Goal: Task Accomplishment & Management: Use online tool/utility

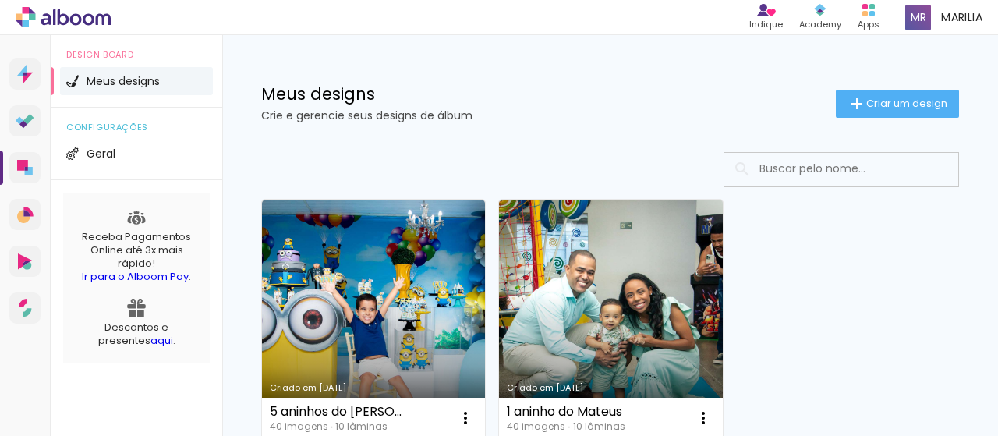
click at [871, 98] on span "Criar um design" at bounding box center [906, 103] width 81 height 10
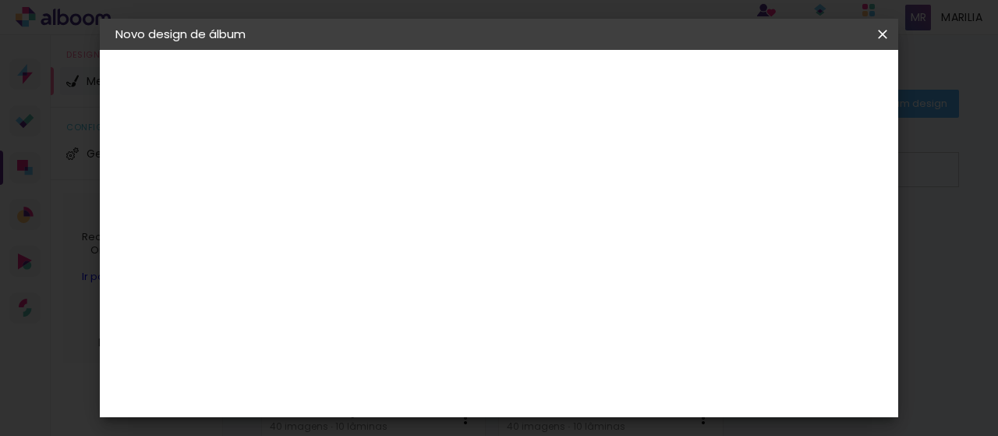
click at [370, 205] on input at bounding box center [370, 209] width 0 height 24
type input "c"
type input "[DEMOGRAPHIC_DATA] Revelação da [PERSON_NAME]"
type paper-input "[DEMOGRAPHIC_DATA] Revelação da [PERSON_NAME]"
click at [0, 0] on slot "Avançar" at bounding box center [0, 0] width 0 height 0
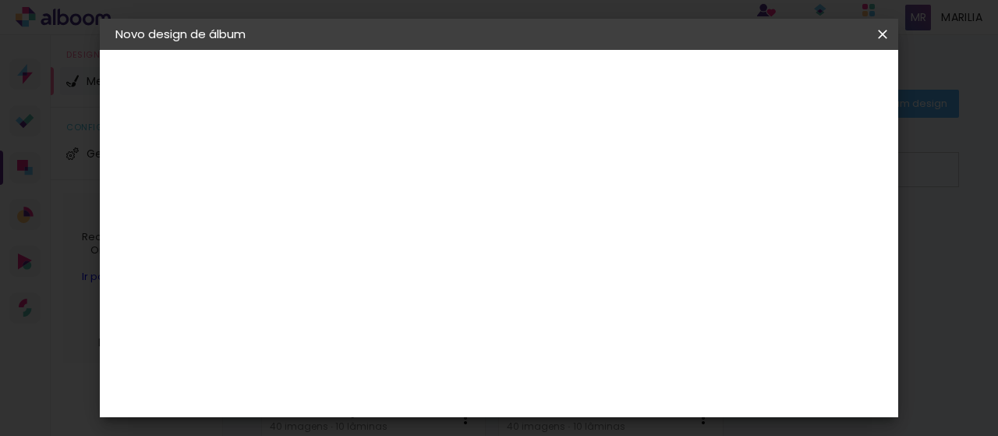
click at [489, 306] on div at bounding box center [409, 307] width 157 height 2
type input "pin"
type paper-input "pin"
click at [0, 0] on slot "Tamanho Livre" at bounding box center [0, 0] width 0 height 0
click at [0, 0] on slot "Avançar" at bounding box center [0, 0] width 0 height 0
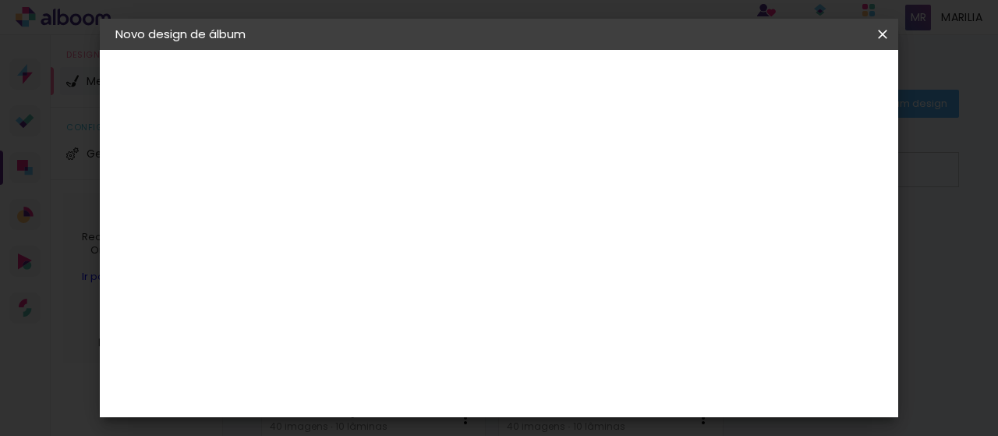
scroll to position [151, 0]
click at [595, 388] on input "60" at bounding box center [584, 391] width 41 height 23
drag, startPoint x: 598, startPoint y: 391, endPoint x: 549, endPoint y: 392, distance: 49.1
click at [548, 392] on div "cm" at bounding box center [594, 392] width 396 height 55
type input "40"
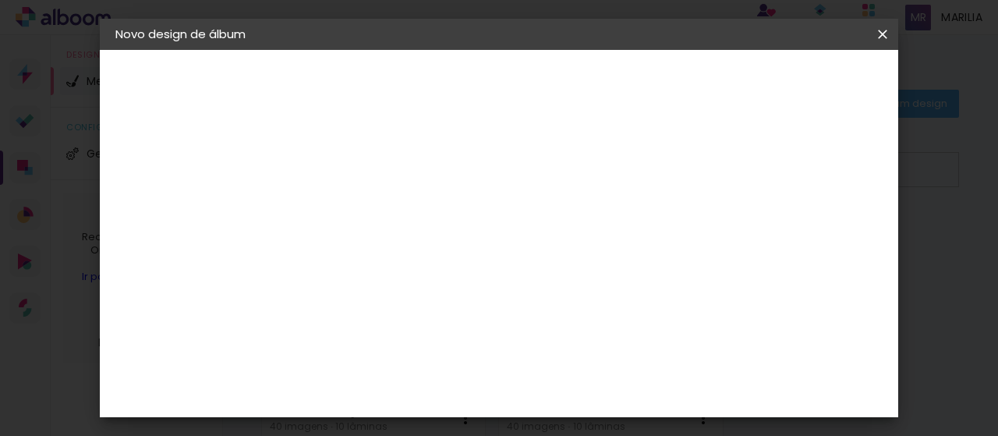
type paper-input "40"
click at [667, 171] on div "20 cm cm cm mm A maioria das encadernadoras sugere 5mm de sangria." at bounding box center [484, 108] width 365 height 125
click at [409, 278] on input "30" at bounding box center [399, 283] width 41 height 23
drag, startPoint x: 403, startPoint y: 278, endPoint x: 376, endPoint y: 284, distance: 28.0
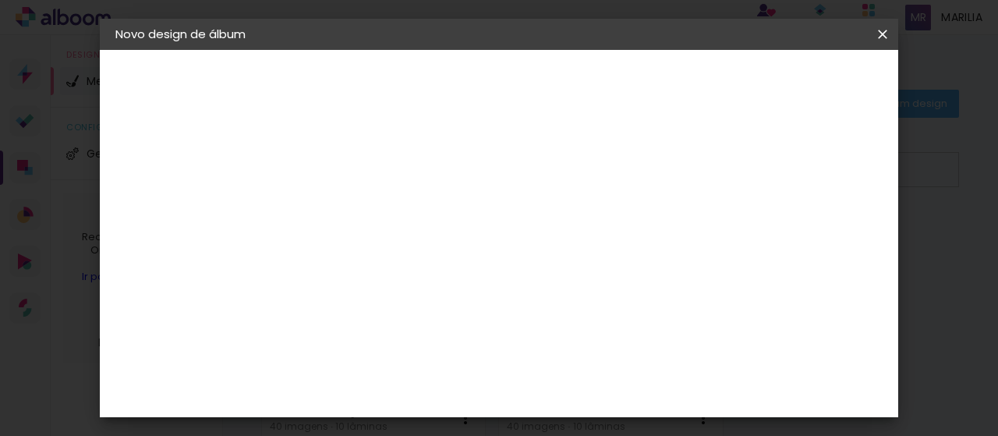
click at [376, 284] on paper-input-container "30 cm" at bounding box center [408, 284] width 70 height 39
type input "20"
type paper-input "20"
drag, startPoint x: 898, startPoint y: 274, endPoint x: 903, endPoint y: 342, distance: 68.7
click at [904, 344] on iron-overlay-backdrop at bounding box center [499, 218] width 998 height 436
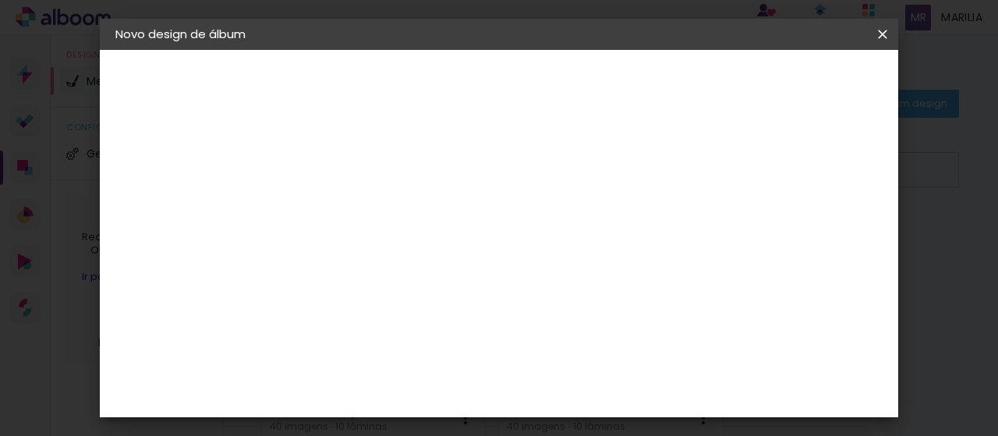
scroll to position [126, 0]
click at [784, 87] on span "Iniciar design" at bounding box center [748, 82] width 71 height 11
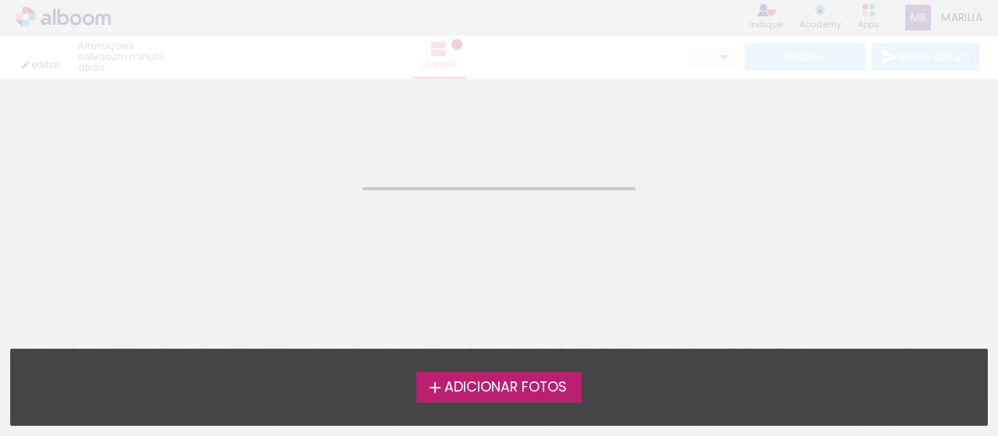
click at [500, 390] on span "Adicionar Fotos" at bounding box center [505, 387] width 122 height 14
click at [0, 0] on input "file" at bounding box center [0, 0] width 0 height 0
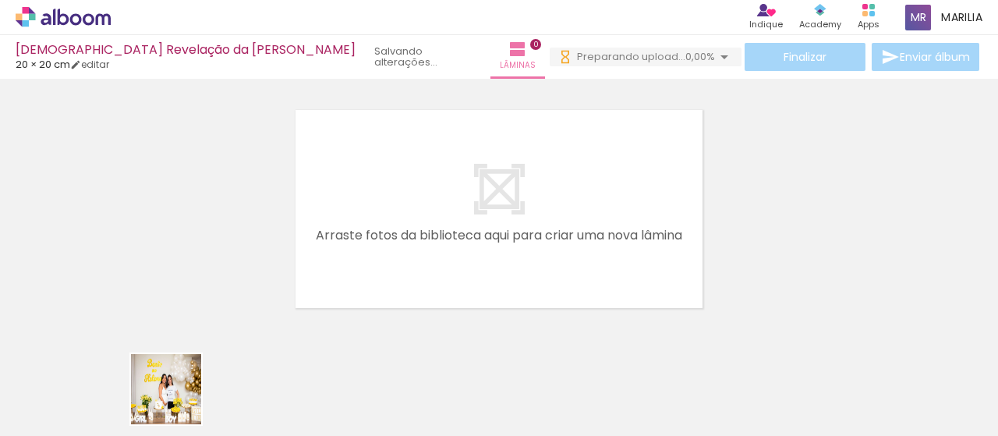
click at [178, 401] on div at bounding box center [156, 383] width 77 height 51
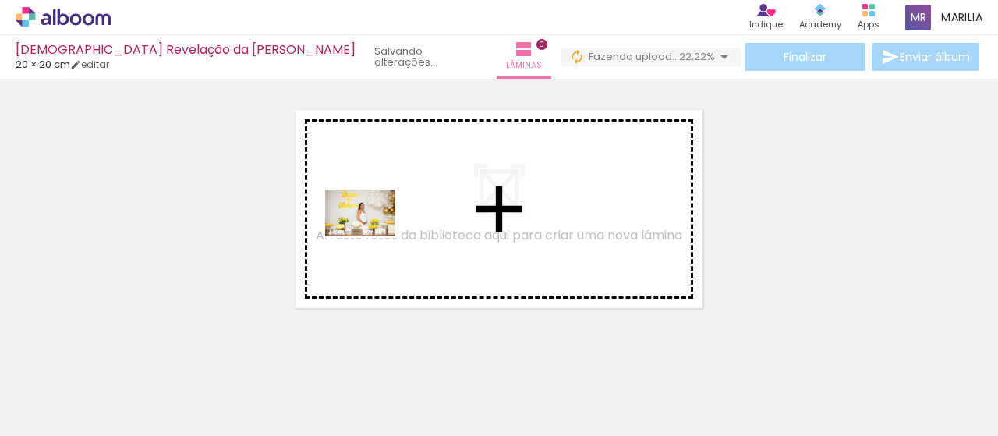
drag, startPoint x: 250, startPoint y: 396, endPoint x: 362, endPoint y: 239, distance: 192.7
click at [371, 236] on quentale-workspace at bounding box center [499, 218] width 998 height 436
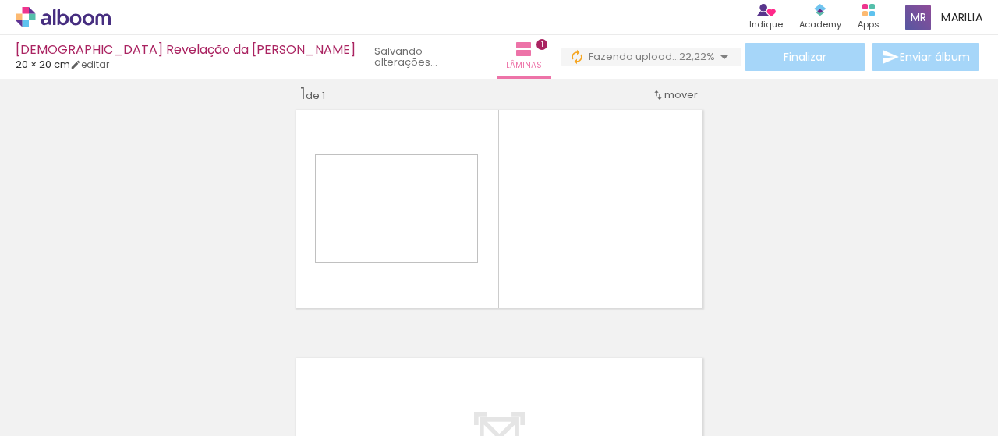
scroll to position [19, 0]
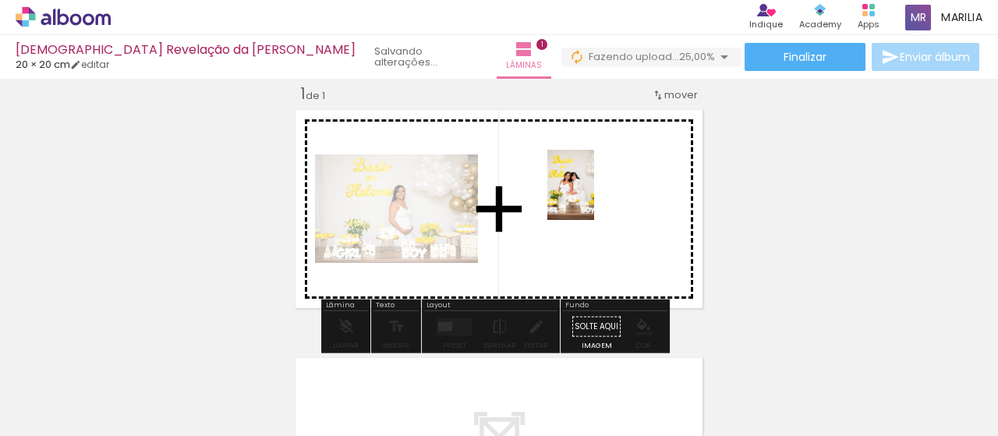
drag, startPoint x: 463, startPoint y: 336, endPoint x: 595, endPoint y: 191, distance: 196.4
click at [600, 191] on quentale-workspace at bounding box center [499, 218] width 998 height 436
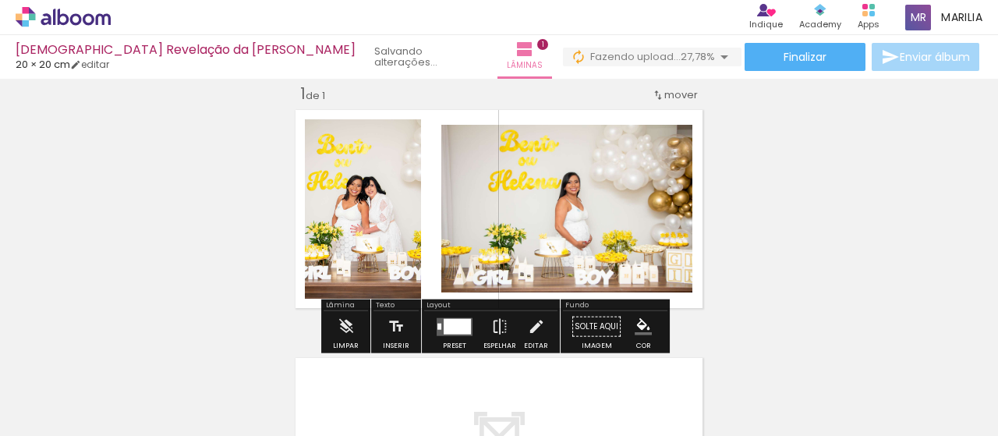
click at [809, 171] on div "Inserir lâmina 1 de 1" at bounding box center [499, 313] width 998 height 496
click at [450, 323] on div at bounding box center [456, 326] width 27 height 16
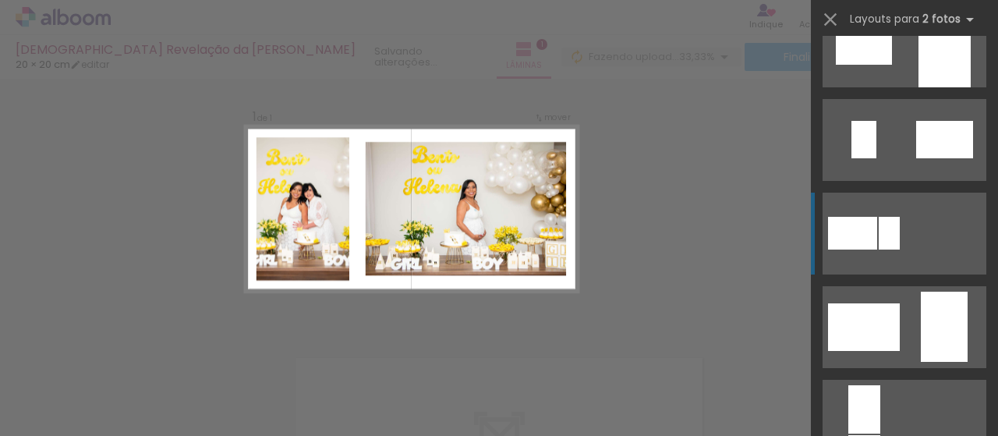
scroll to position [254, 0]
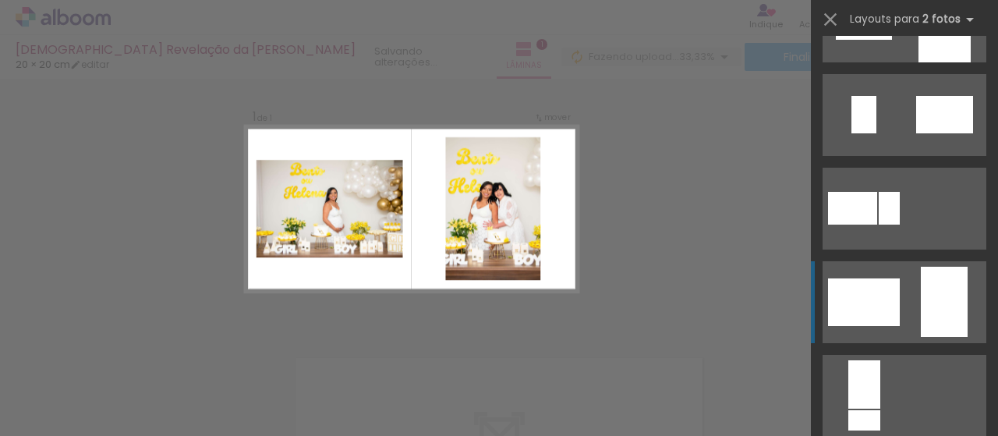
click at [946, 303] on div at bounding box center [943, 302] width 47 height 70
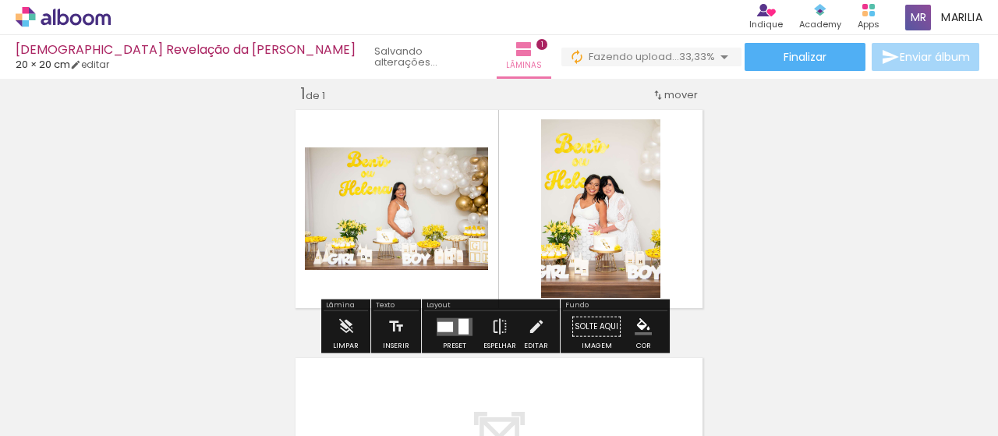
drag, startPoint x: 465, startPoint y: 326, endPoint x: 479, endPoint y: 316, distance: 16.2
click at [465, 325] on quentale-layouter at bounding box center [454, 326] width 36 height 18
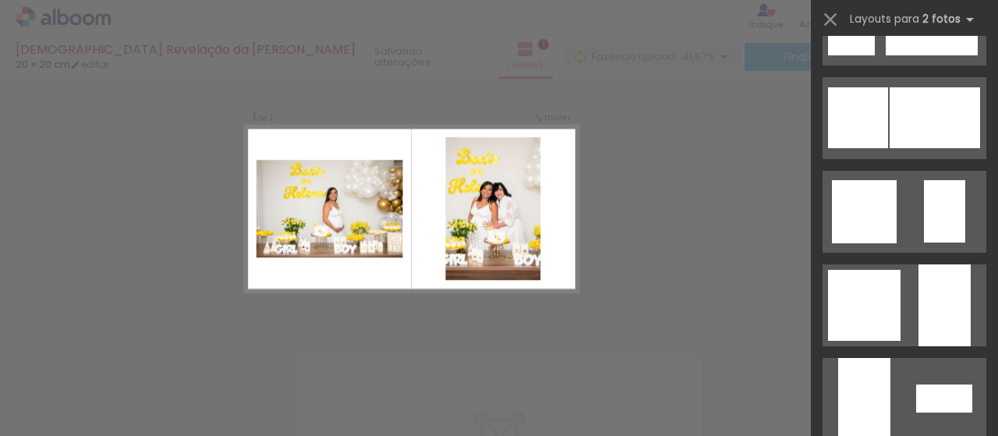
scroll to position [1436, 0]
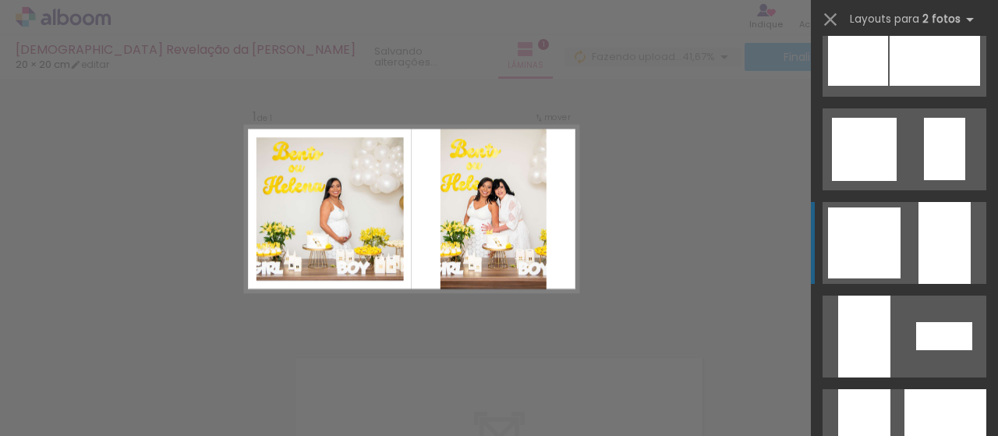
click at [950, 248] on div at bounding box center [944, 243] width 52 height 82
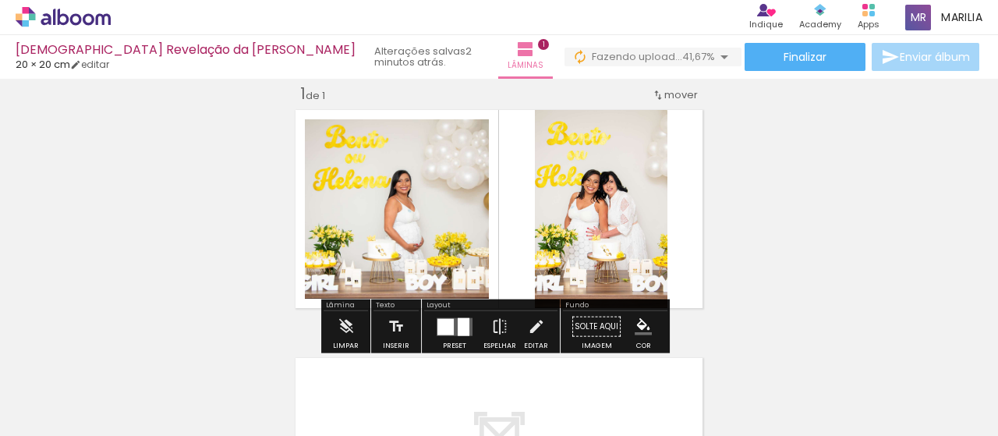
click at [397, 247] on quentale-photo at bounding box center [397, 208] width 184 height 179
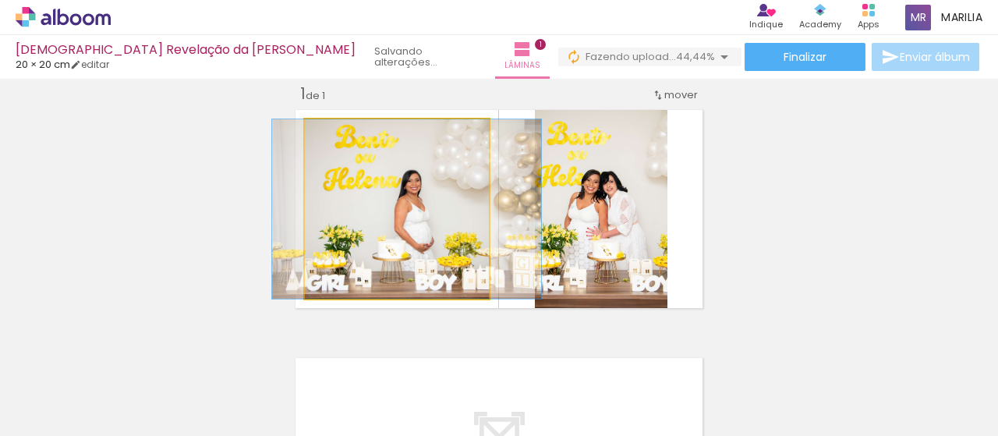
drag, startPoint x: 379, startPoint y: 241, endPoint x: 390, endPoint y: 238, distance: 11.3
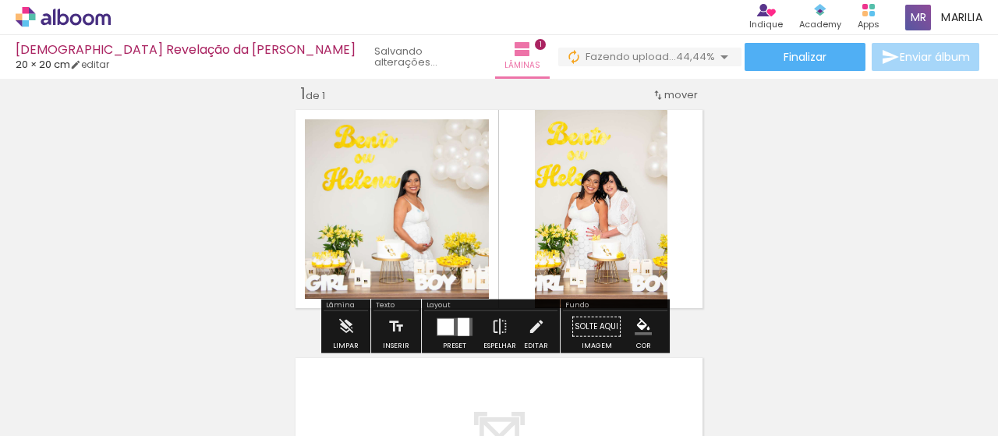
click at [193, 273] on div "Inserir lâmina 1 de 1" at bounding box center [499, 313] width 998 height 496
click at [838, 130] on div "Inserir lâmina 1 de 1" at bounding box center [499, 313] width 998 height 496
click at [804, 196] on div "Inserir lâmina 1 de 1" at bounding box center [499, 313] width 998 height 496
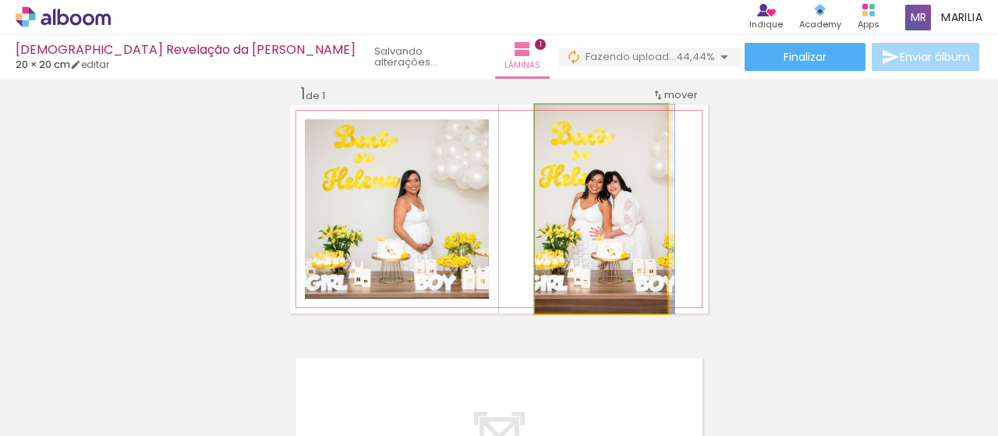
drag, startPoint x: 622, startPoint y: 213, endPoint x: 631, endPoint y: 212, distance: 8.6
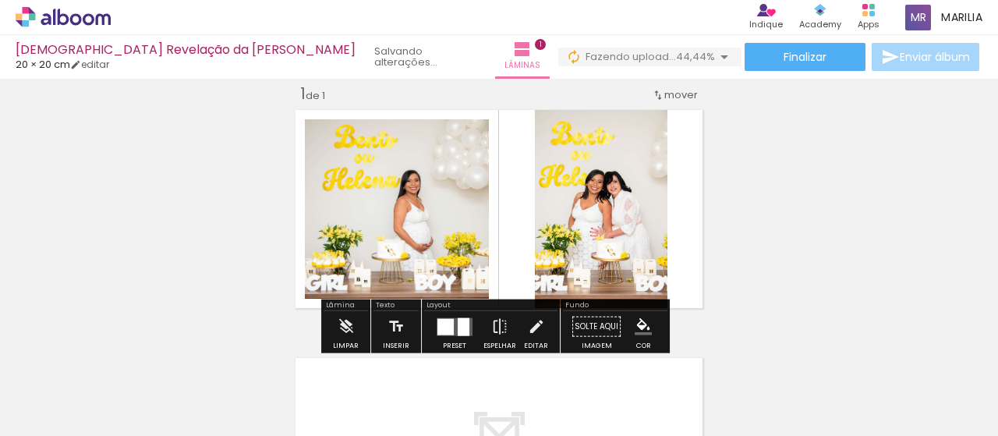
click at [777, 196] on div "Inserir lâmina 1 de 1" at bounding box center [499, 313] width 998 height 496
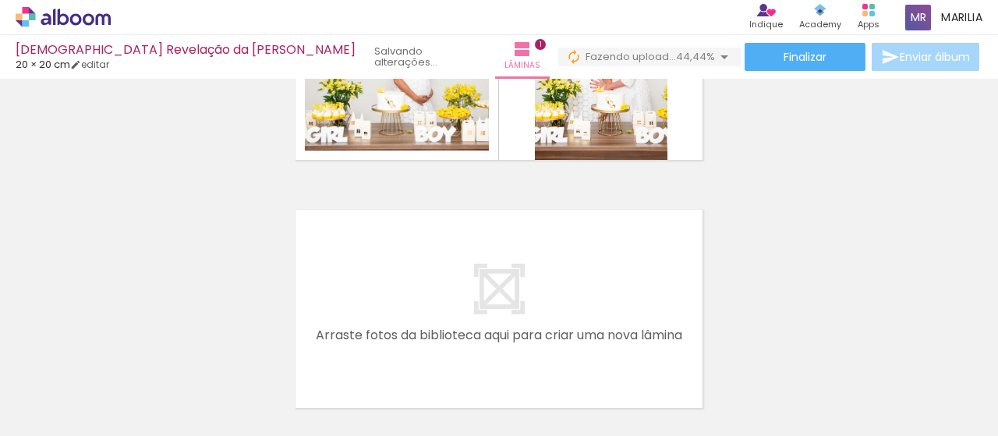
scroll to position [183, 0]
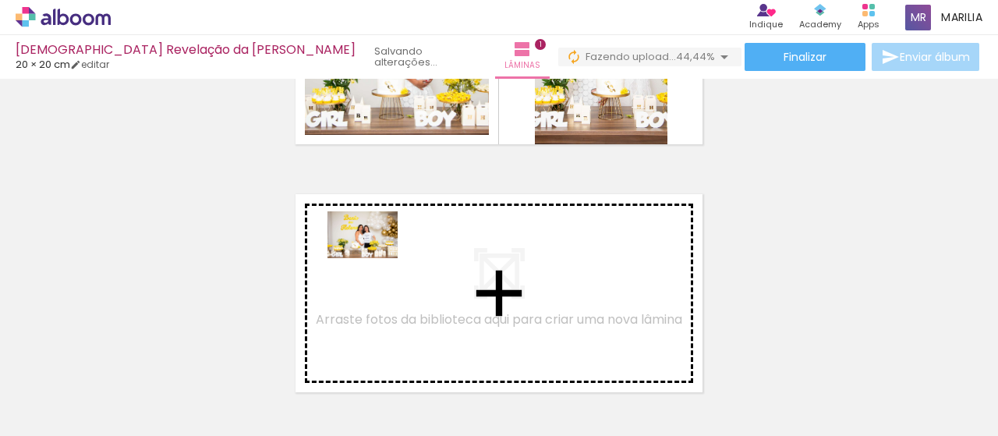
drag, startPoint x: 176, startPoint y: 370, endPoint x: 375, endPoint y: 257, distance: 228.6
click at [375, 257] on quentale-workspace at bounding box center [499, 218] width 998 height 436
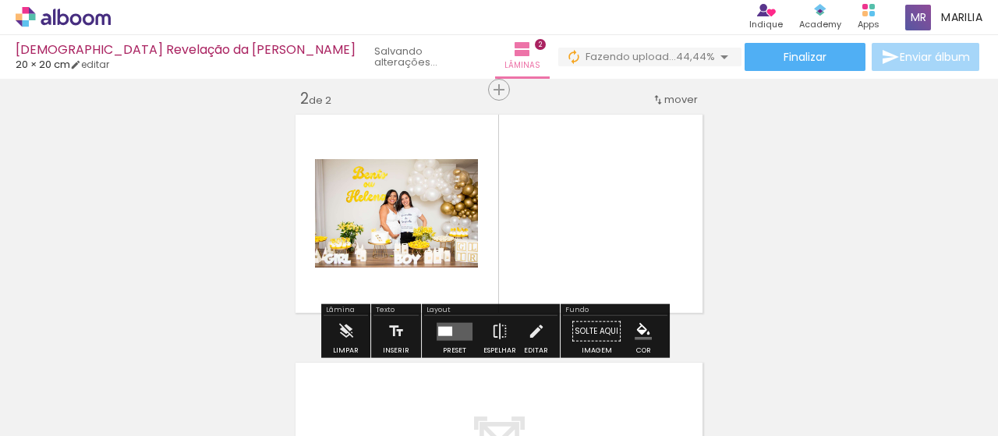
scroll to position [267, 0]
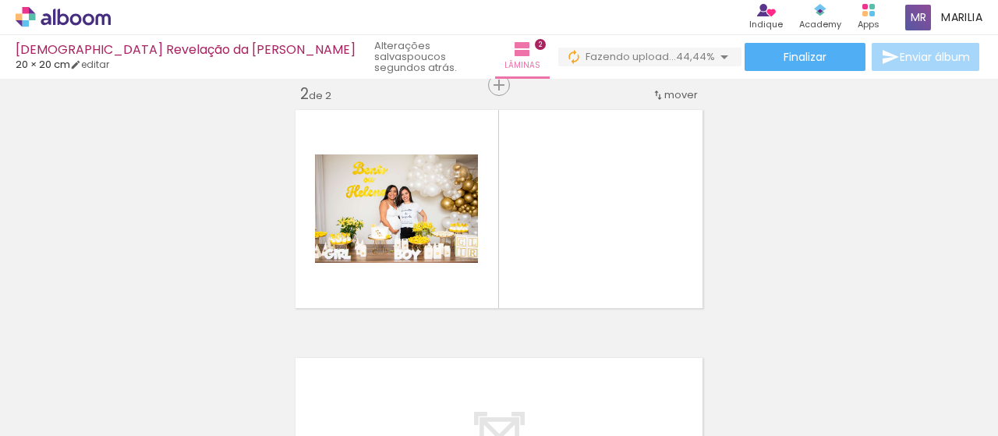
click at [66, 388] on input "Todas as fotos" at bounding box center [43, 388] width 59 height 13
click at [0, 0] on slot "Não utilizadas" at bounding box center [0, 0] width 0 height 0
type input "Não utilizadas"
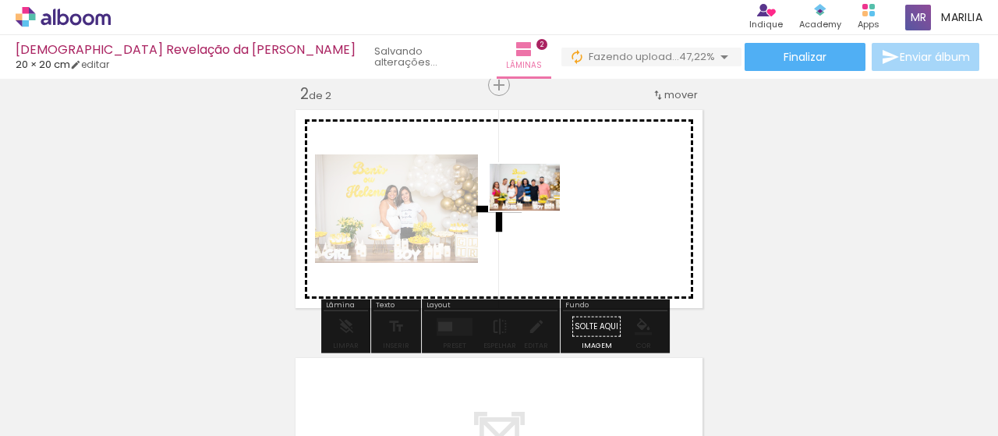
drag, startPoint x: 258, startPoint y: 390, endPoint x: 536, endPoint y: 212, distance: 330.6
click at [536, 212] on quentale-workspace at bounding box center [499, 218] width 998 height 436
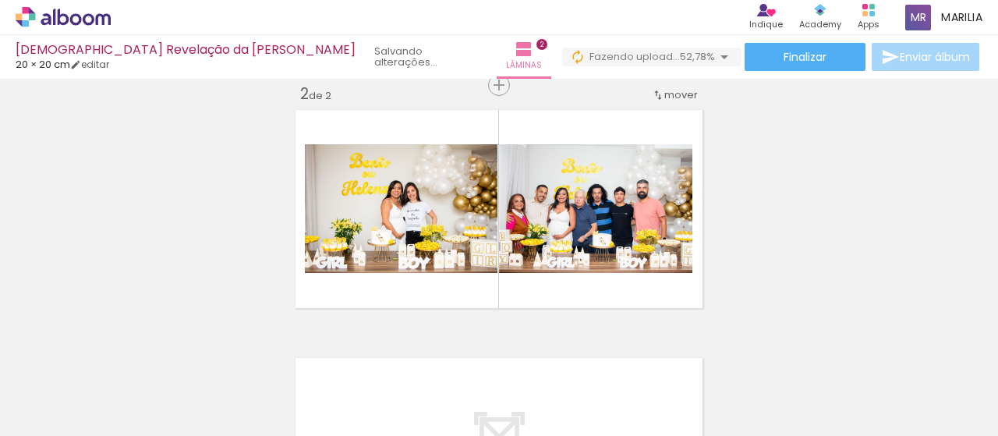
click at [130, 358] on iron-icon at bounding box center [122, 352] width 16 height 16
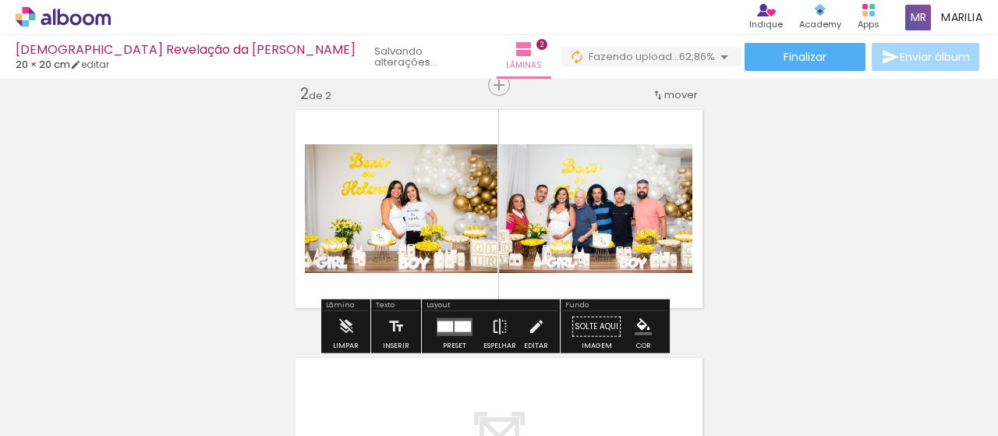
click at [508, 88] on span "Inserir lâmina" at bounding box center [538, 85] width 61 height 10
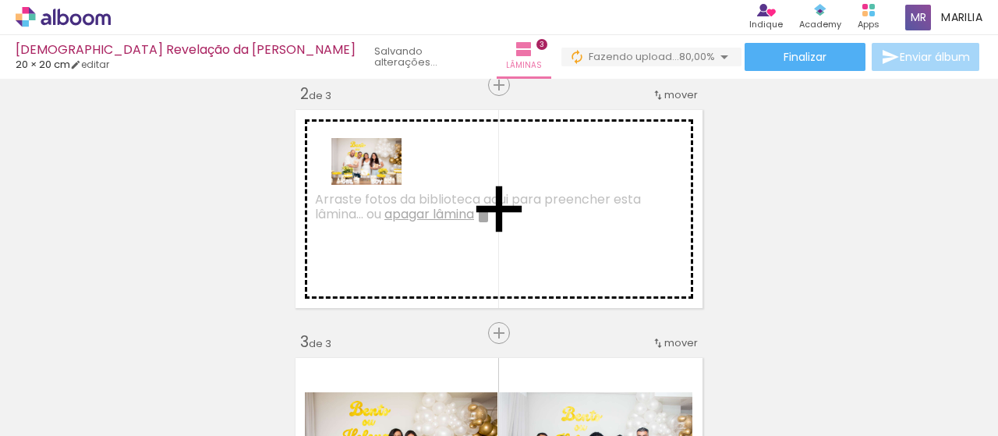
drag, startPoint x: 171, startPoint y: 391, endPoint x: 378, endPoint y: 185, distance: 292.6
click at [378, 185] on quentale-workspace at bounding box center [499, 218] width 998 height 436
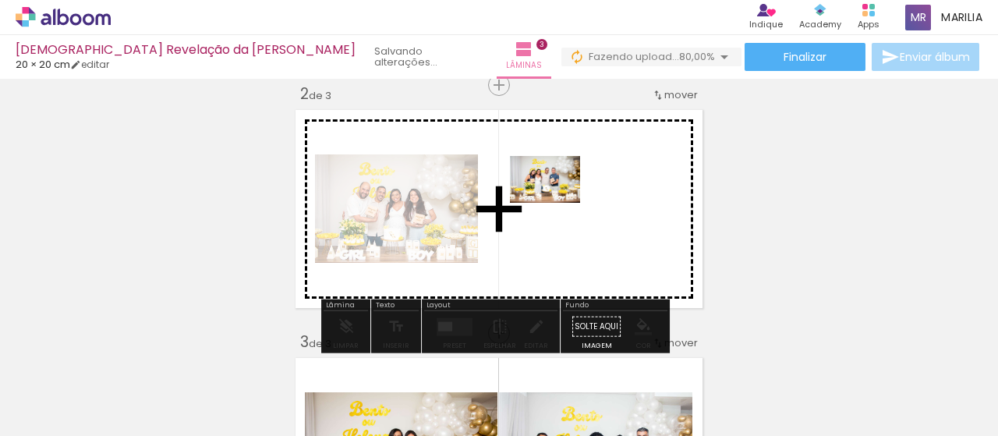
drag, startPoint x: 165, startPoint y: 392, endPoint x: 559, endPoint y: 203, distance: 436.8
click at [559, 203] on quentale-workspace at bounding box center [499, 218] width 998 height 436
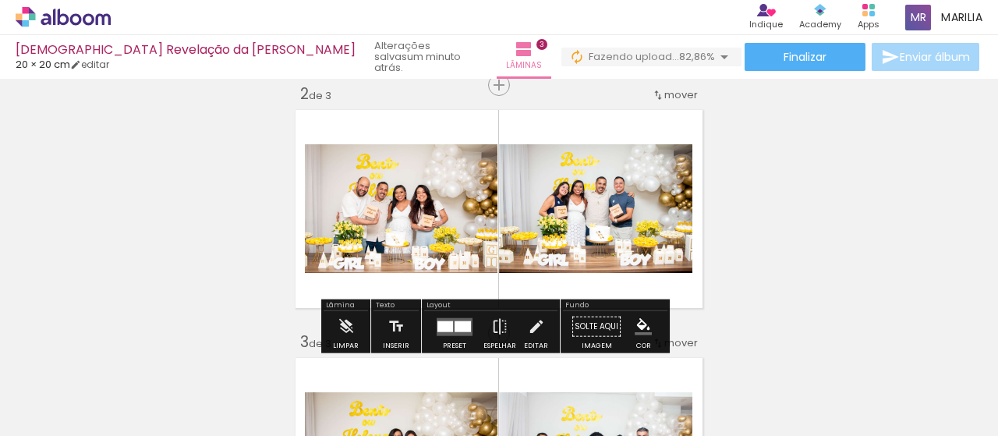
click at [771, 194] on div "Inserir lâmina 1 de 3 Inserir lâmina 2 de 3 Inserir lâmina 3 de 3" at bounding box center [499, 313] width 998 height 992
drag, startPoint x: 448, startPoint y: 318, endPoint x: 457, endPoint y: 309, distance: 12.1
click at [447, 317] on quentale-layouter at bounding box center [454, 326] width 36 height 18
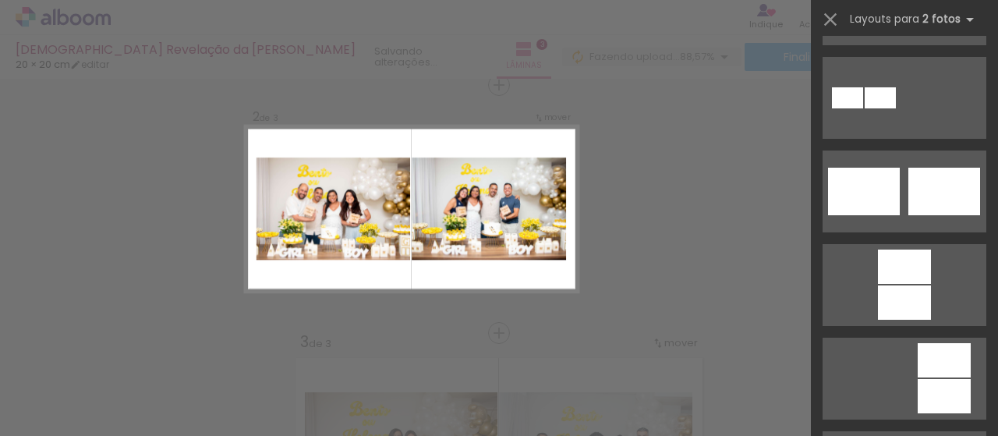
scroll to position [626, 0]
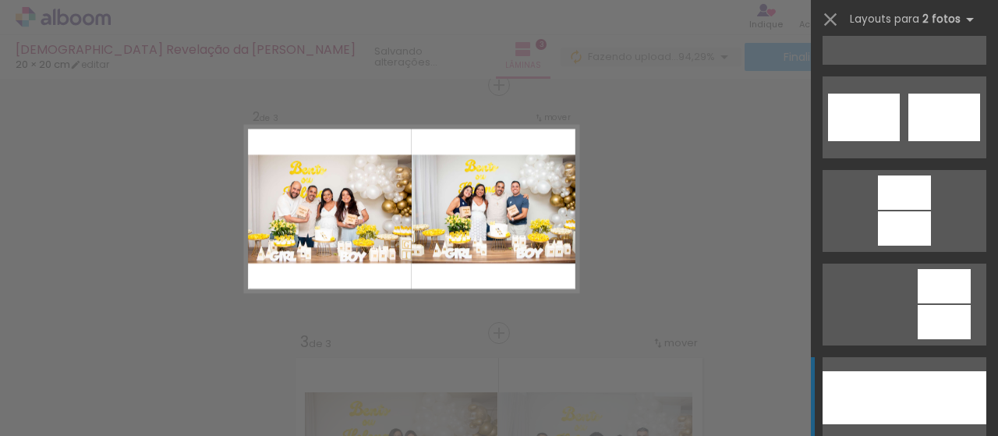
click at [943, 407] on div at bounding box center [945, 397] width 82 height 53
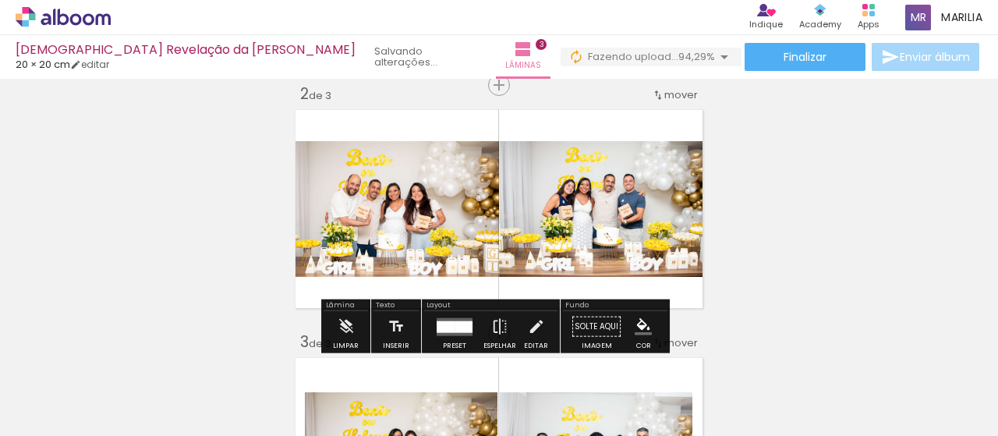
drag, startPoint x: 758, startPoint y: 214, endPoint x: 753, endPoint y: 226, distance: 12.6
click at [758, 213] on div "Inserir lâmina 1 de 3 Inserir lâmina 2 de 3 Inserir lâmina 3 de 3" at bounding box center [499, 313] width 998 height 992
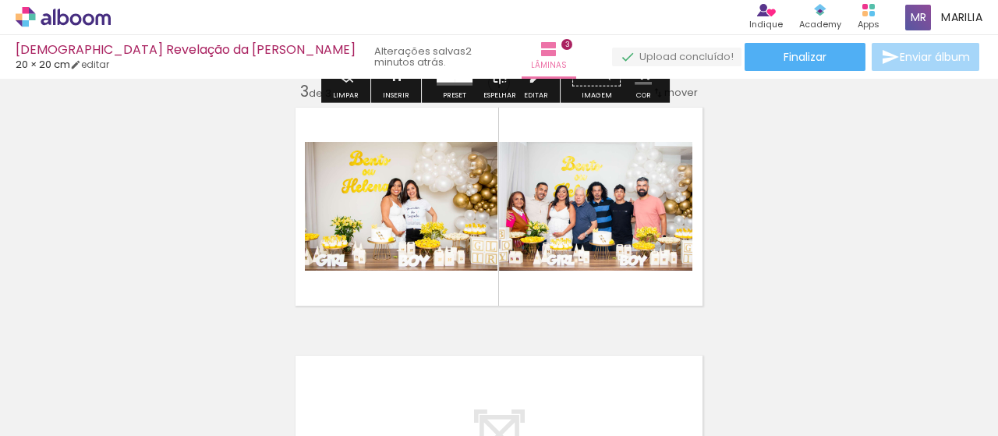
scroll to position [521, 0]
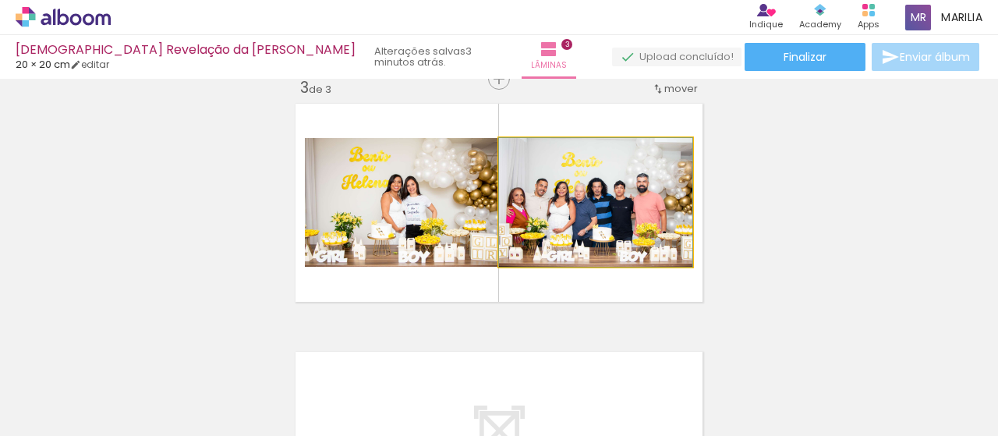
drag, startPoint x: 589, startPoint y: 214, endPoint x: 616, endPoint y: 202, distance: 29.3
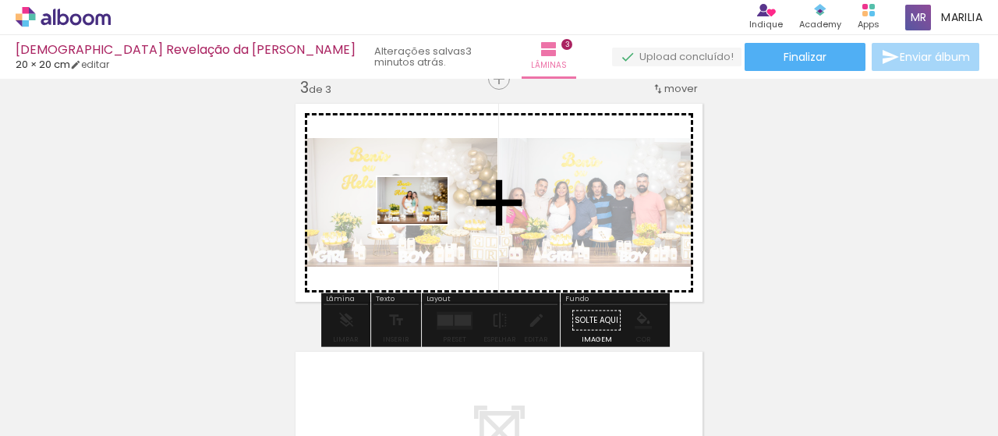
drag, startPoint x: 341, startPoint y: 383, endPoint x: 424, endPoint y: 224, distance: 179.2
click at [424, 224] on quentale-workspace at bounding box center [499, 218] width 998 height 436
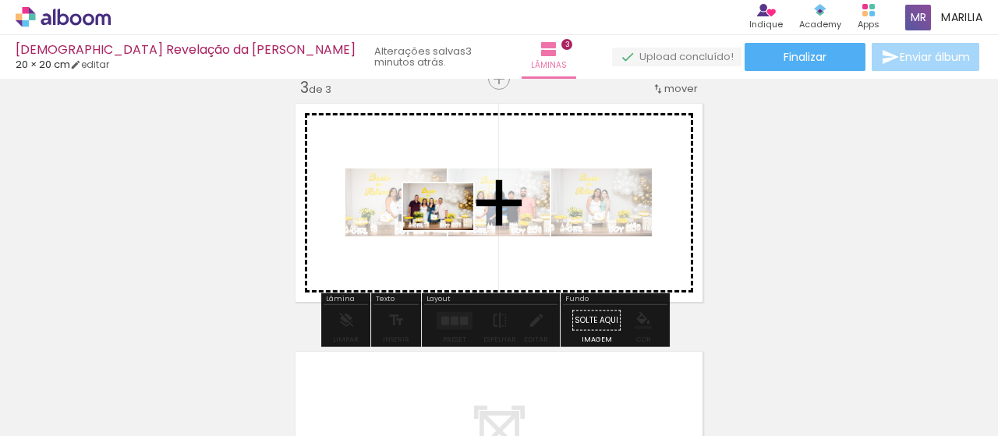
drag, startPoint x: 346, startPoint y: 394, endPoint x: 438, endPoint y: 268, distance: 156.2
click at [449, 230] on quentale-workspace at bounding box center [499, 218] width 998 height 436
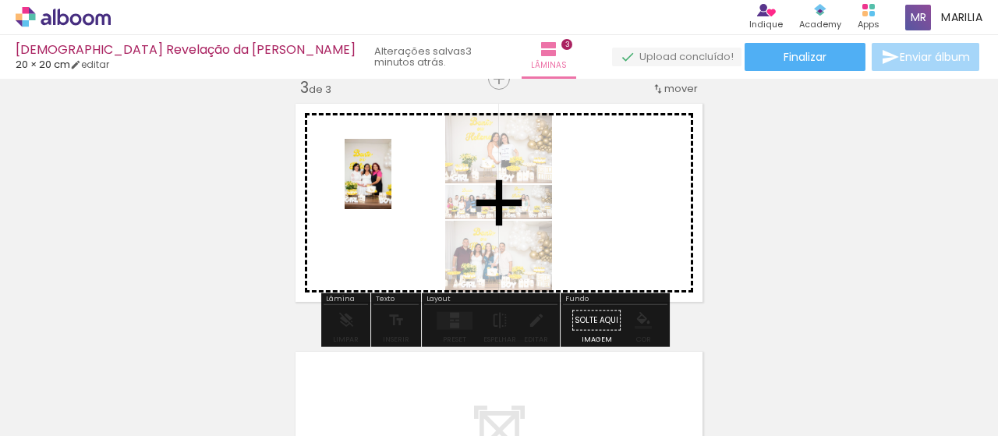
drag, startPoint x: 345, startPoint y: 364, endPoint x: 391, endPoint y: 185, distance: 184.3
click at [391, 185] on quentale-workspace at bounding box center [499, 218] width 998 height 436
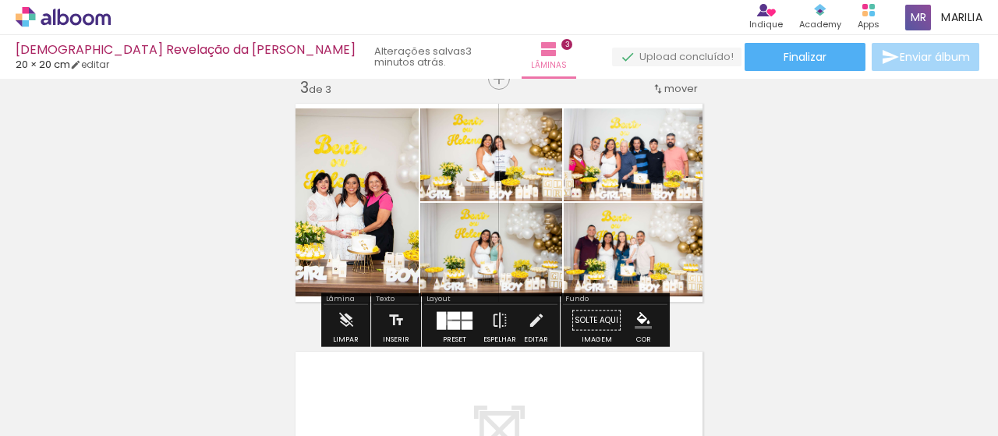
drag, startPoint x: 443, startPoint y: 319, endPoint x: 444, endPoint y: 327, distance: 7.9
click at [442, 319] on quentale-layouter at bounding box center [454, 320] width 36 height 18
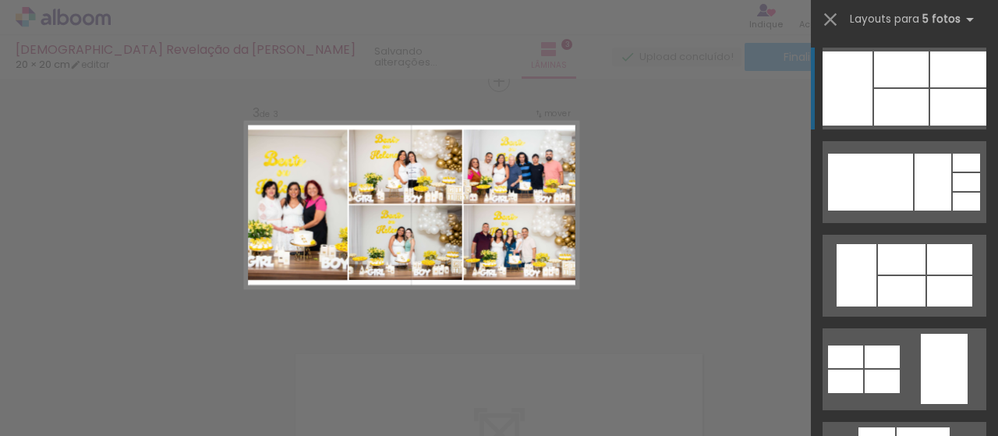
scroll to position [515, 0]
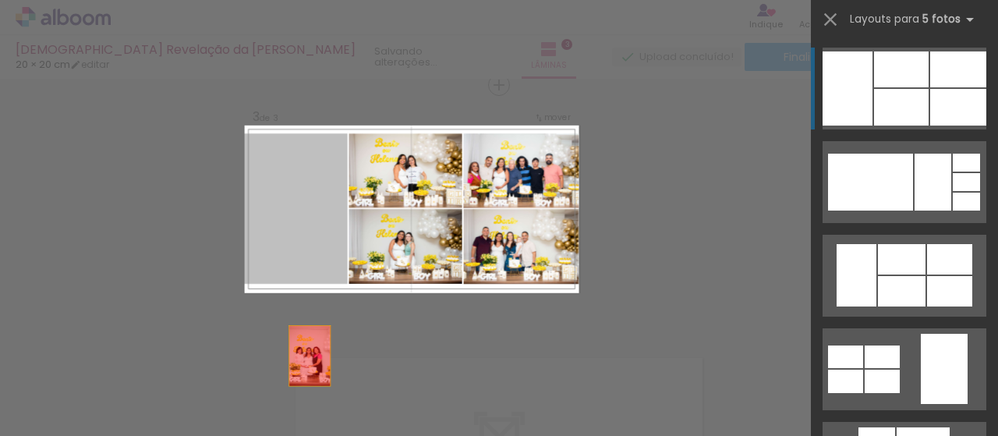
drag, startPoint x: 278, startPoint y: 213, endPoint x: 362, endPoint y: 341, distance: 153.7
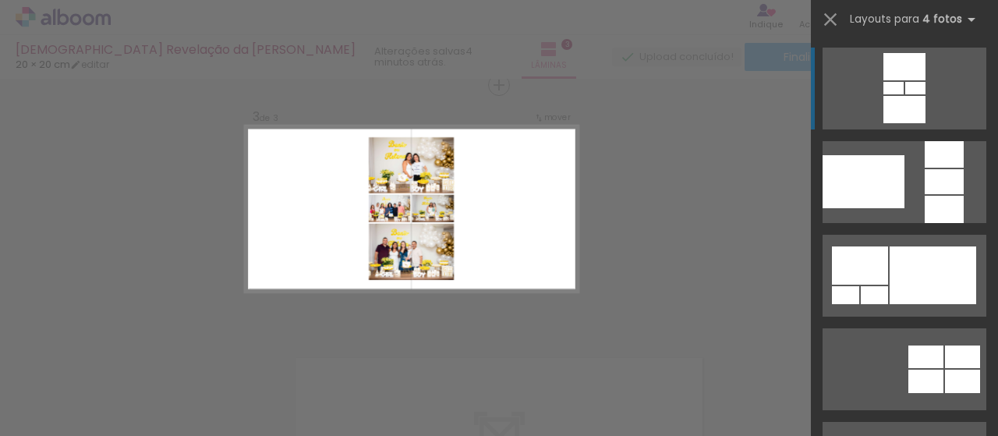
drag, startPoint x: 626, startPoint y: 184, endPoint x: 613, endPoint y: 194, distance: 16.7
click at [626, 182] on div "Confirmar Cancelar" at bounding box center [499, 78] width 998 height 1029
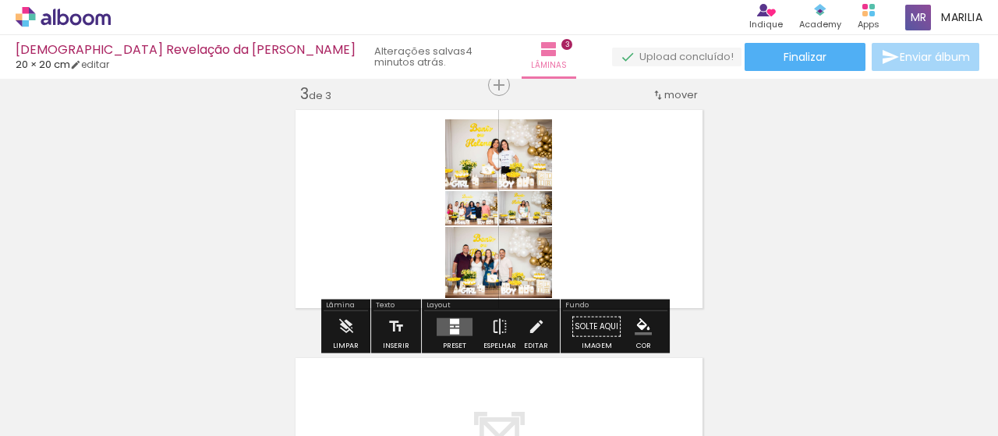
drag, startPoint x: 458, startPoint y: 327, endPoint x: 634, endPoint y: 277, distance: 182.1
click at [458, 327] on quentale-layouter at bounding box center [454, 326] width 36 height 18
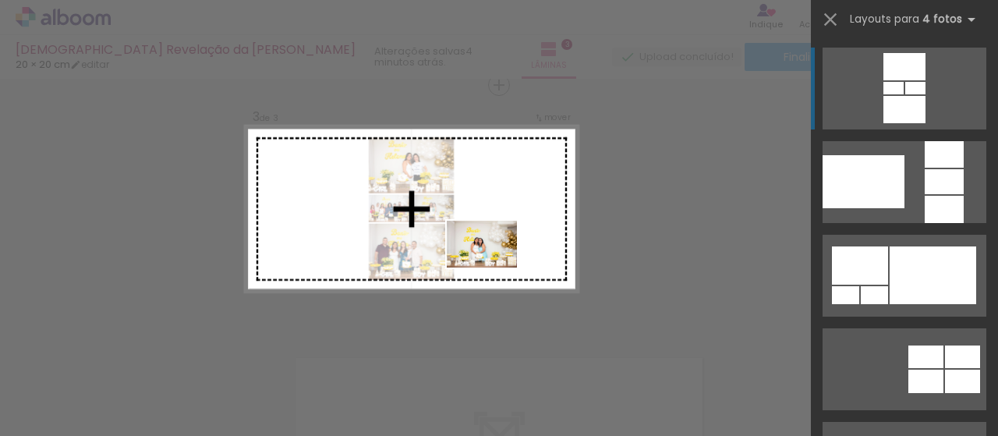
drag, startPoint x: 508, startPoint y: 390, endPoint x: 479, endPoint y: 234, distance: 159.4
click at [479, 234] on quentale-workspace at bounding box center [499, 218] width 998 height 436
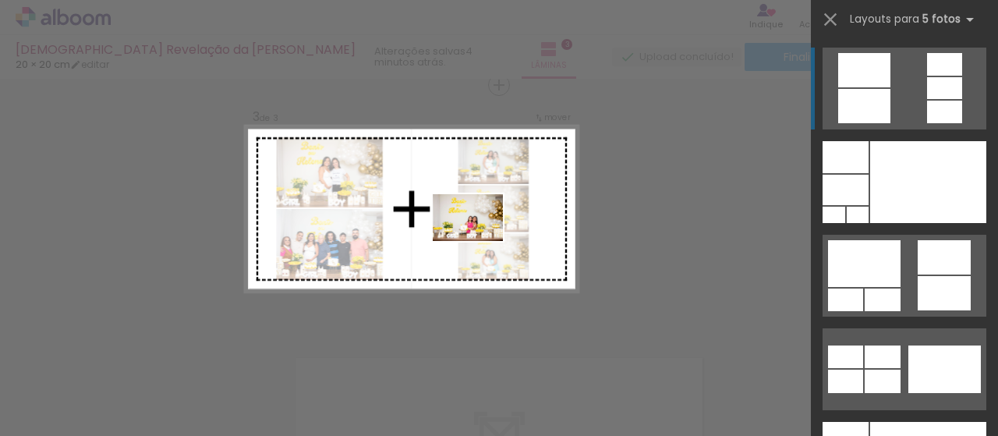
drag, startPoint x: 524, startPoint y: 401, endPoint x: 367, endPoint y: 337, distance: 169.5
click at [479, 238] on quentale-workspace at bounding box center [499, 218] width 998 height 436
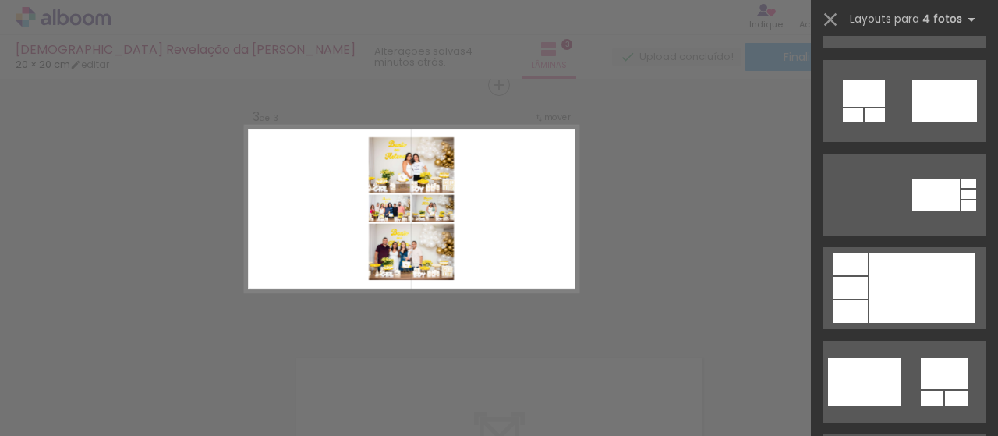
scroll to position [1771, 0]
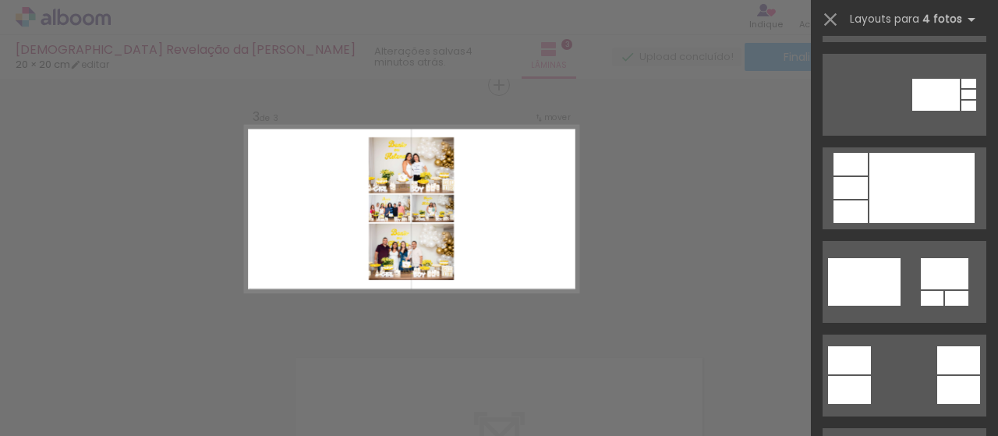
click at [648, 181] on div "Confirmar Cancelar" at bounding box center [499, 78] width 998 height 1029
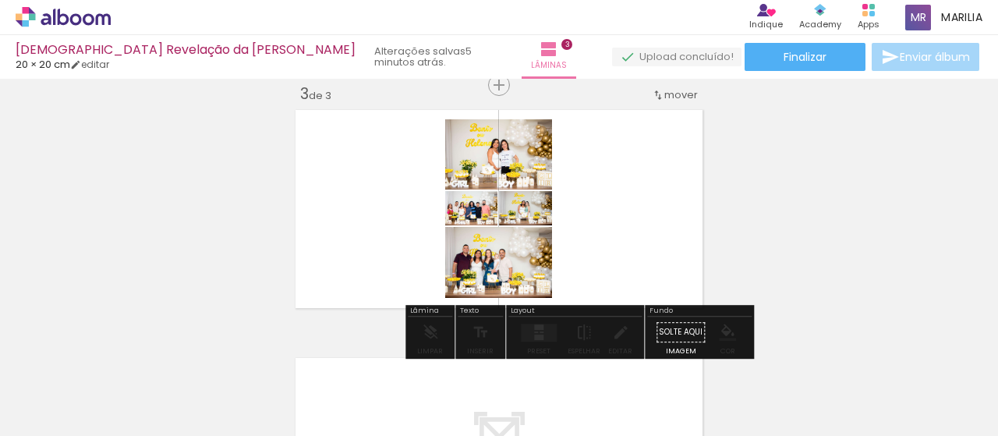
drag, startPoint x: 470, startPoint y: 270, endPoint x: 465, endPoint y: 285, distance: 15.8
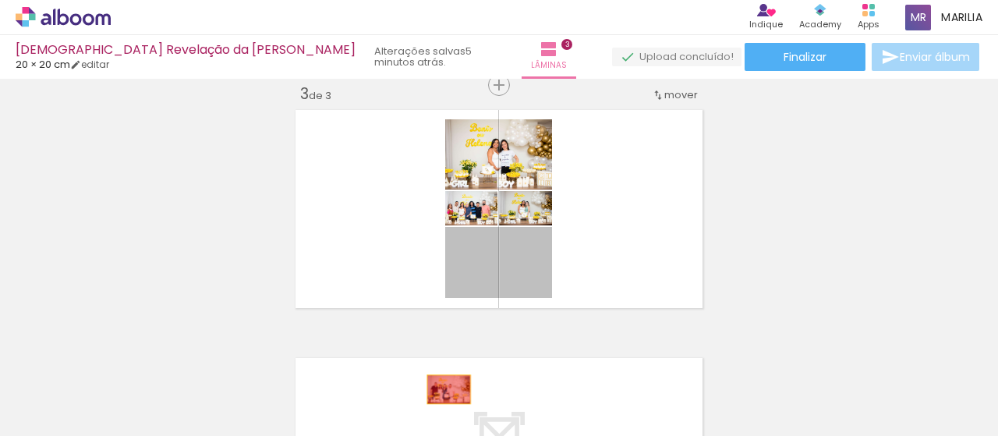
drag, startPoint x: 531, startPoint y: 274, endPoint x: 521, endPoint y: 267, distance: 11.9
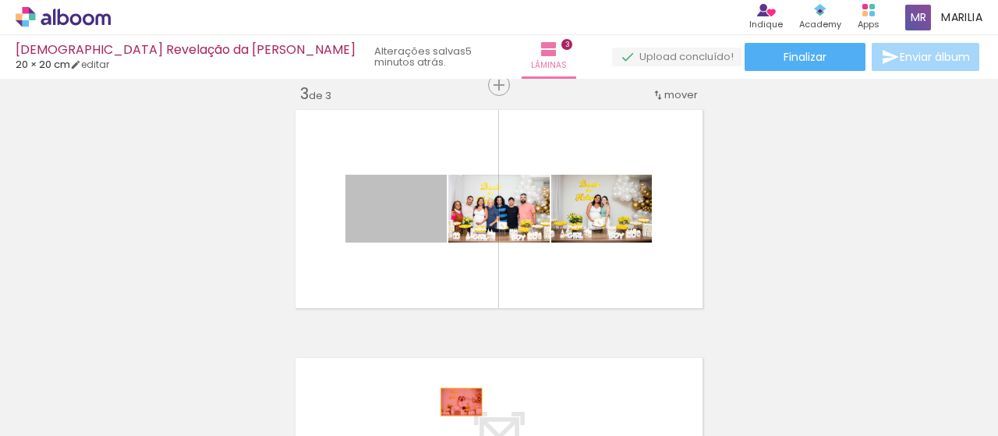
drag, startPoint x: 422, startPoint y: 227, endPoint x: 487, endPoint y: 291, distance: 92.0
click at [455, 400] on quentale-workspace at bounding box center [499, 218] width 998 height 436
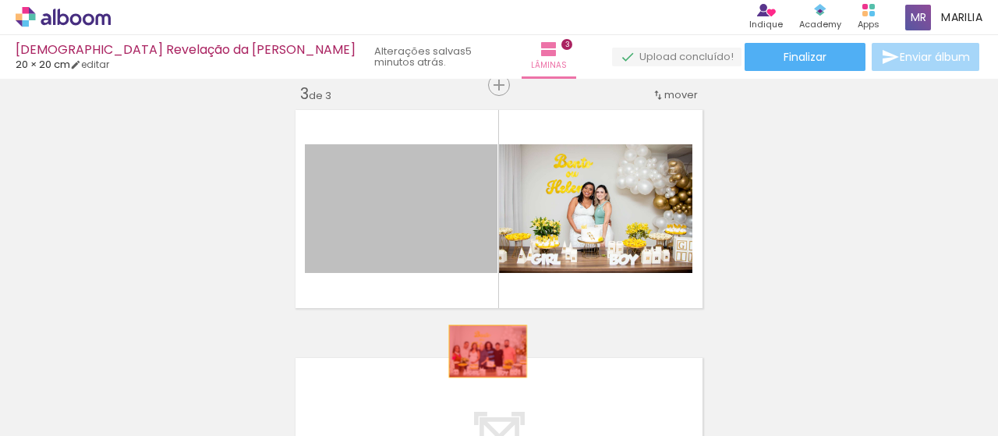
drag, startPoint x: 444, startPoint y: 230, endPoint x: 485, endPoint y: 302, distance: 82.4
click at [483, 361] on quentale-workspace at bounding box center [499, 218] width 998 height 436
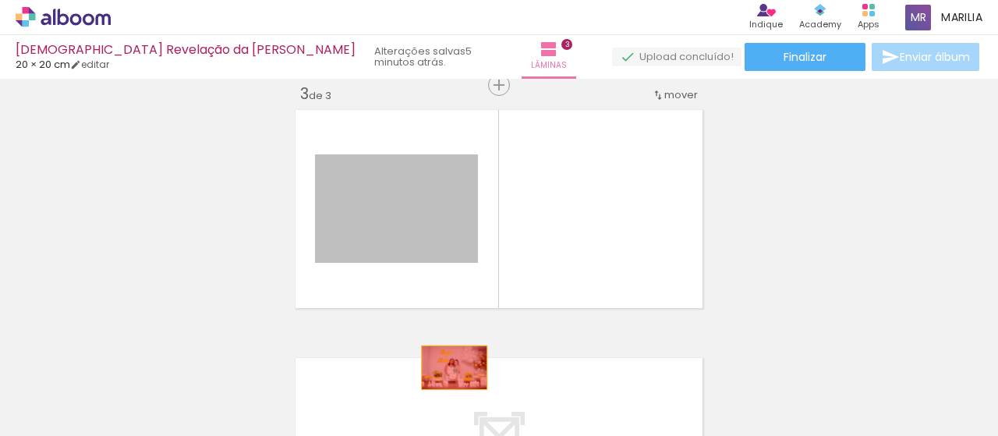
drag, startPoint x: 407, startPoint y: 238, endPoint x: 446, endPoint y: 369, distance: 136.6
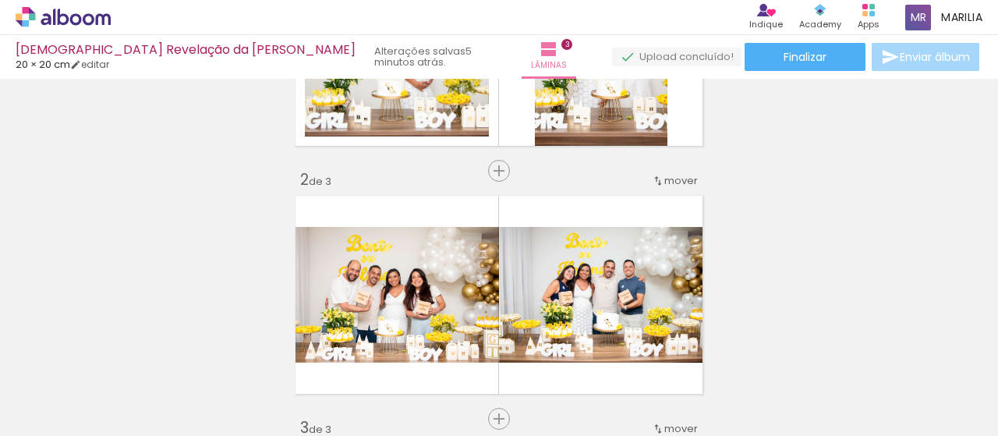
scroll to position [178, 0]
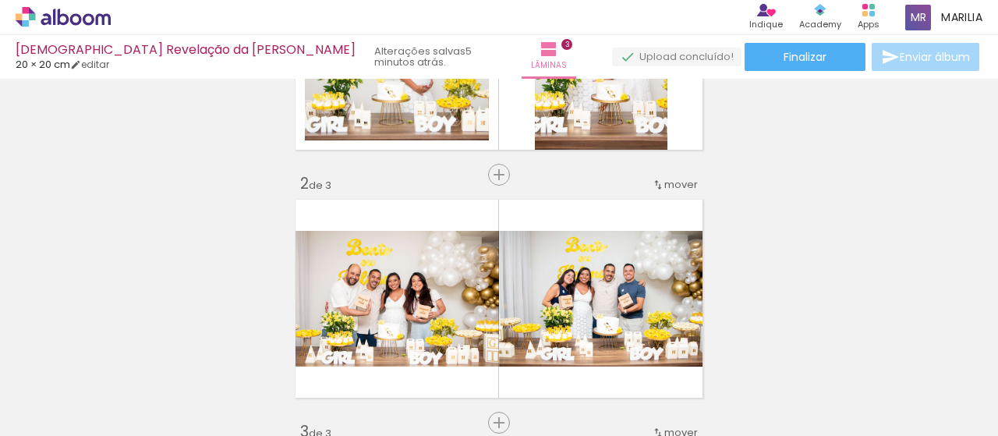
drag, startPoint x: 984, startPoint y: 177, endPoint x: 979, endPoint y: 243, distance: 66.4
click at [982, 247] on div "Inserir lâmina 1 de 3 Inserir lâmina 2 de 3 Inserir lâmina 3 de 3" at bounding box center [499, 402] width 998 height 992
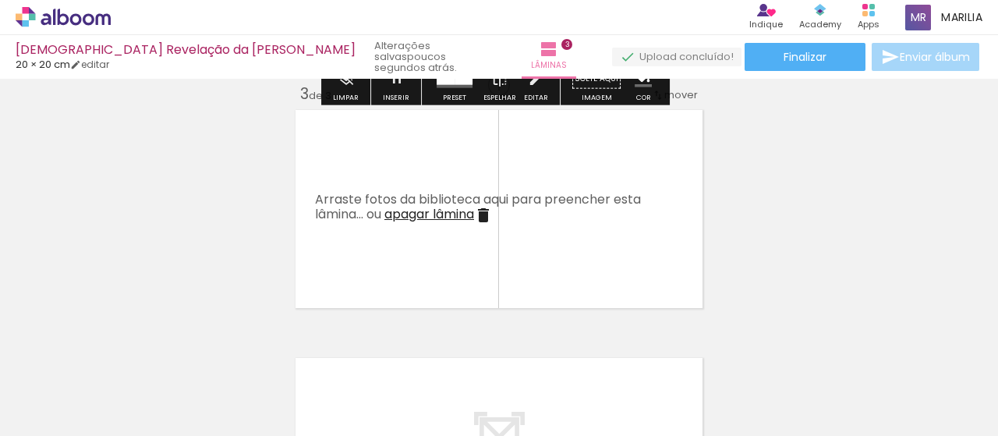
scroll to position [521, 0]
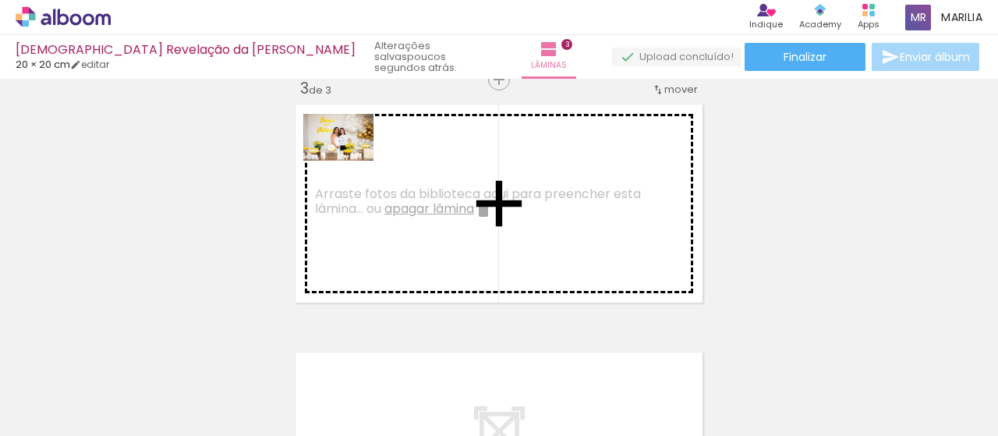
drag, startPoint x: 164, startPoint y: 387, endPoint x: 350, endPoint y: 161, distance: 293.5
click at [350, 161] on quentale-workspace at bounding box center [499, 218] width 998 height 436
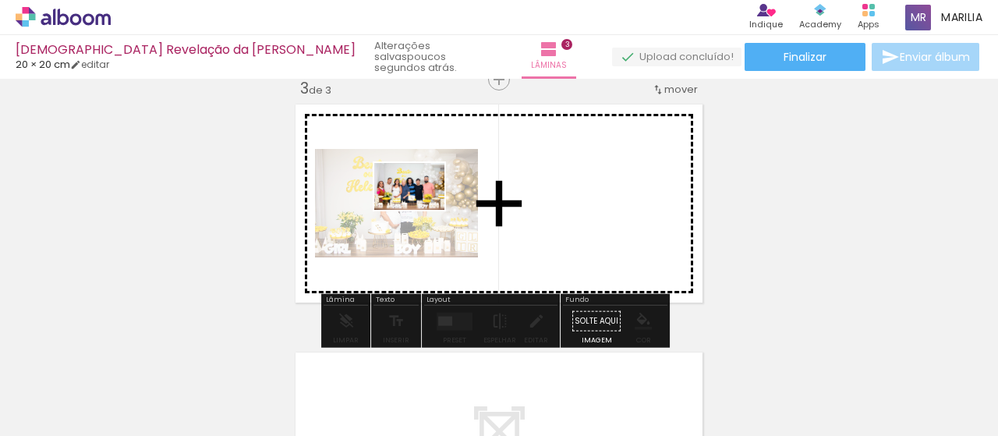
drag, startPoint x: 173, startPoint y: 380, endPoint x: 360, endPoint y: 239, distance: 234.3
click at [421, 210] on quentale-workspace at bounding box center [499, 218] width 998 height 436
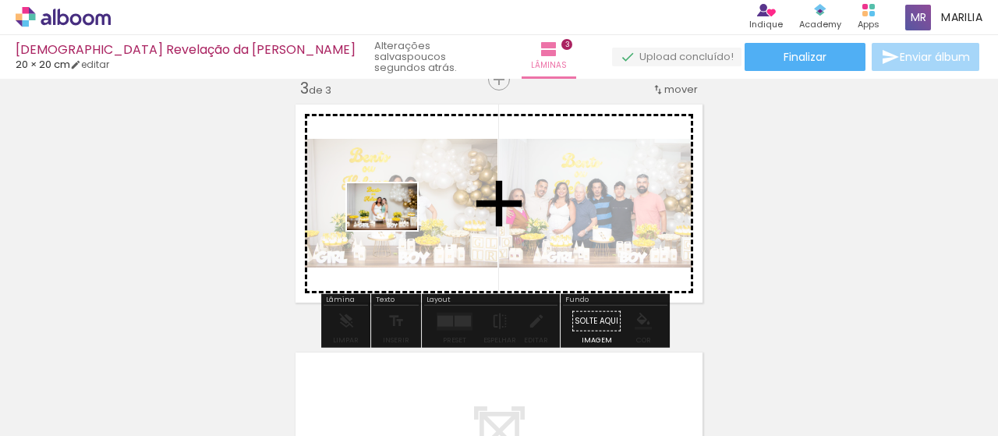
drag, startPoint x: 348, startPoint y: 390, endPoint x: 376, endPoint y: 289, distance: 105.1
click at [393, 232] on quentale-workspace at bounding box center [499, 218] width 998 height 436
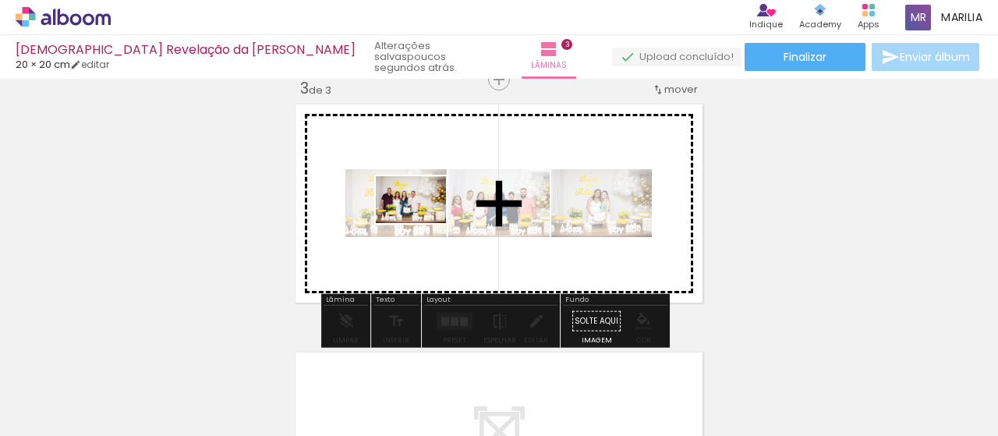
drag, startPoint x: 337, startPoint y: 390, endPoint x: 422, endPoint y: 223, distance: 188.2
click at [422, 223] on quentale-workspace at bounding box center [499, 218] width 998 height 436
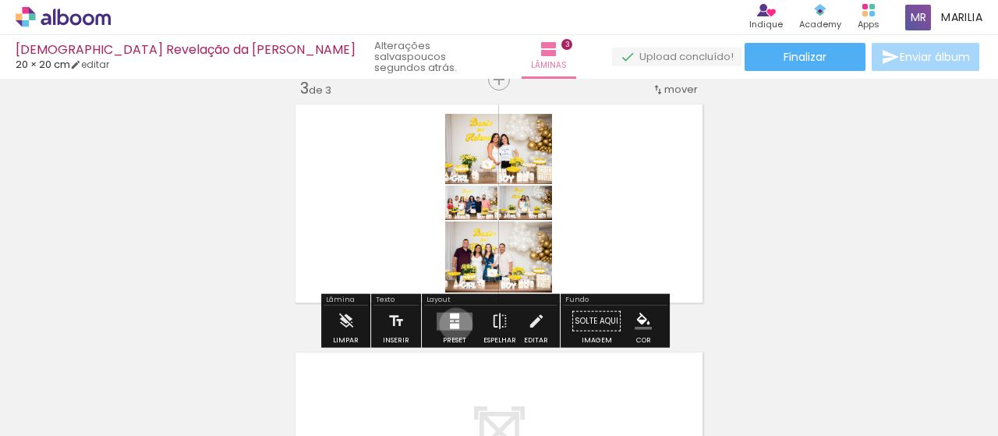
click at [452, 323] on div at bounding box center [454, 325] width 9 height 5
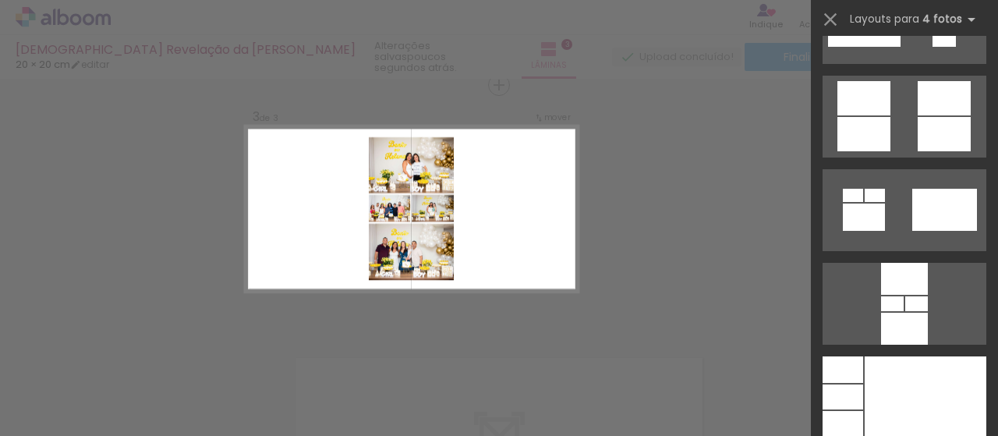
scroll to position [4692, 0]
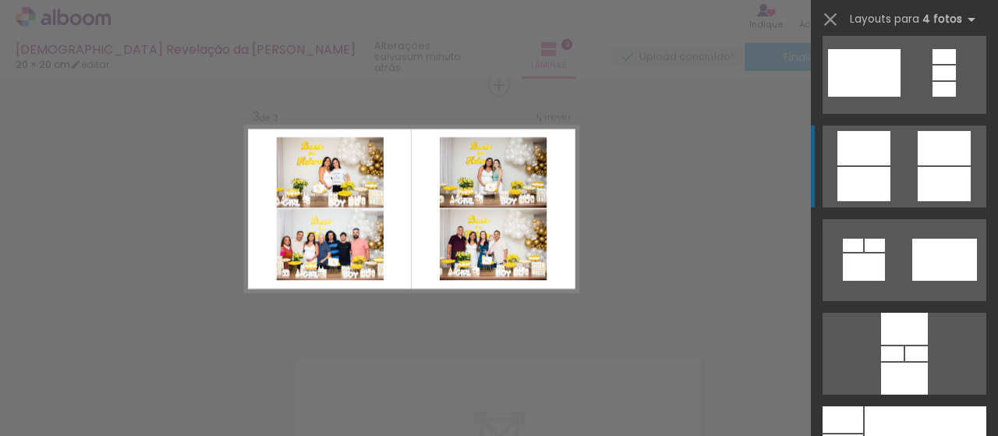
click at [947, 178] on div at bounding box center [943, 184] width 53 height 34
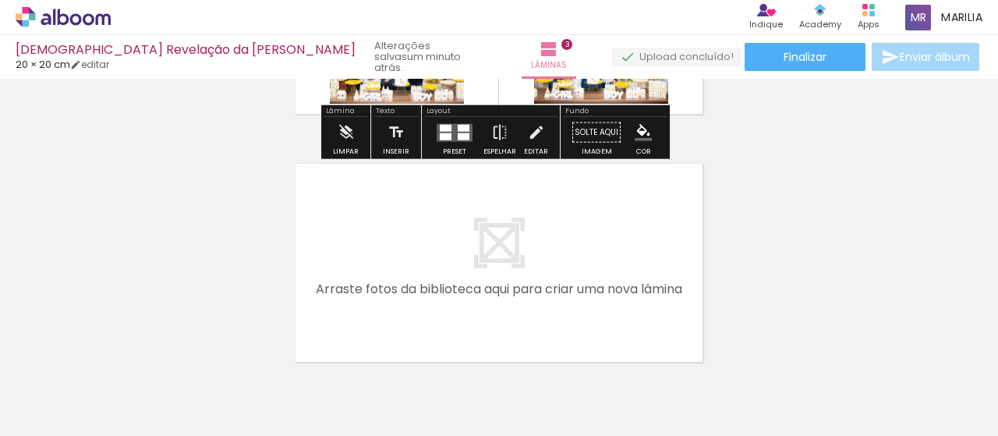
scroll to position [723, 0]
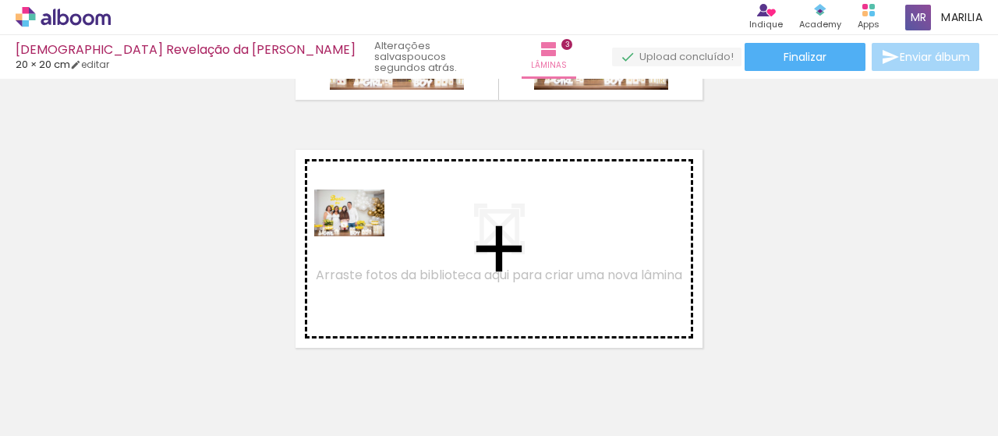
drag, startPoint x: 147, startPoint y: 390, endPoint x: 196, endPoint y: 381, distance: 50.0
click at [360, 236] on quentale-workspace at bounding box center [499, 218] width 998 height 436
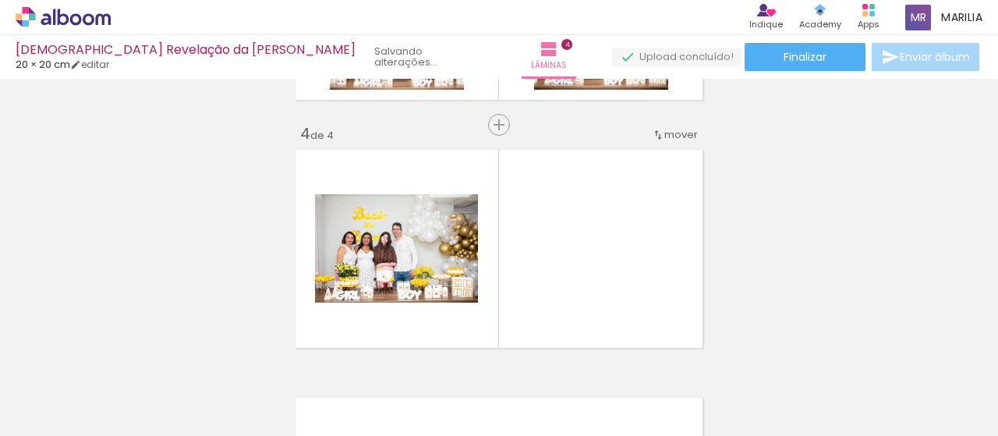
scroll to position [763, 0]
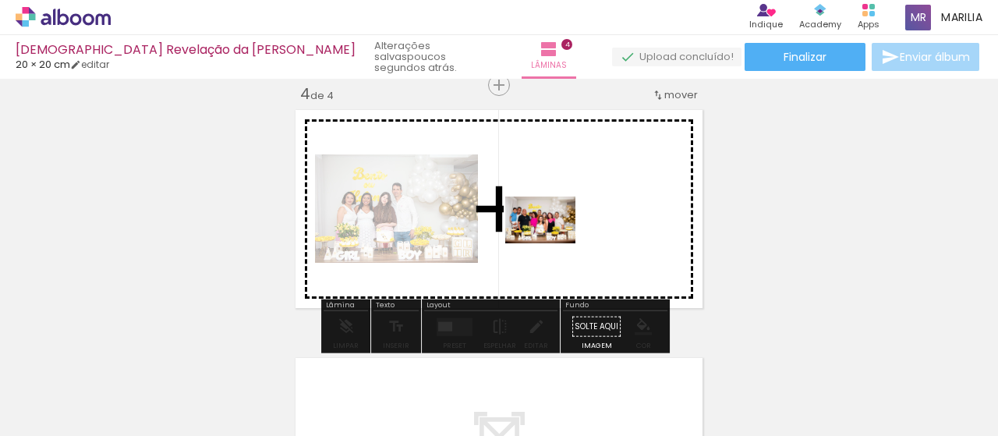
drag, startPoint x: 157, startPoint y: 392, endPoint x: 553, endPoint y: 243, distance: 423.7
click at [553, 243] on quentale-workspace at bounding box center [499, 218] width 998 height 436
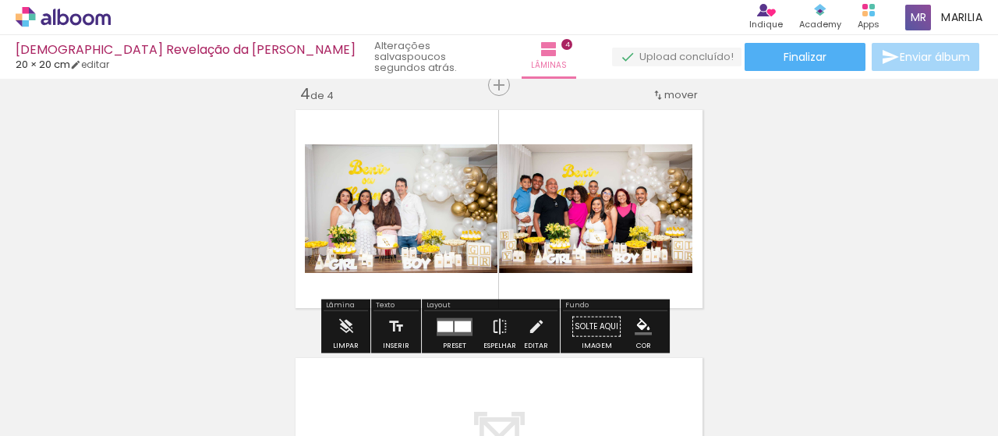
drag, startPoint x: 453, startPoint y: 326, endPoint x: 514, endPoint y: 313, distance: 63.0
click at [454, 325] on div at bounding box center [462, 325] width 16 height 11
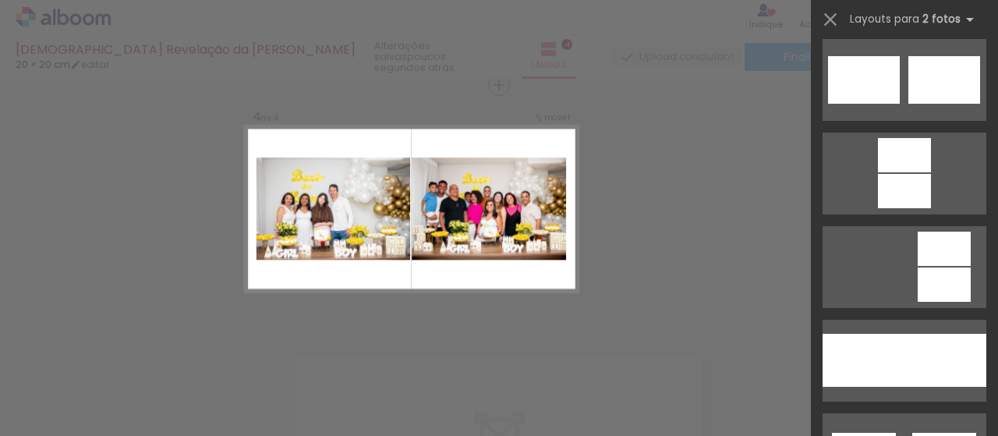
scroll to position [651, 0]
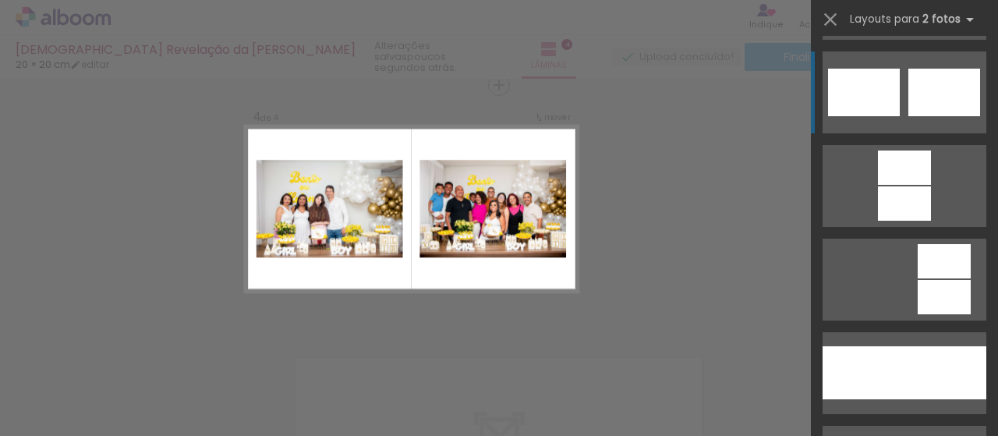
click at [926, 97] on div at bounding box center [944, 93] width 72 height 48
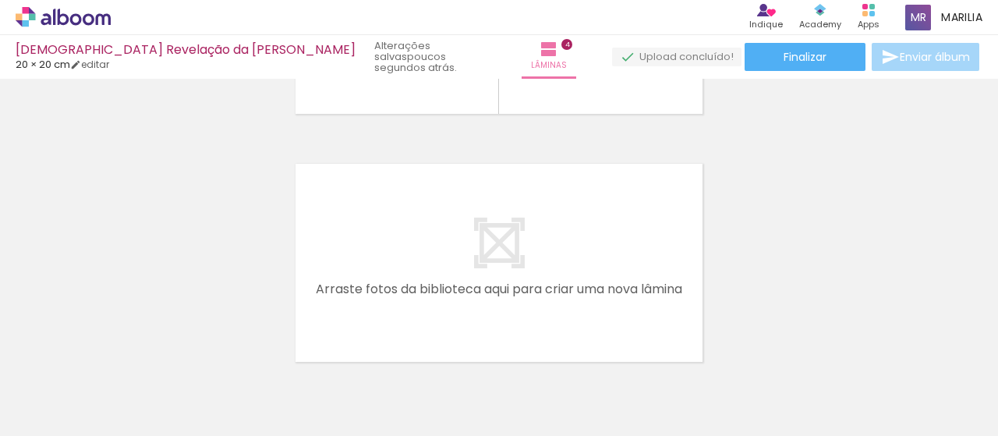
scroll to position [1022, 0]
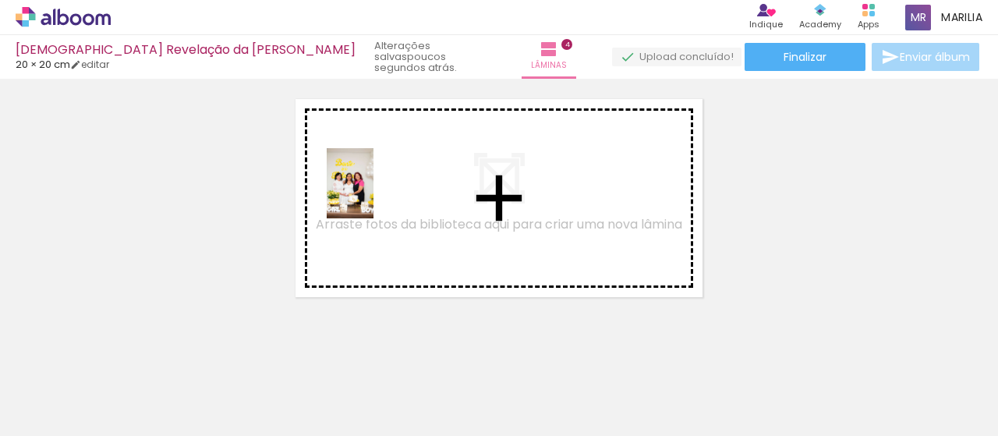
drag, startPoint x: 155, startPoint y: 381, endPoint x: 373, endPoint y: 195, distance: 286.9
click at [373, 195] on quentale-workspace at bounding box center [499, 218] width 998 height 436
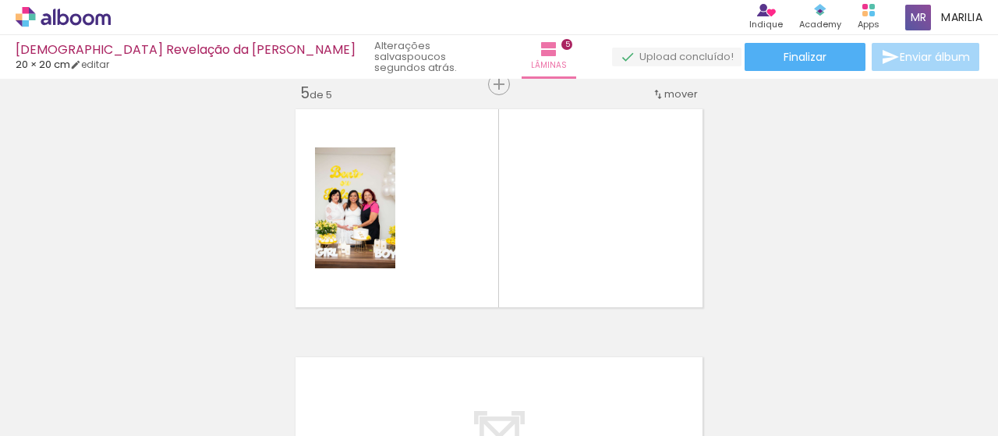
scroll to position [1011, 0]
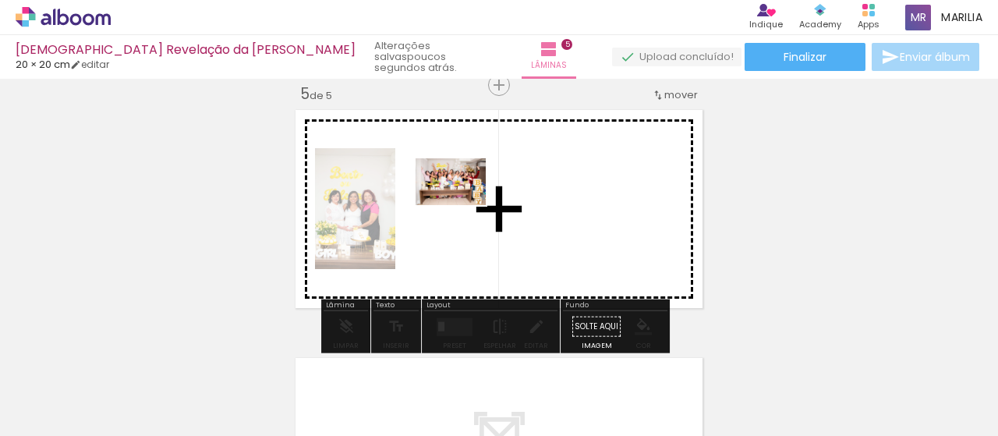
drag, startPoint x: 167, startPoint y: 388, endPoint x: 321, endPoint y: 316, distance: 170.5
click at [486, 186] on quentale-workspace at bounding box center [499, 218] width 998 height 436
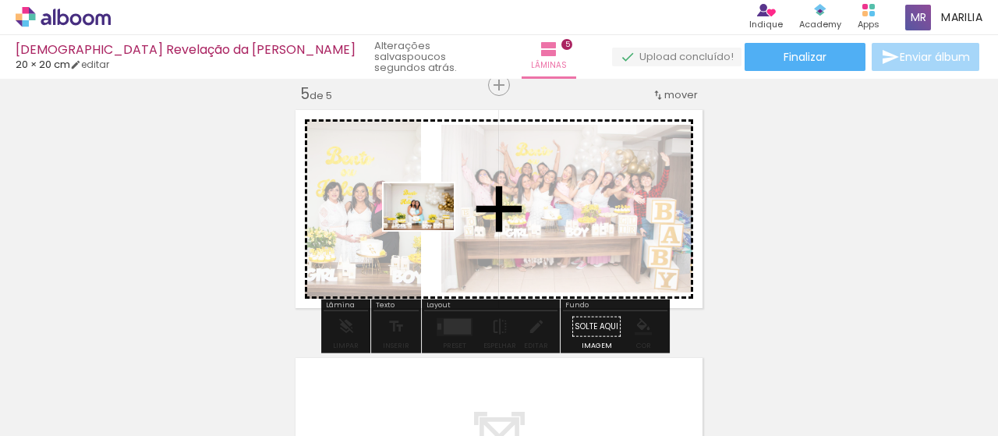
drag, startPoint x: 176, startPoint y: 393, endPoint x: 434, endPoint y: 225, distance: 307.6
click at [434, 225] on quentale-workspace at bounding box center [499, 218] width 998 height 436
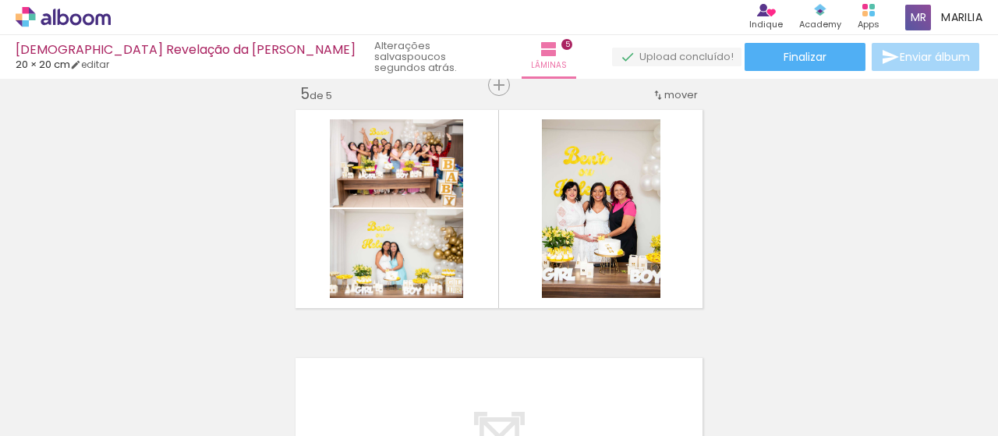
scroll to position [651, 0]
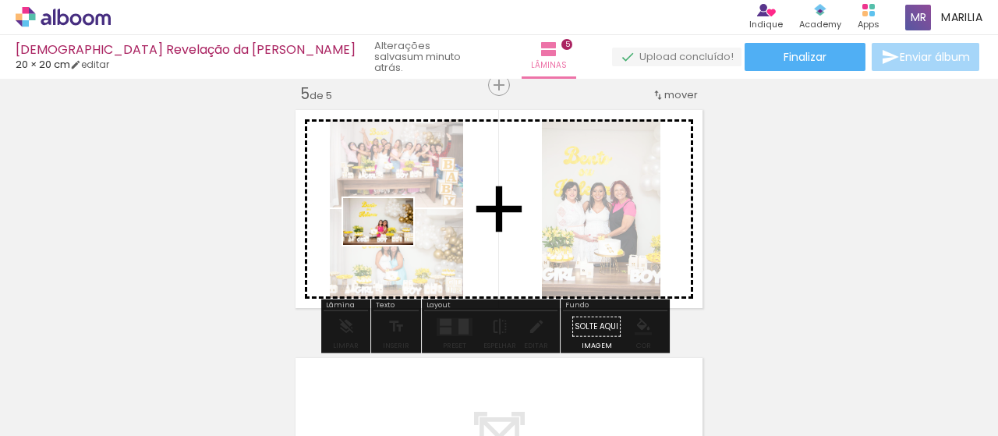
drag, startPoint x: 172, startPoint y: 395, endPoint x: 371, endPoint y: 250, distance: 246.0
click at [388, 243] on quentale-workspace at bounding box center [499, 218] width 998 height 436
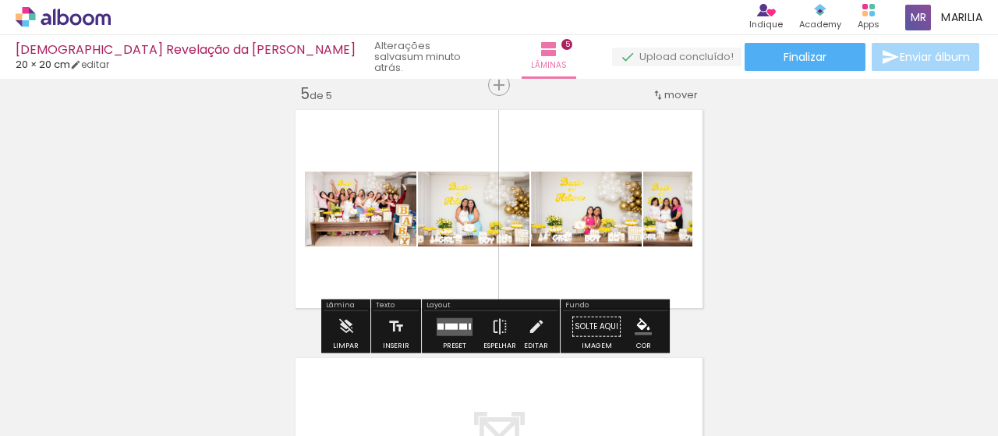
click at [458, 320] on quentale-layouter at bounding box center [454, 326] width 36 height 18
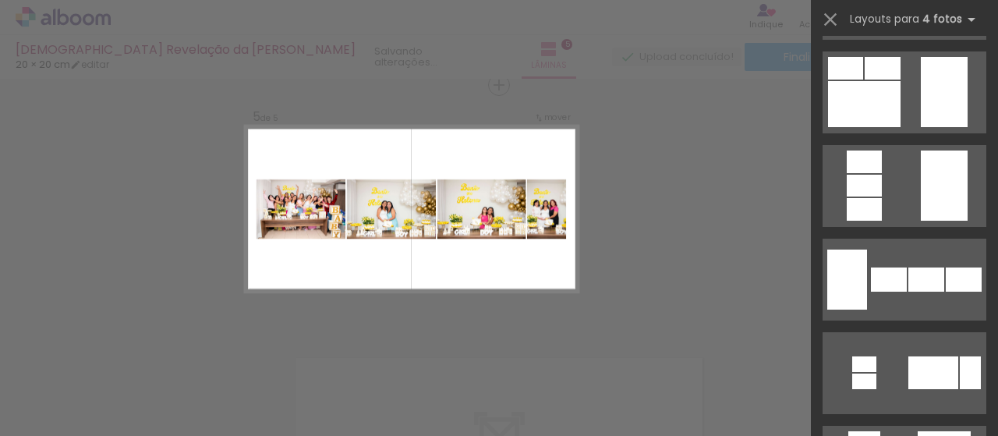
scroll to position [0, 0]
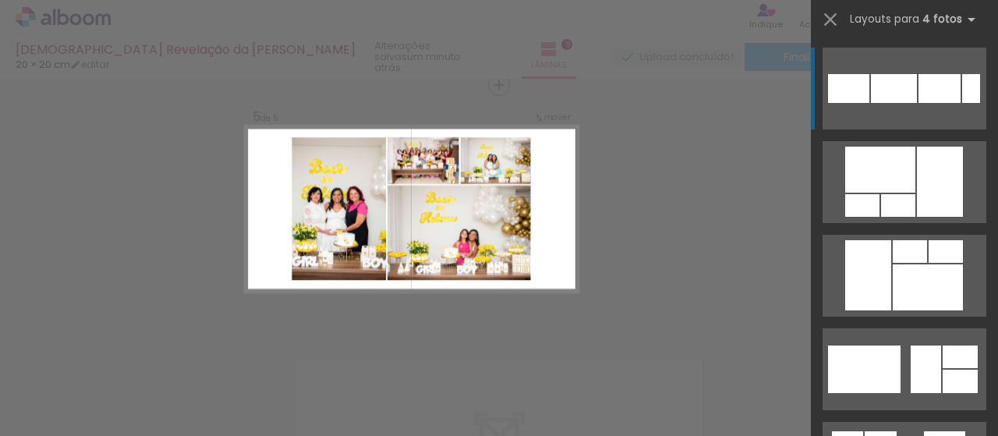
click at [902, 284] on div at bounding box center [927, 287] width 70 height 46
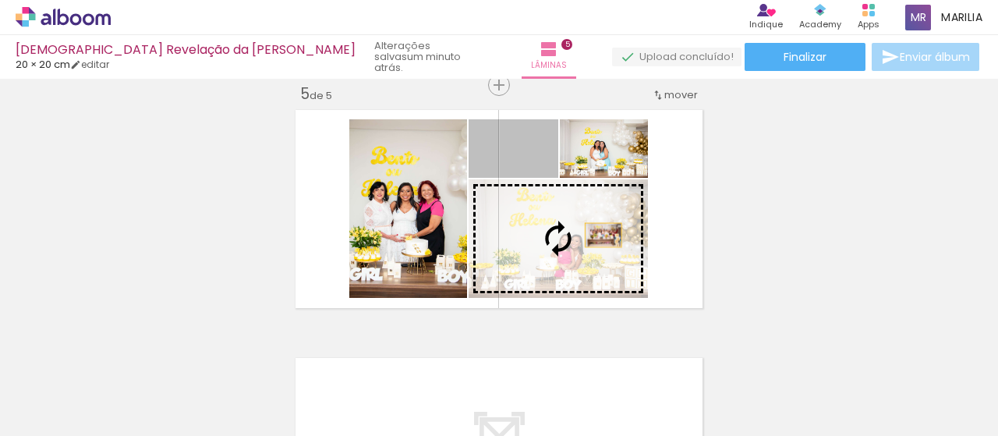
drag, startPoint x: 543, startPoint y: 166, endPoint x: 597, endPoint y: 235, distance: 87.2
click at [0, 0] on slot at bounding box center [0, 0] width 0 height 0
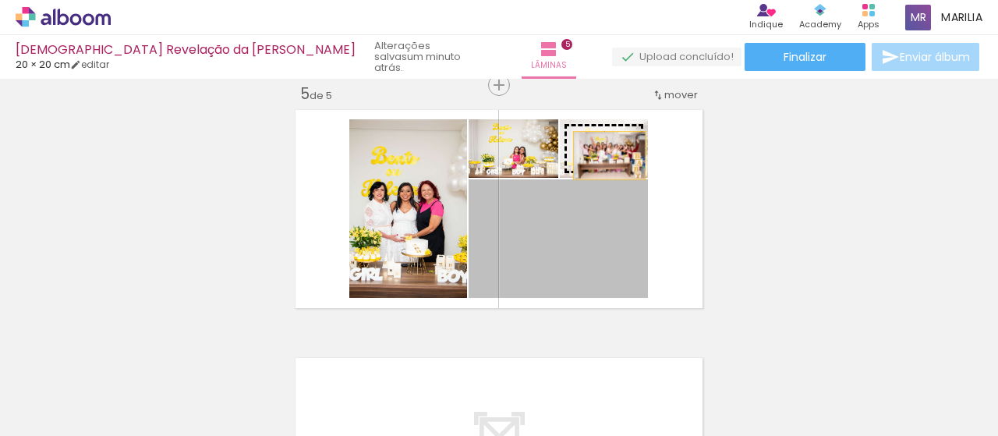
drag, startPoint x: 581, startPoint y: 247, endPoint x: 599, endPoint y: 157, distance: 92.2
click at [0, 0] on slot at bounding box center [0, 0] width 0 height 0
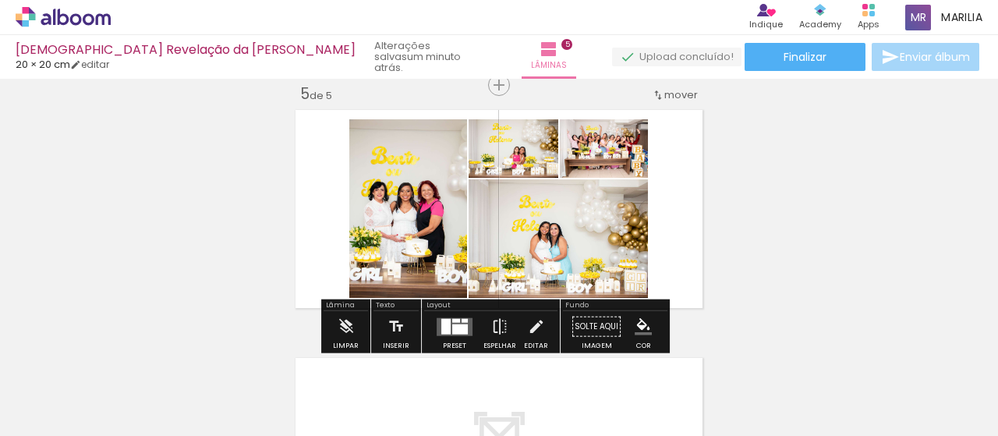
click at [452, 333] on div at bounding box center [460, 328] width 16 height 10
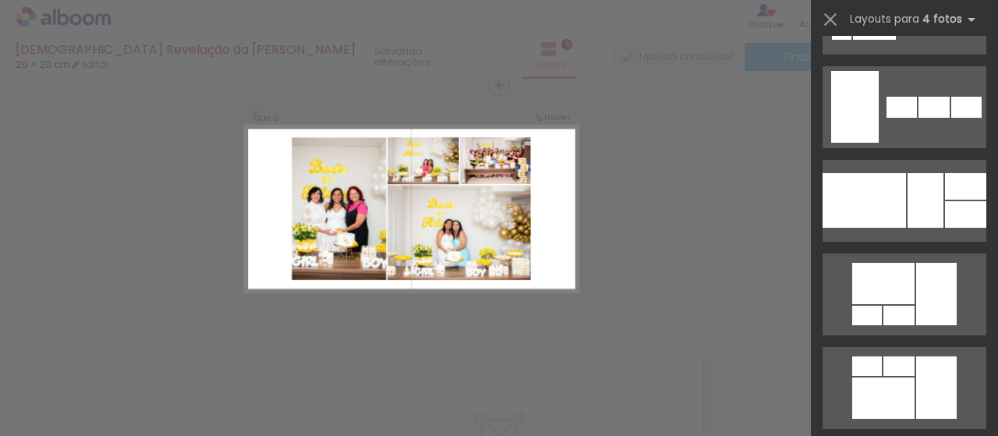
scroll to position [1435, 0]
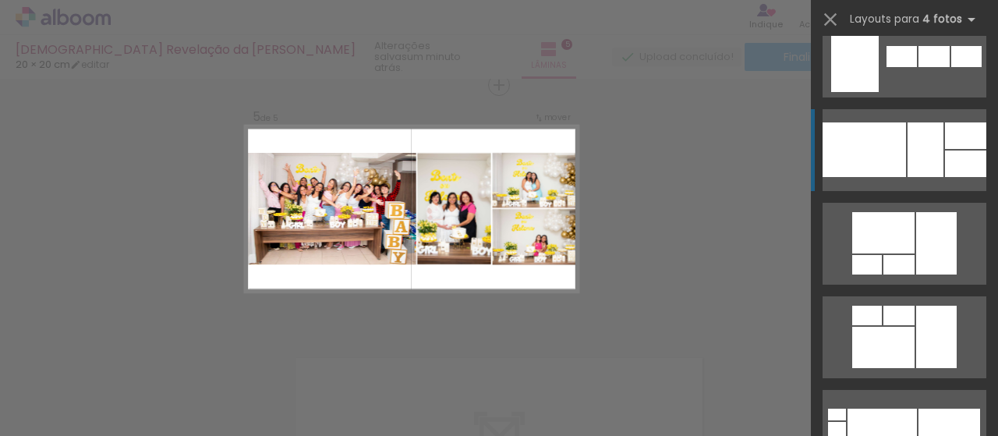
click at [957, 146] on div at bounding box center [965, 135] width 41 height 26
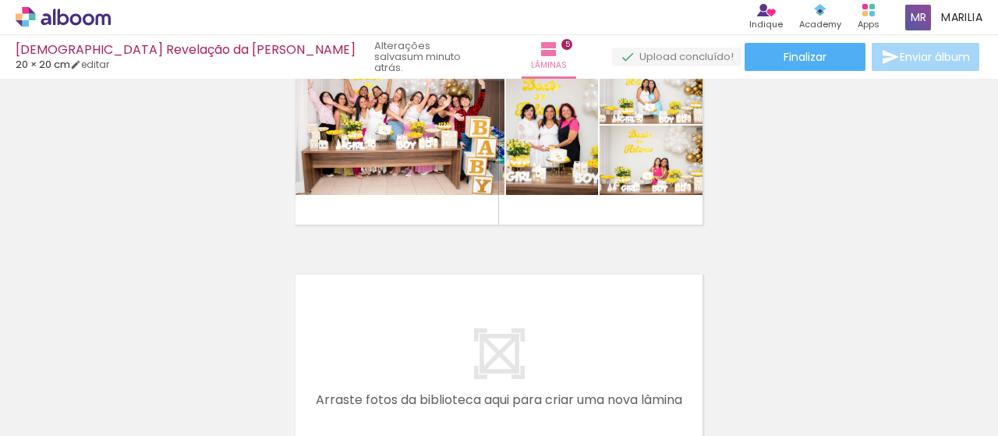
scroll to position [1021, 0]
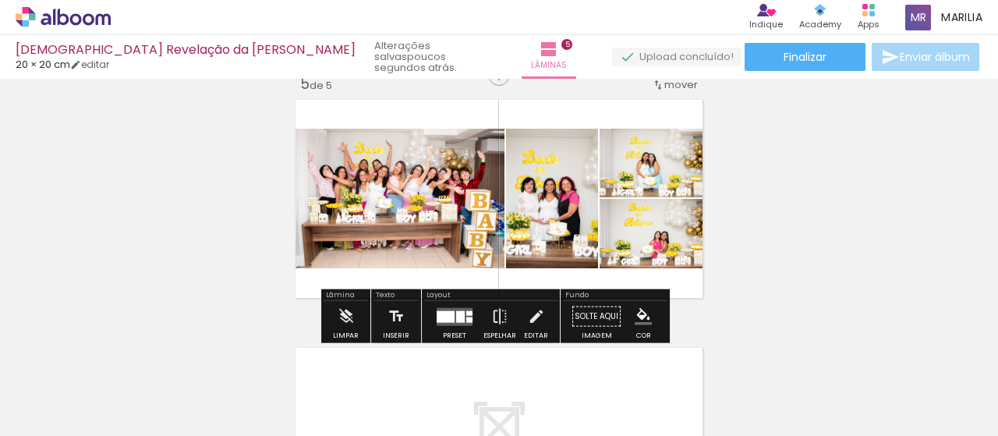
click at [454, 214] on quentale-photo at bounding box center [397, 199] width 214 height 140
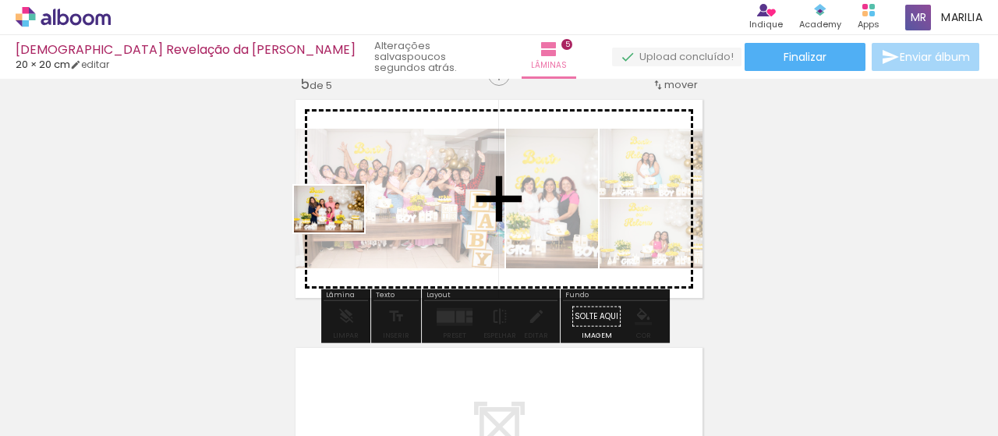
drag, startPoint x: 186, startPoint y: 353, endPoint x: 522, endPoint y: 235, distance: 355.9
click at [349, 225] on quentale-workspace at bounding box center [499, 218] width 998 height 436
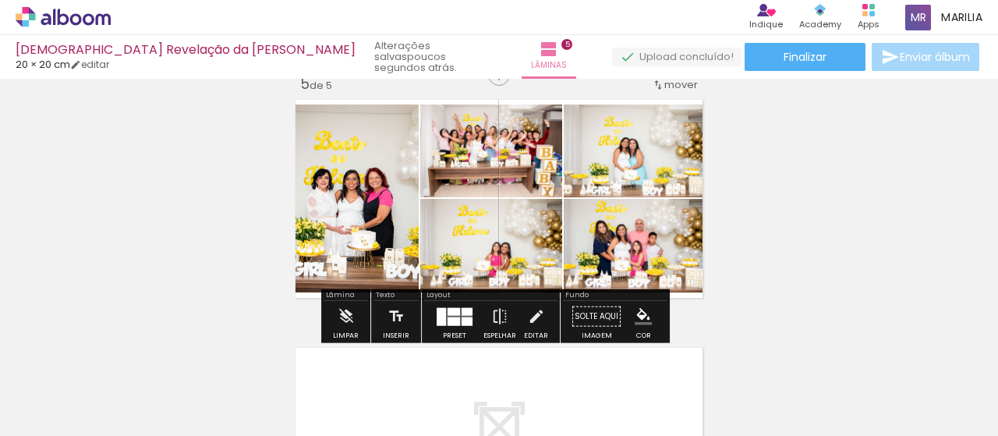
click at [450, 319] on div at bounding box center [453, 320] width 12 height 9
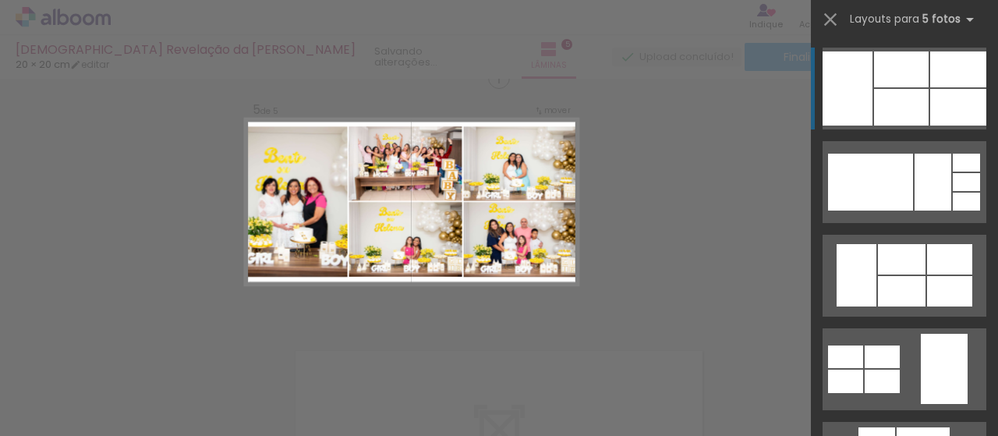
scroll to position [1011, 0]
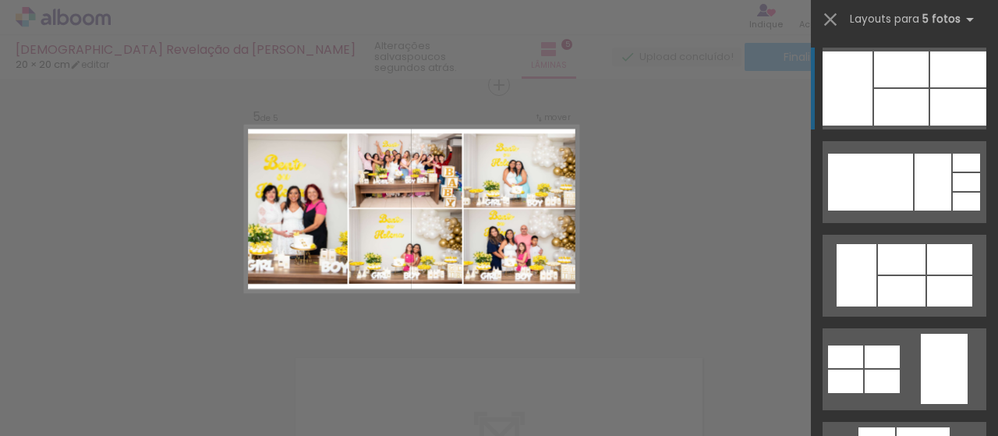
click at [895, 87] on quentale-layouter at bounding box center [904, 89] width 164 height 82
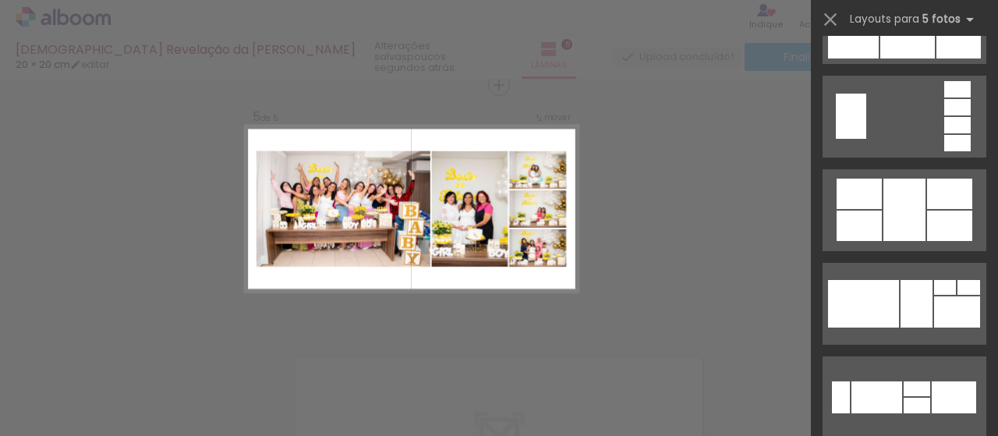
scroll to position [1187, 0]
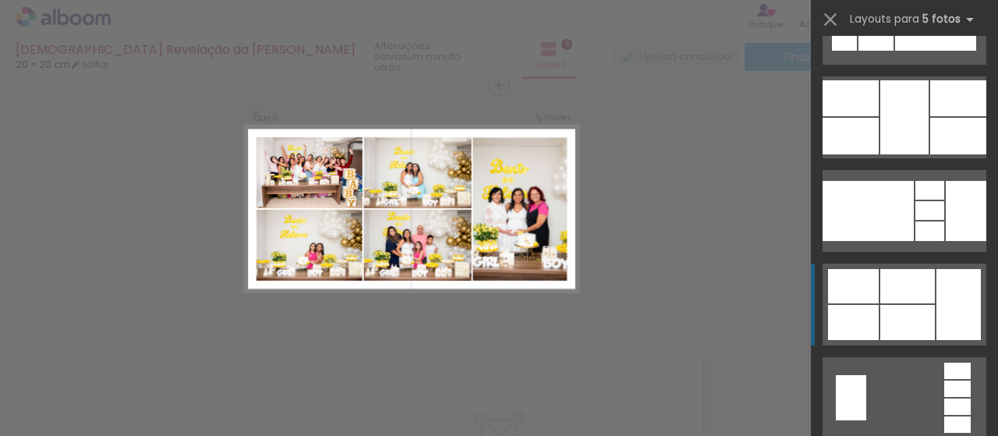
click at [921, 287] on div at bounding box center [907, 286] width 55 height 34
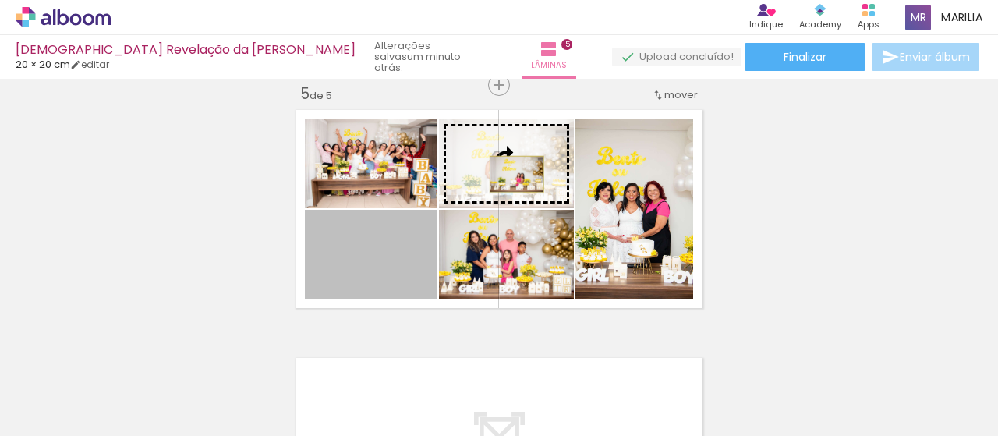
drag, startPoint x: 407, startPoint y: 277, endPoint x: 504, endPoint y: 175, distance: 141.1
click at [0, 0] on slot at bounding box center [0, 0] width 0 height 0
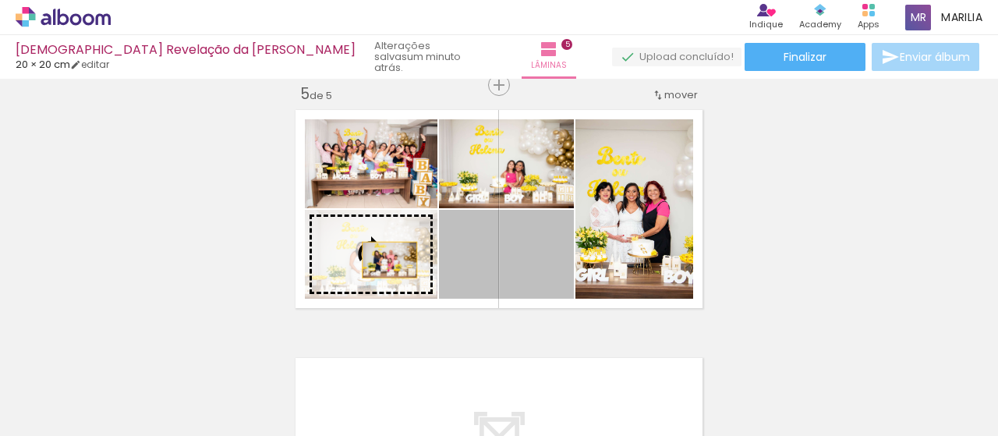
drag, startPoint x: 542, startPoint y: 260, endPoint x: 383, endPoint y: 260, distance: 159.0
click at [0, 0] on slot at bounding box center [0, 0] width 0 height 0
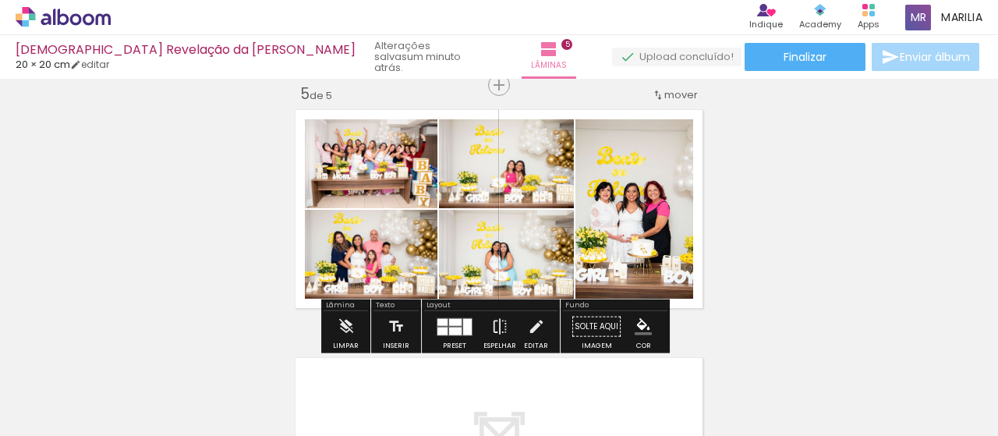
drag, startPoint x: 451, startPoint y: 324, endPoint x: 804, endPoint y: 189, distance: 378.2
click at [451, 323] on div at bounding box center [455, 321] width 12 height 7
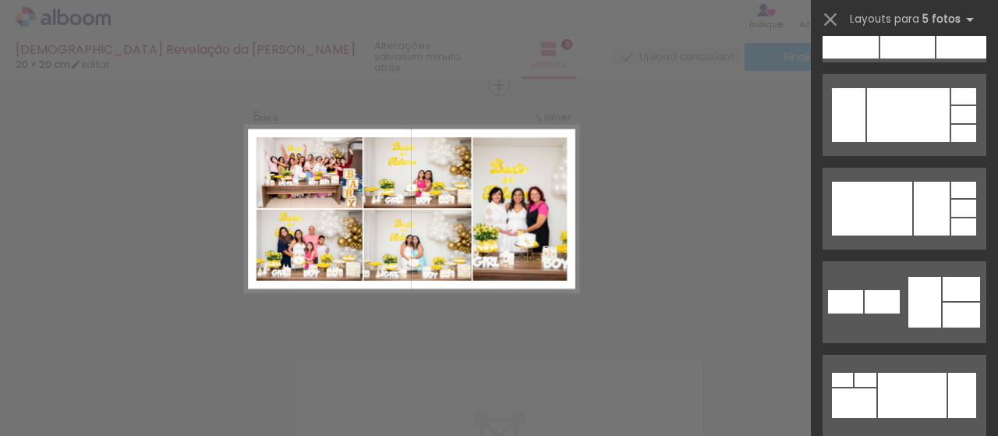
scroll to position [3528, 0]
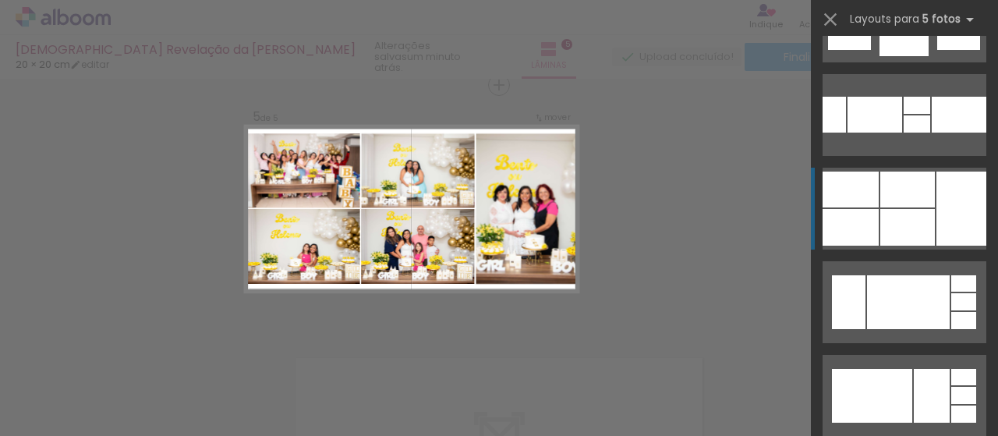
click at [904, 221] on div at bounding box center [907, 227] width 55 height 37
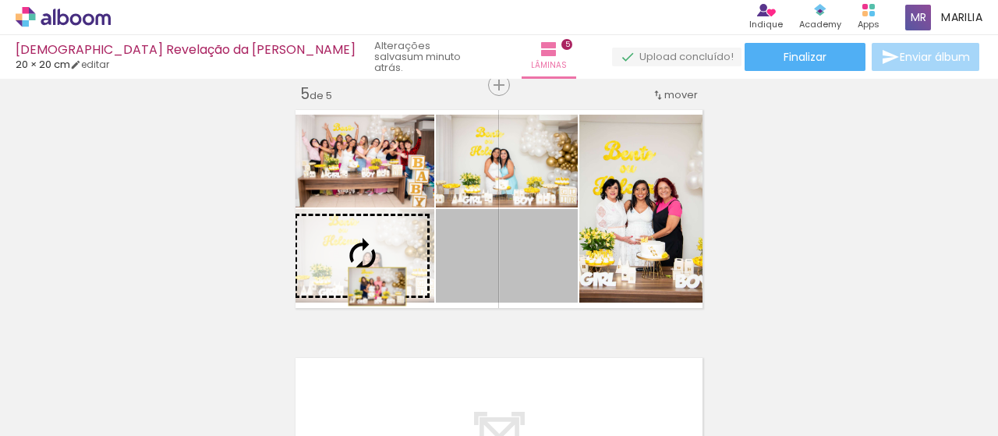
drag, startPoint x: 535, startPoint y: 271, endPoint x: 369, endPoint y: 285, distance: 165.8
click at [0, 0] on slot at bounding box center [0, 0] width 0 height 0
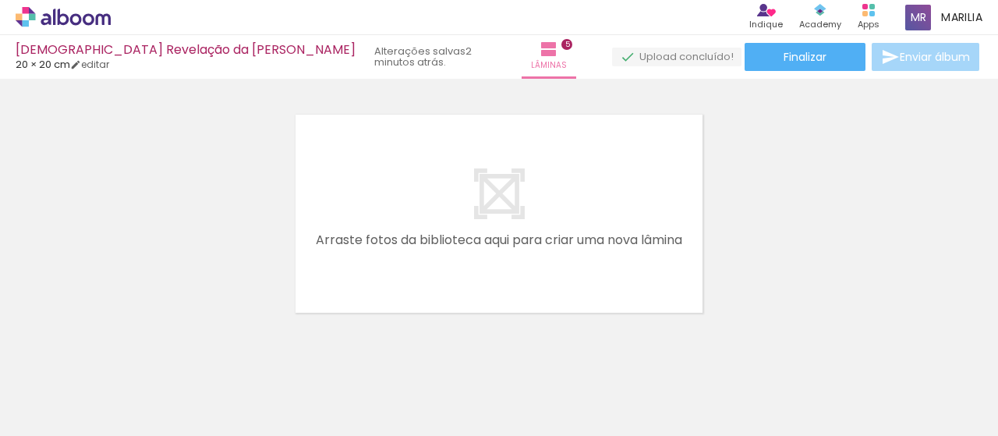
scroll to position [1270, 0]
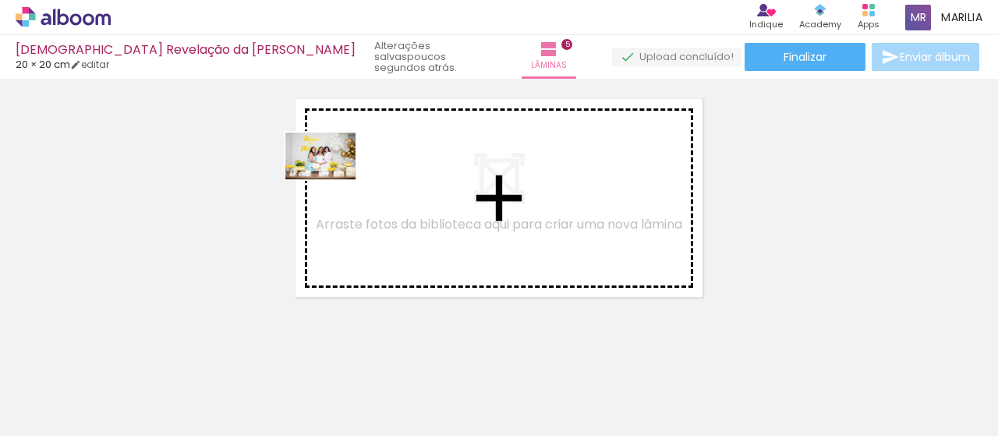
drag, startPoint x: 168, startPoint y: 386, endPoint x: 284, endPoint y: 274, distance: 160.9
click at [332, 177] on quentale-workspace at bounding box center [499, 218] width 998 height 436
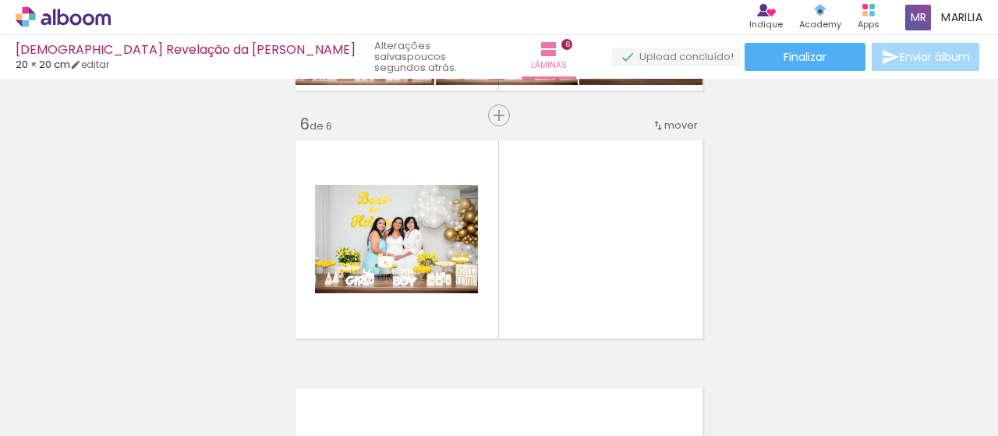
scroll to position [1226, 0]
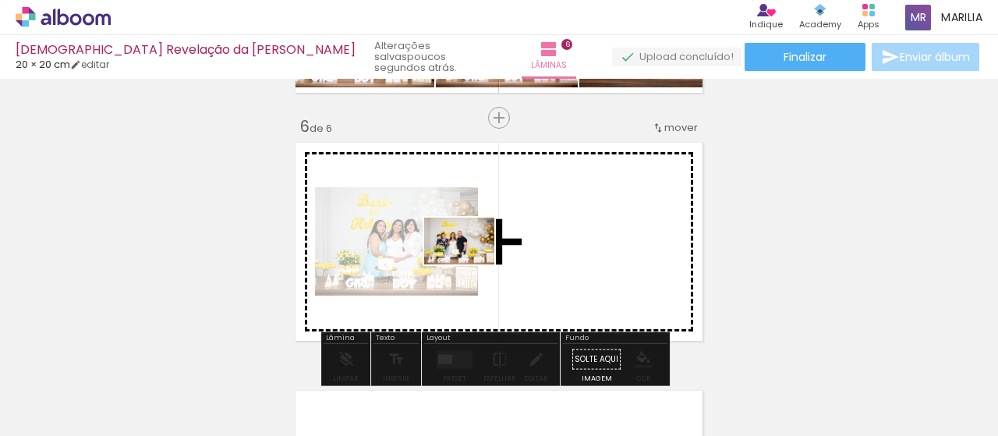
drag, startPoint x: 159, startPoint y: 391, endPoint x: 464, endPoint y: 269, distance: 328.4
click at [471, 264] on quentale-workspace at bounding box center [499, 218] width 998 height 436
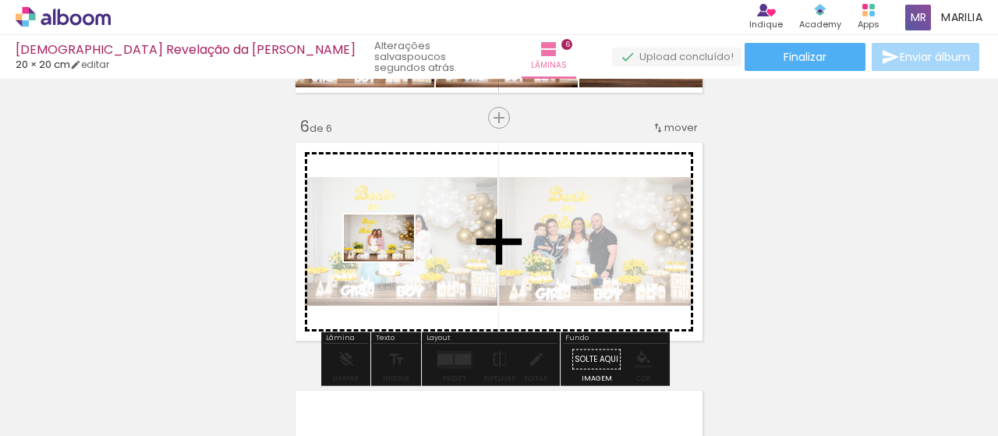
drag, startPoint x: 196, startPoint y: 366, endPoint x: 204, endPoint y: 399, distance: 34.6
click at [390, 260] on quentale-workspace at bounding box center [499, 218] width 998 height 436
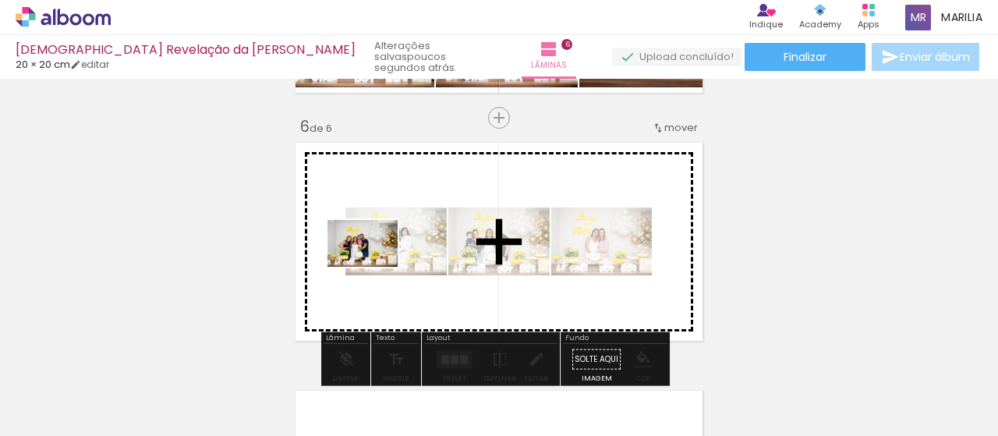
drag, startPoint x: 146, startPoint y: 396, endPoint x: 304, endPoint y: 284, distance: 193.5
click at [374, 265] on quentale-workspace at bounding box center [499, 218] width 998 height 436
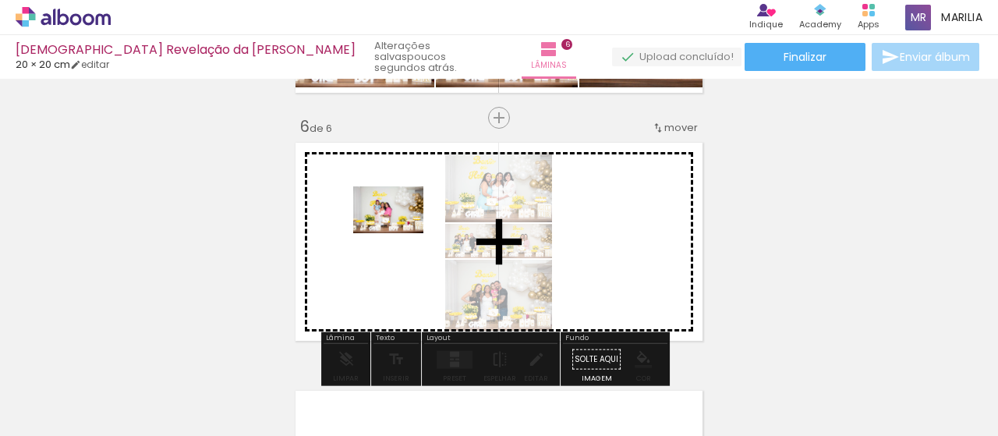
drag, startPoint x: 229, startPoint y: 341, endPoint x: 306, endPoint y: 276, distance: 100.1
click at [398, 231] on quentale-workspace at bounding box center [499, 218] width 998 height 436
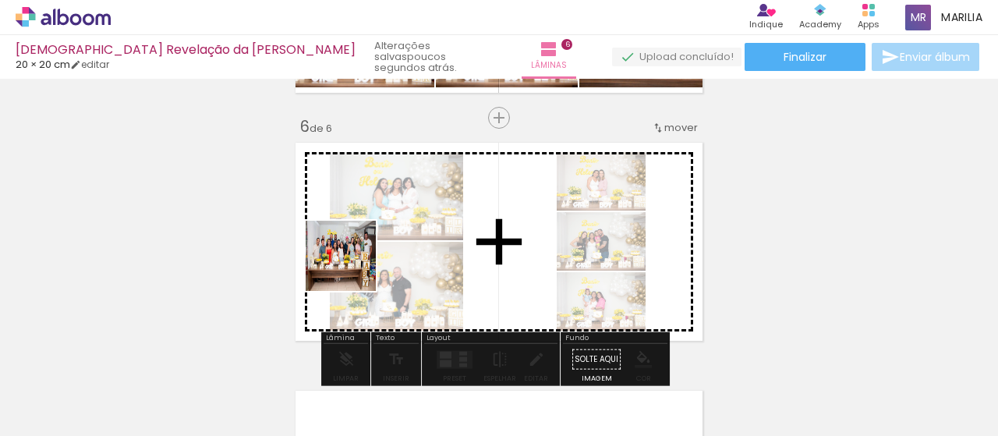
drag, startPoint x: 164, startPoint y: 401, endPoint x: 362, endPoint y: 259, distance: 243.5
click at [368, 257] on quentale-workspace at bounding box center [499, 218] width 998 height 436
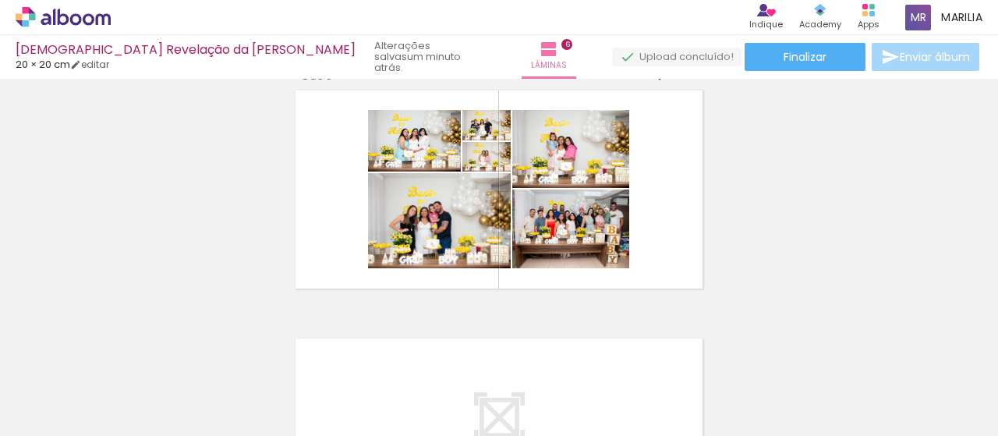
scroll to position [1308, 0]
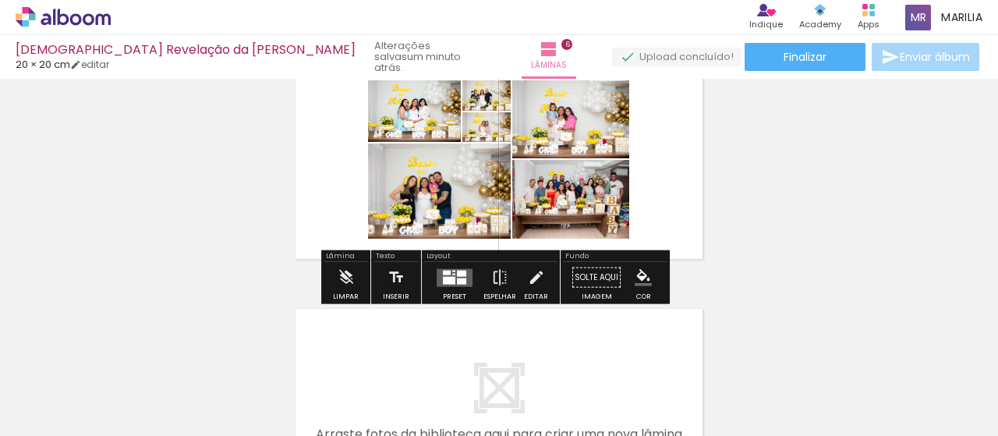
click at [457, 280] on div at bounding box center [461, 280] width 9 height 6
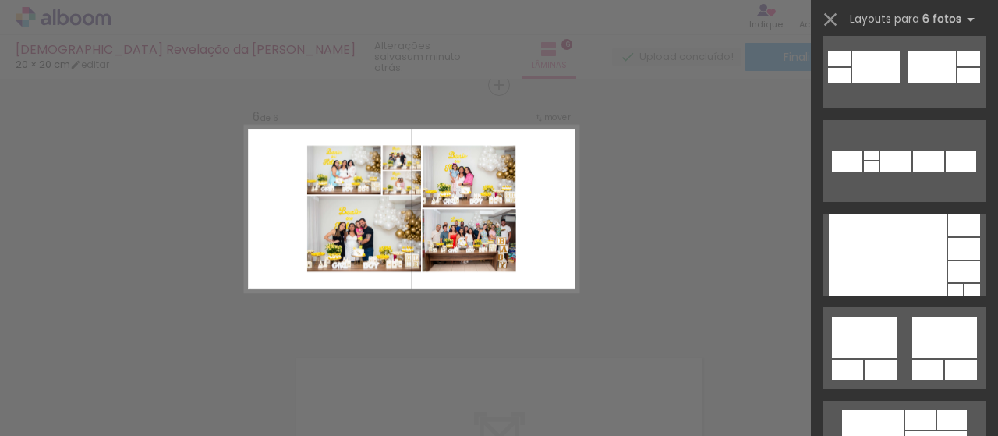
scroll to position [1387, 0]
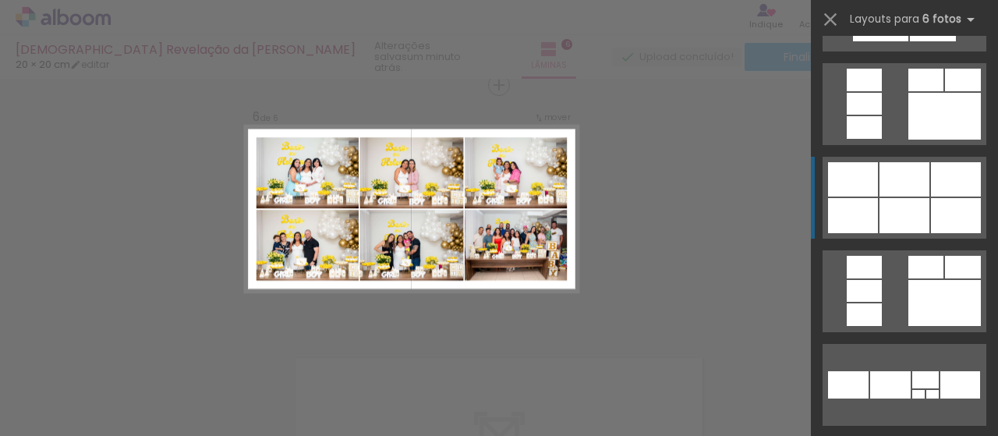
click at [924, 203] on quentale-layouter at bounding box center [904, 198] width 164 height 82
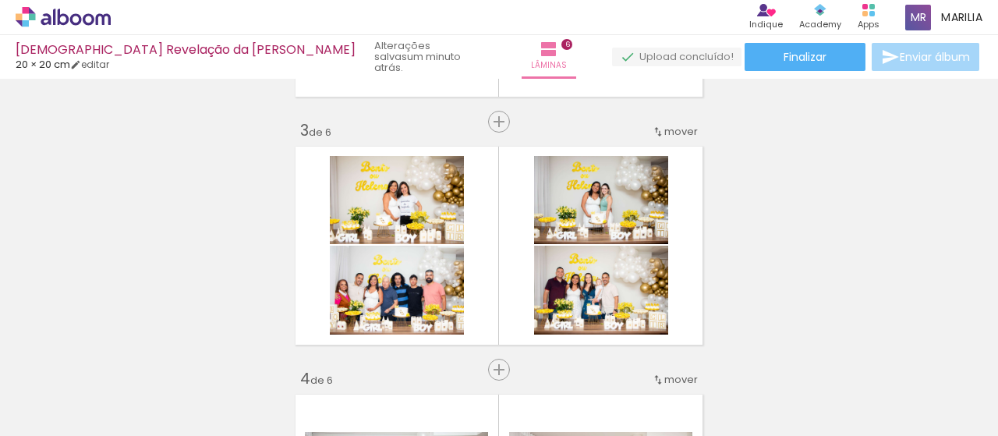
scroll to position [472, 0]
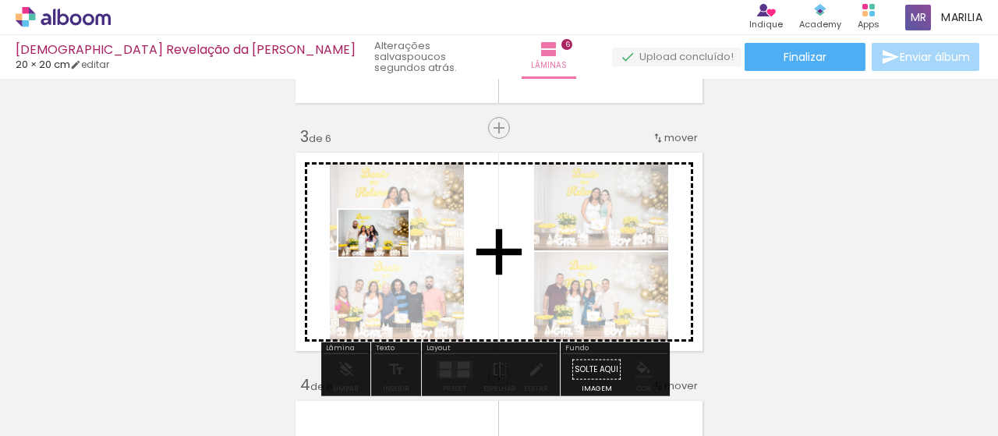
drag, startPoint x: 363, startPoint y: 313, endPoint x: 385, endPoint y: 256, distance: 60.2
click at [385, 256] on quentale-workspace at bounding box center [499, 218] width 998 height 436
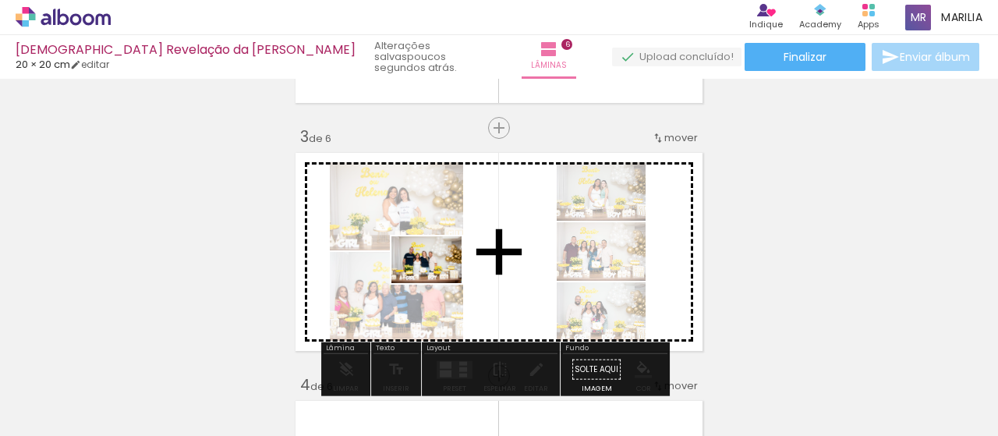
drag, startPoint x: 338, startPoint y: 390, endPoint x: 435, endPoint y: 283, distance: 144.6
click at [438, 281] on quentale-workspace at bounding box center [499, 218] width 998 height 436
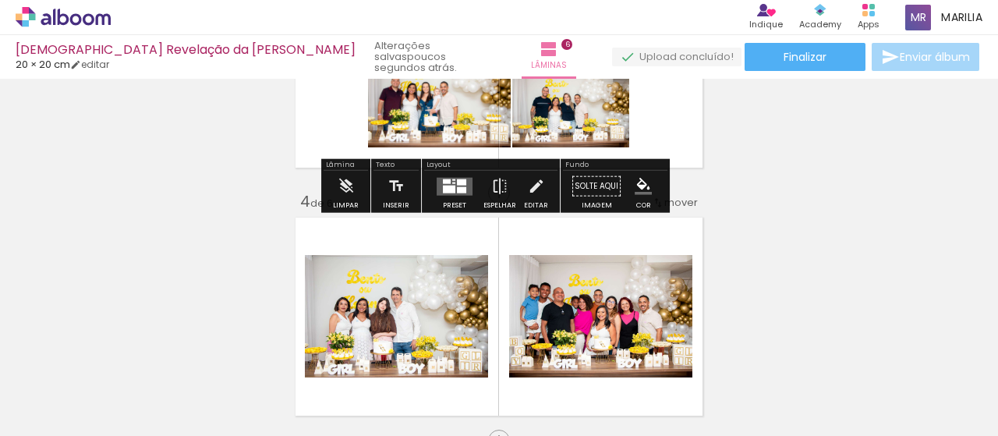
scroll to position [664, 0]
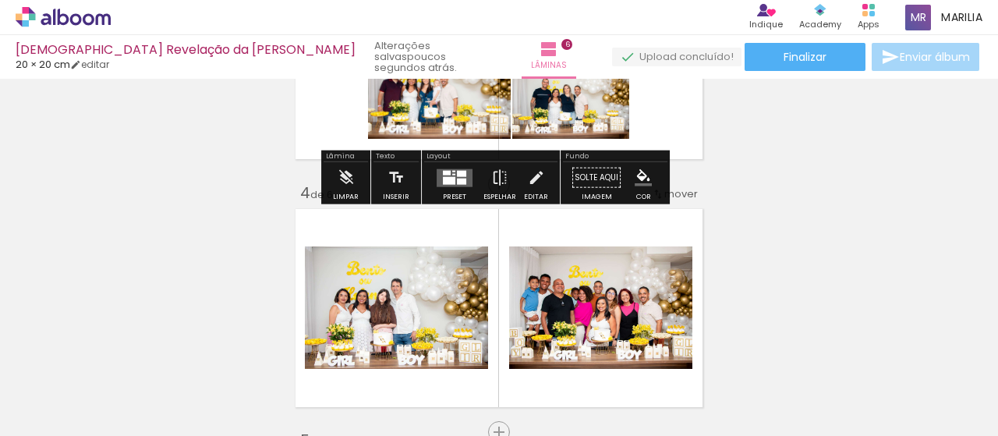
drag, startPoint x: 458, startPoint y: 175, endPoint x: 568, endPoint y: 144, distance: 114.0
click at [458, 175] on div at bounding box center [461, 173] width 9 height 6
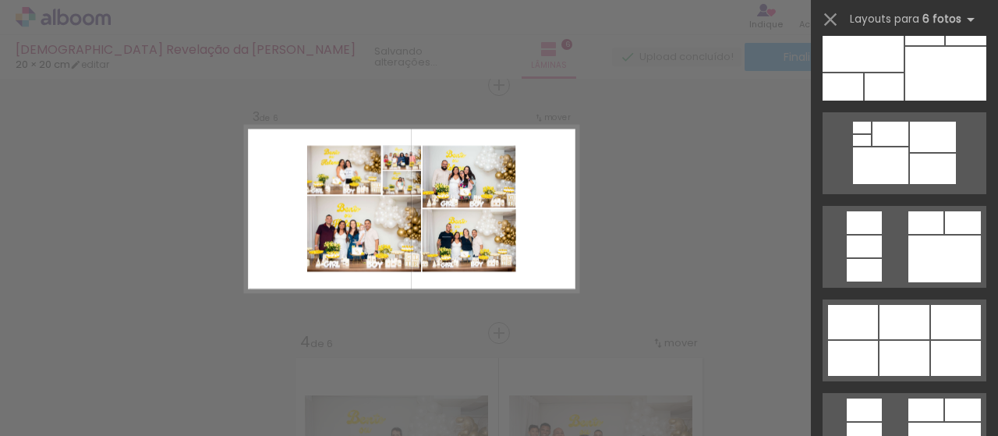
scroll to position [1174, 0]
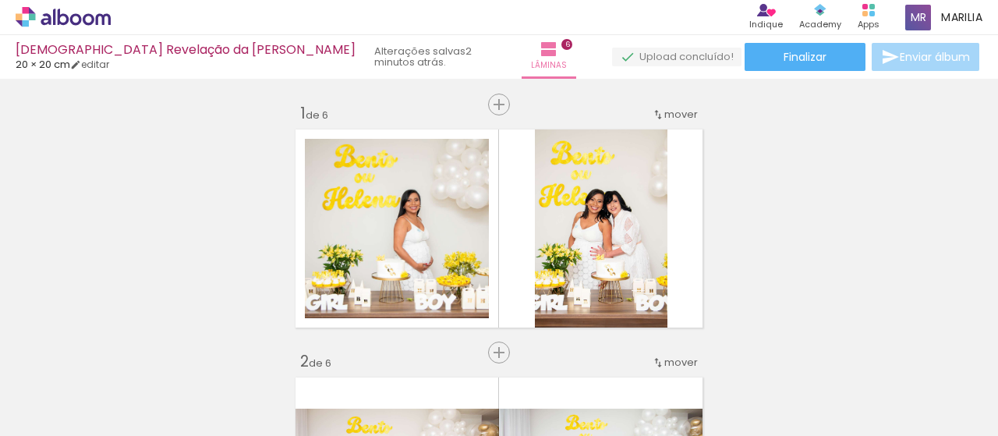
click at [66, 389] on input "Todas as fotos" at bounding box center [43, 388] width 59 height 13
click at [0, 0] on slot "Não utilizadas" at bounding box center [0, 0] width 0 height 0
type input "Não utilizadas"
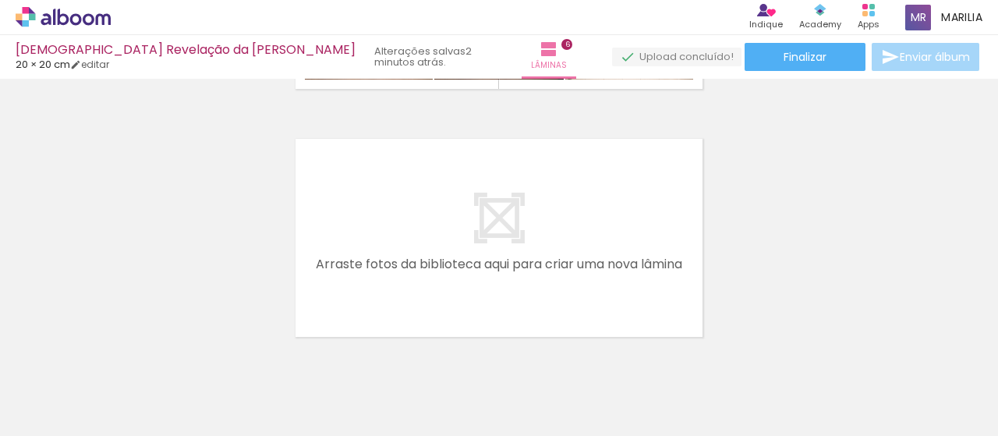
scroll to position [1492, 0]
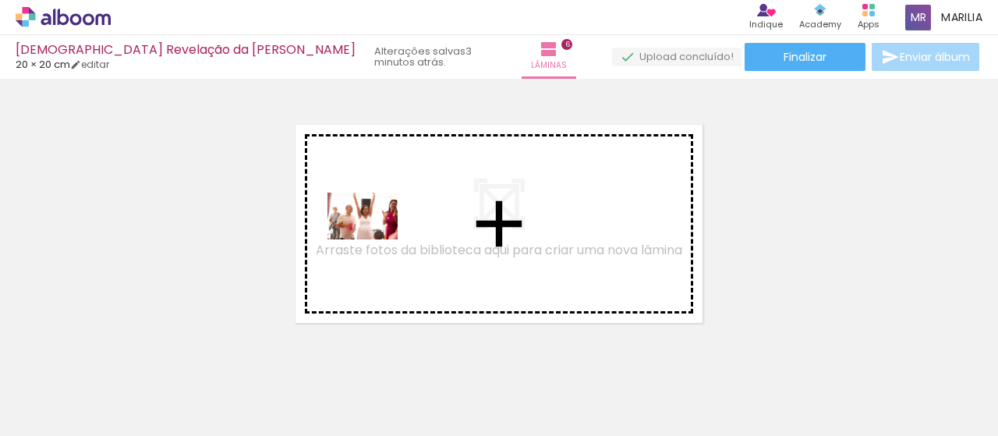
drag, startPoint x: 198, startPoint y: 376, endPoint x: 269, endPoint y: 344, distance: 77.8
click at [373, 239] on quentale-workspace at bounding box center [499, 218] width 998 height 436
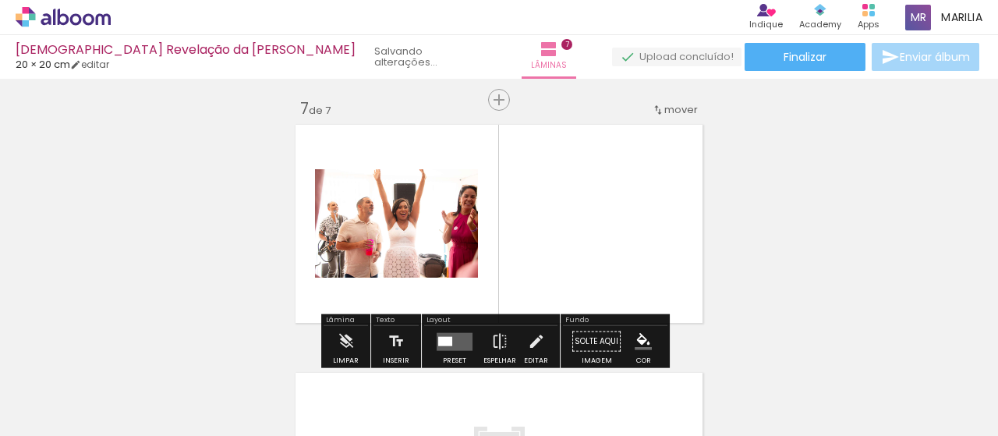
scroll to position [1507, 0]
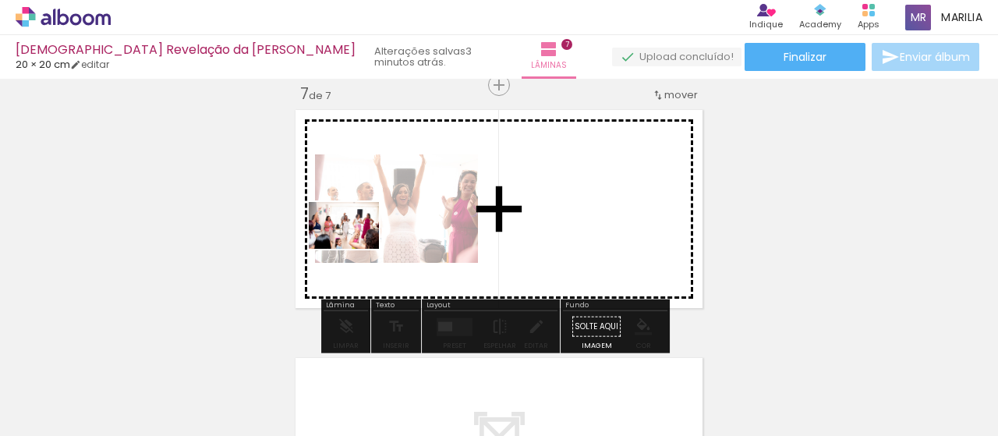
drag, startPoint x: 176, startPoint y: 380, endPoint x: 346, endPoint y: 248, distance: 215.0
click at [355, 248] on quentale-workspace at bounding box center [499, 218] width 998 height 436
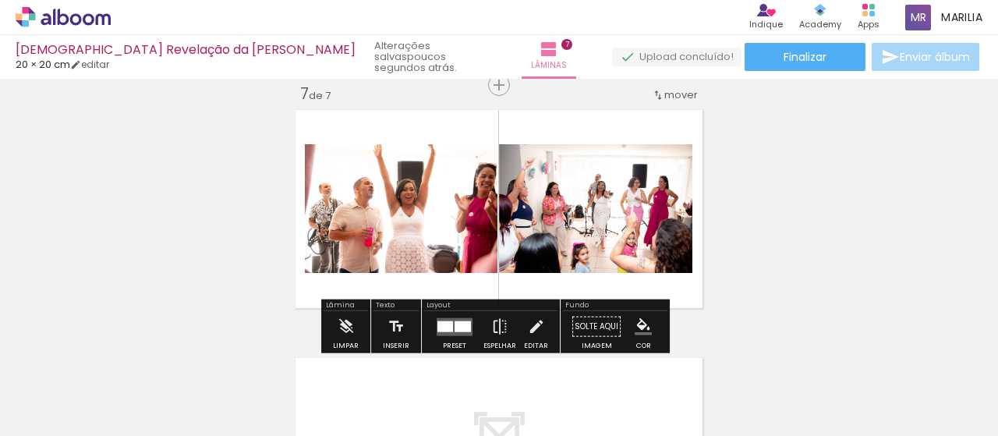
scroll to position [0, 8]
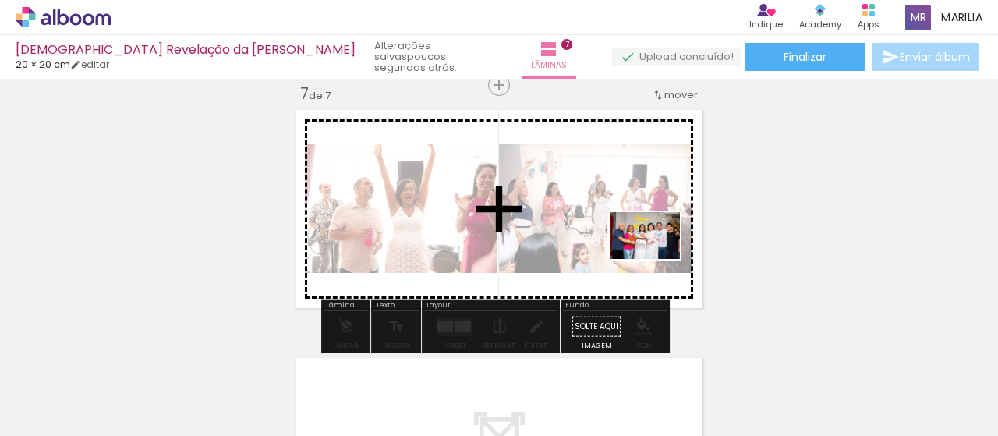
drag, startPoint x: 959, startPoint y: 401, endPoint x: 658, endPoint y: 258, distance: 333.3
click at [658, 258] on quentale-workspace at bounding box center [499, 218] width 998 height 436
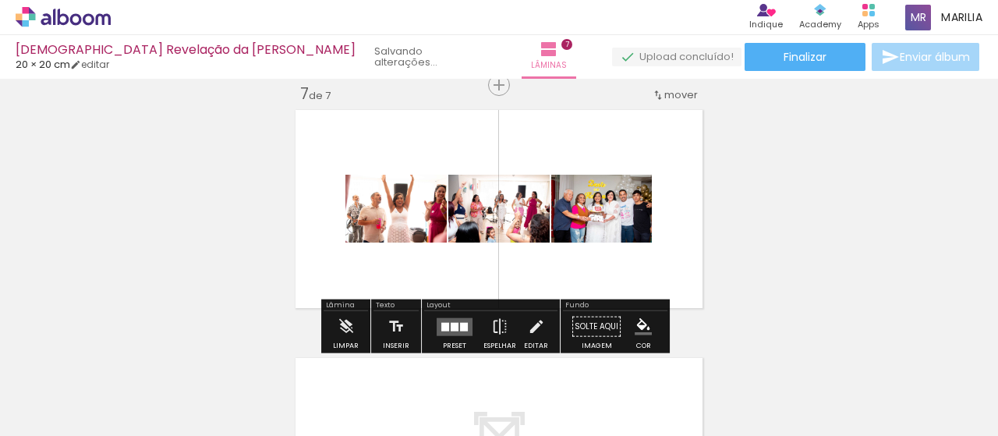
scroll to position [0, 0]
click at [450, 323] on div at bounding box center [454, 326] width 8 height 9
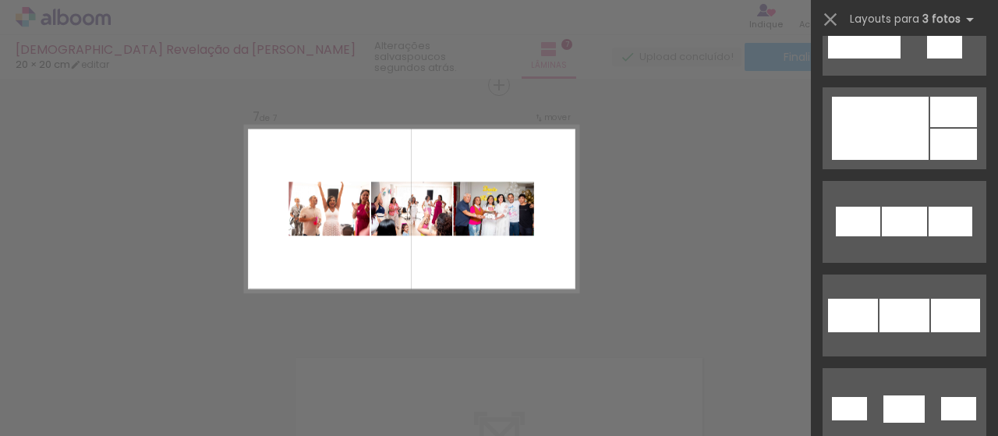
scroll to position [592, 0]
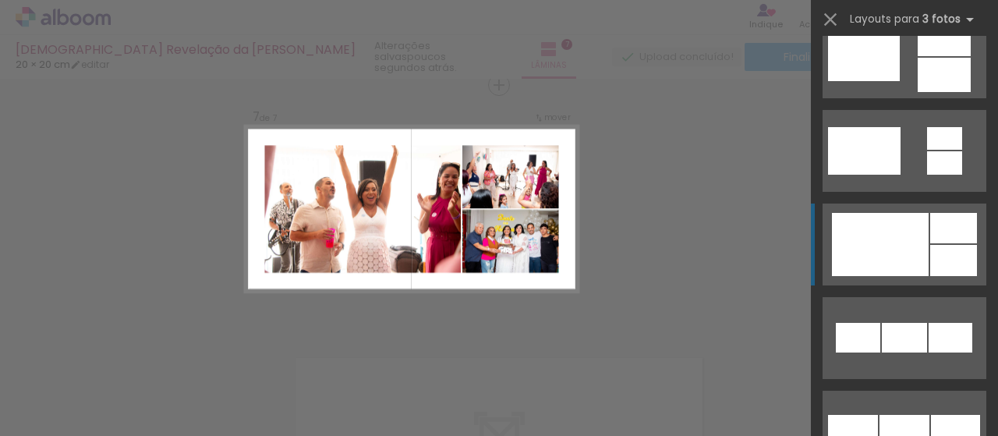
click at [938, 263] on div at bounding box center [953, 260] width 47 height 31
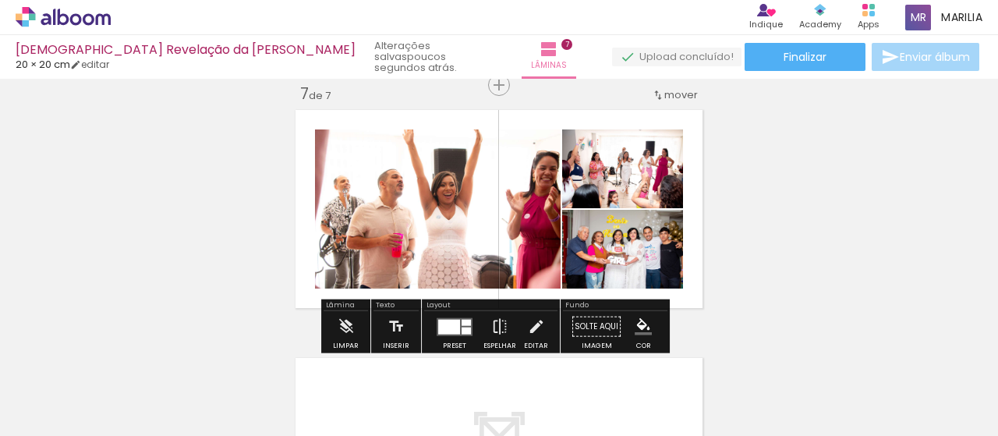
click at [659, 263] on quentale-photo at bounding box center [622, 249] width 121 height 79
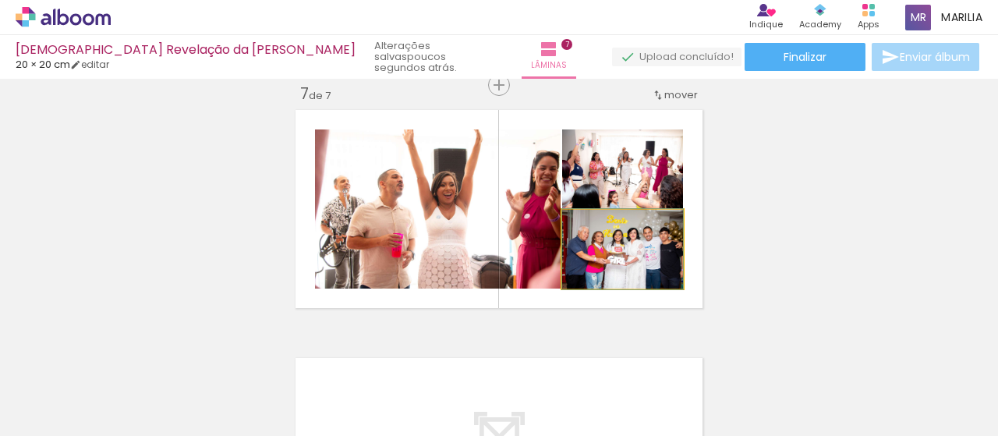
click at [659, 263] on quentale-photo at bounding box center [622, 249] width 121 height 79
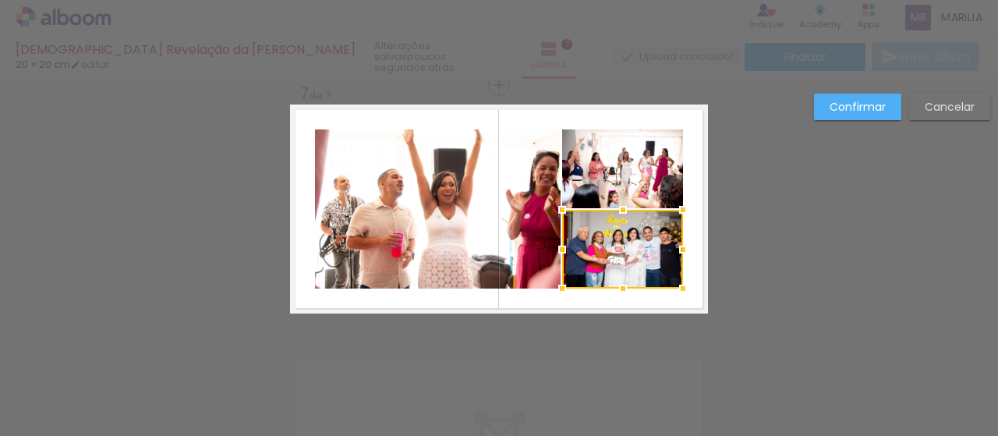
click at [656, 266] on div at bounding box center [622, 249] width 121 height 79
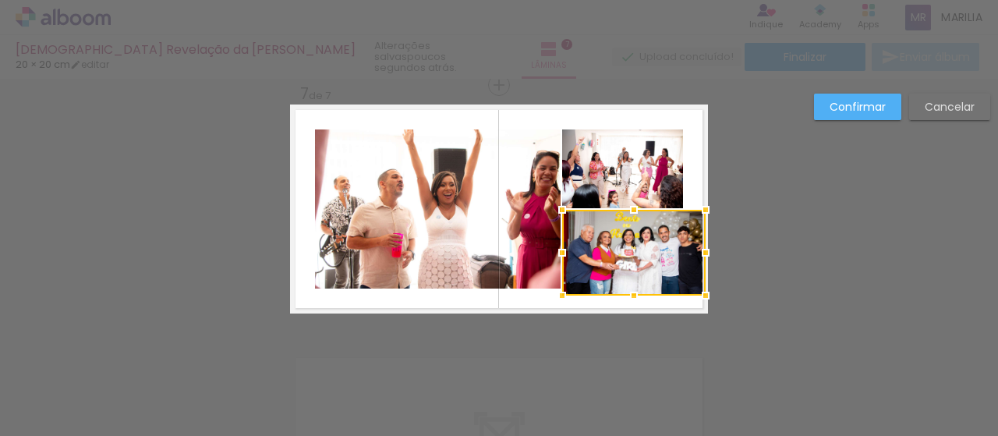
drag, startPoint x: 679, startPoint y: 290, endPoint x: 705, endPoint y: 297, distance: 26.7
click at [705, 297] on div at bounding box center [705, 295] width 31 height 31
click at [667, 256] on quentale-photo at bounding box center [633, 253] width 143 height 86
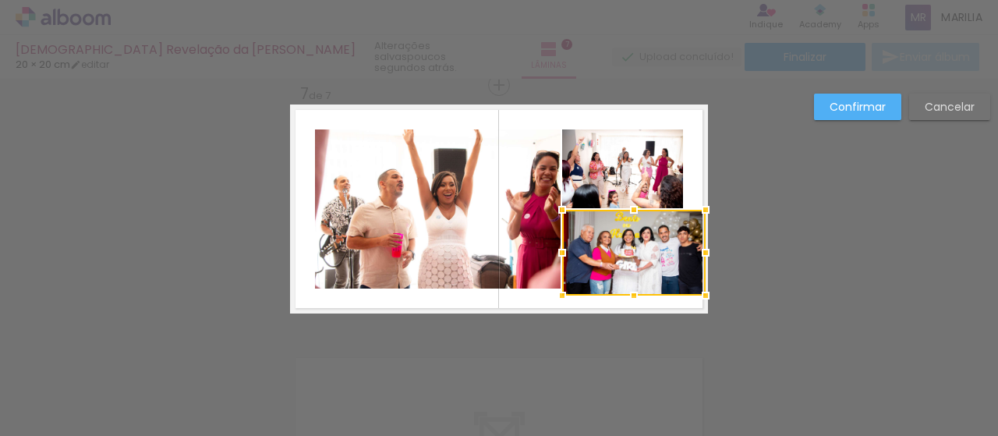
click at [667, 256] on div at bounding box center [633, 253] width 143 height 86
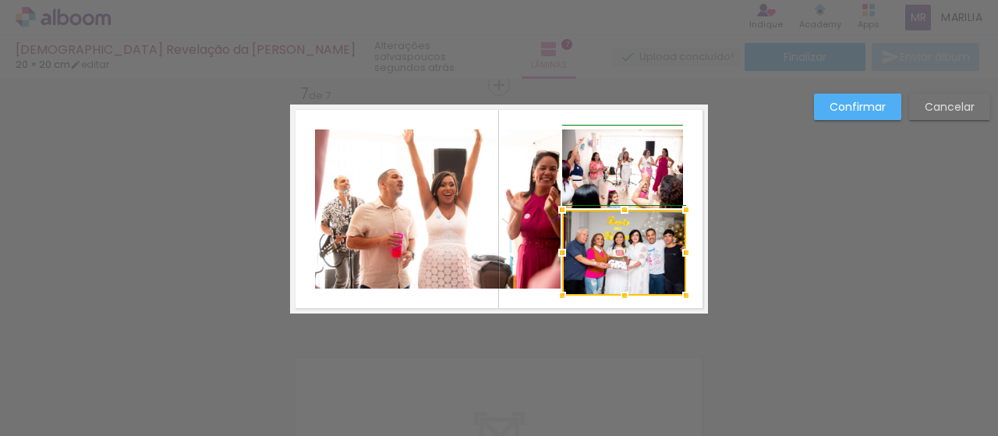
drag, startPoint x: 683, startPoint y: 255, endPoint x: 668, endPoint y: 251, distance: 15.3
click at [670, 251] on div at bounding box center [685, 252] width 31 height 31
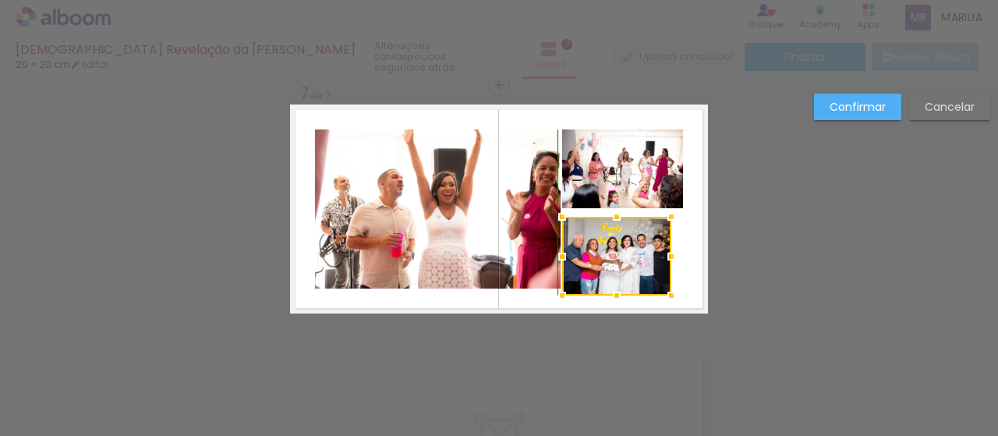
drag, startPoint x: 676, startPoint y: 213, endPoint x: 653, endPoint y: 227, distance: 26.6
click at [660, 214] on album-spread "7 de 7" at bounding box center [499, 208] width 418 height 209
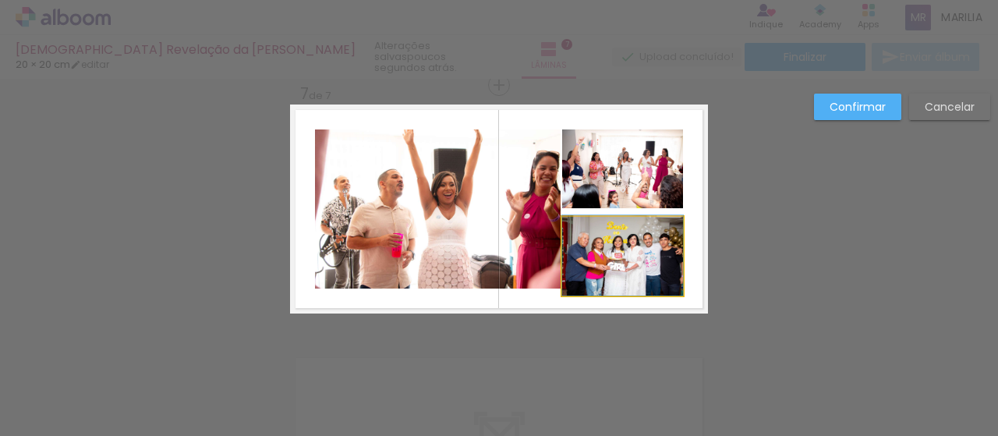
drag, startPoint x: 624, startPoint y: 246, endPoint x: 614, endPoint y: 242, distance: 9.9
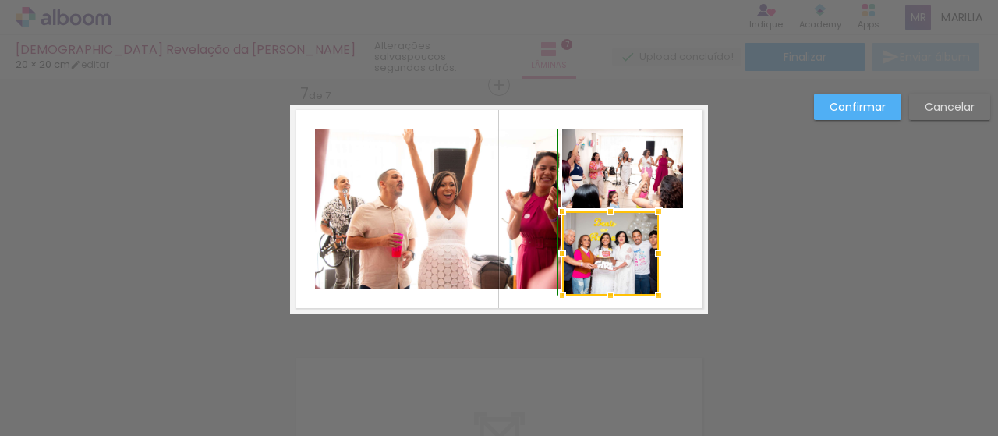
drag, startPoint x: 676, startPoint y: 217, endPoint x: 664, endPoint y: 214, distance: 11.9
click at [664, 214] on div at bounding box center [658, 211] width 31 height 31
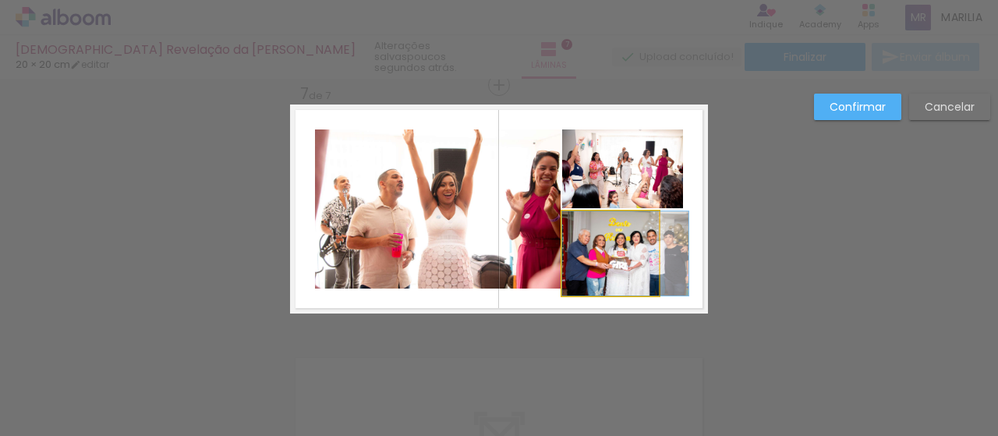
drag, startPoint x: 642, startPoint y: 247, endPoint x: 659, endPoint y: 244, distance: 17.4
click at [659, 244] on quentale-layouter at bounding box center [499, 208] width 418 height 209
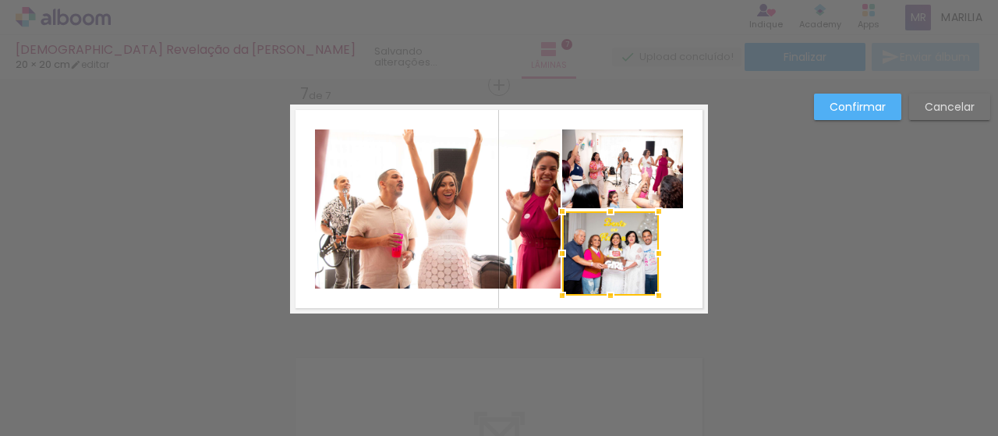
click at [617, 246] on div at bounding box center [610, 253] width 97 height 84
click at [652, 252] on div at bounding box center [658, 253] width 31 height 31
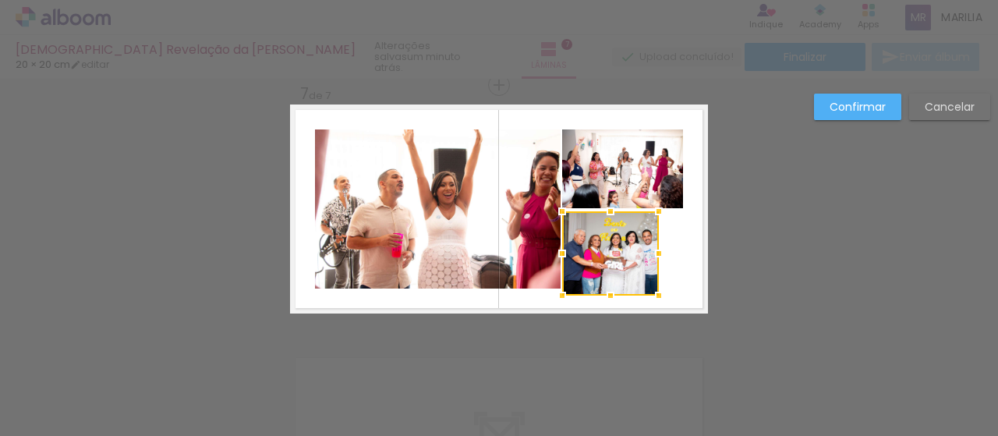
drag, startPoint x: 761, startPoint y: 230, endPoint x: 751, endPoint y: 230, distance: 10.1
click at [0, 0] on slot "Confirmar" at bounding box center [0, 0] width 0 height 0
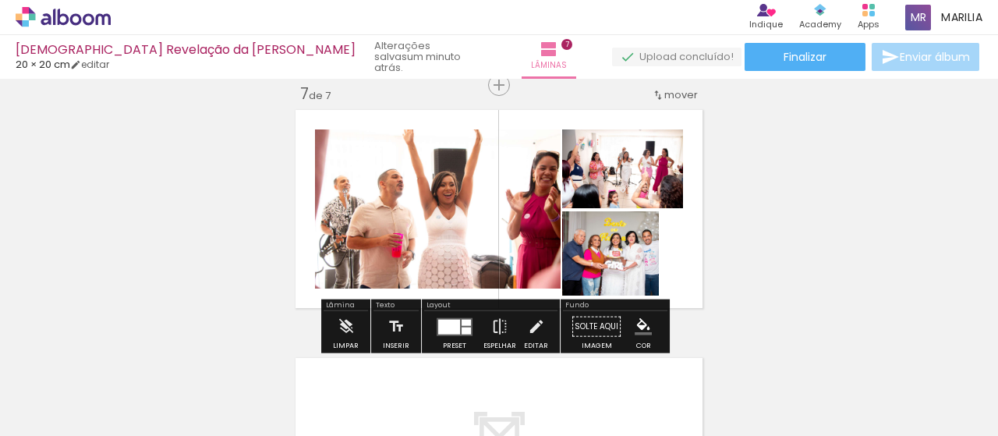
click at [452, 320] on div at bounding box center [449, 326] width 22 height 15
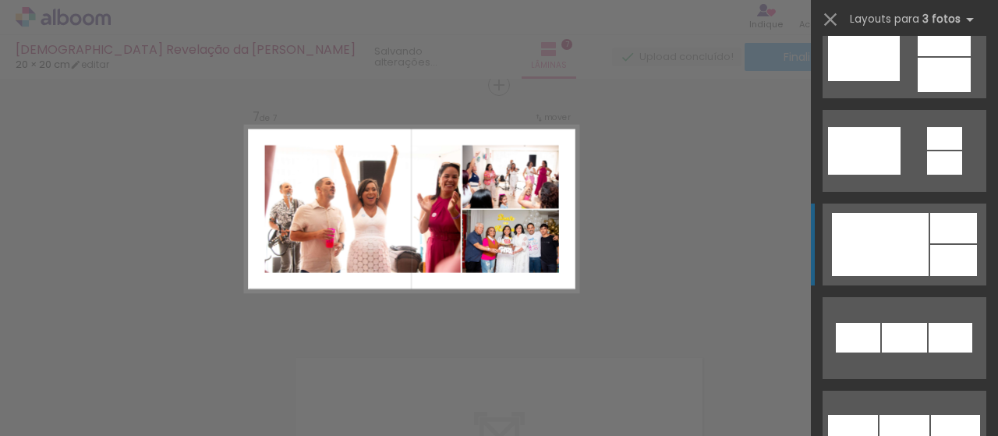
scroll to position [748, 0]
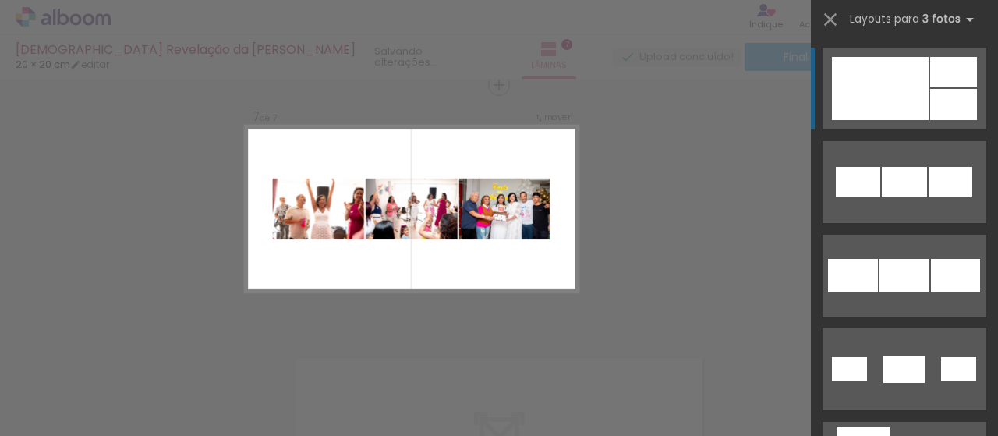
click at [983, 30] on quentale-layout-select at bounding box center [904, 218] width 187 height 436
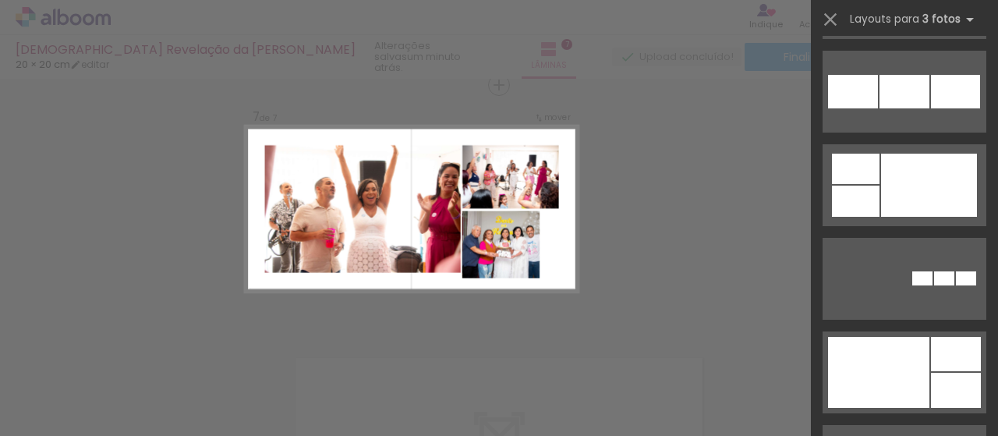
scroll to position [1645, 0]
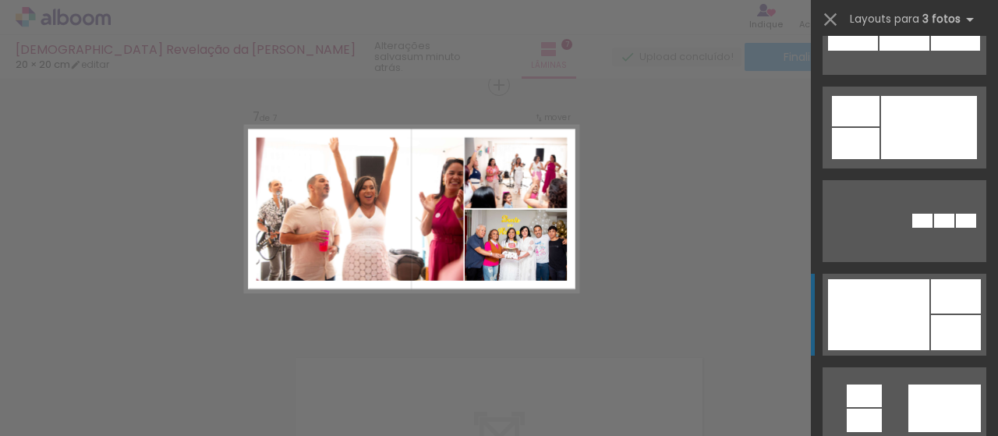
click at [931, 295] on div at bounding box center [956, 296] width 50 height 34
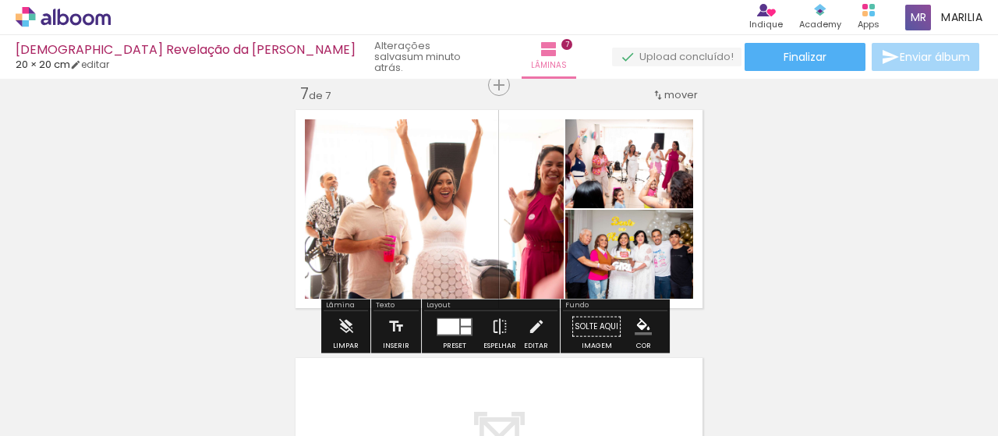
click at [669, 261] on quentale-photo at bounding box center [629, 254] width 128 height 89
click at [668, 258] on quentale-photo at bounding box center [629, 254] width 128 height 89
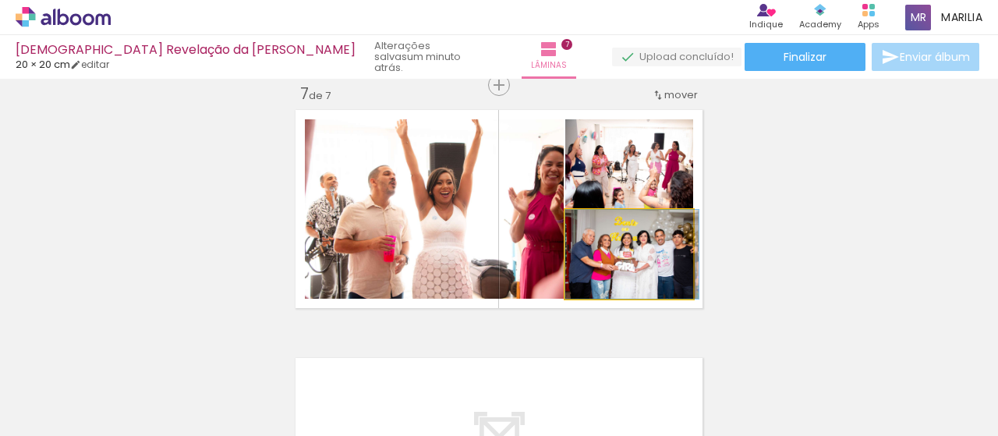
drag, startPoint x: 666, startPoint y: 259, endPoint x: 682, endPoint y: 259, distance: 16.4
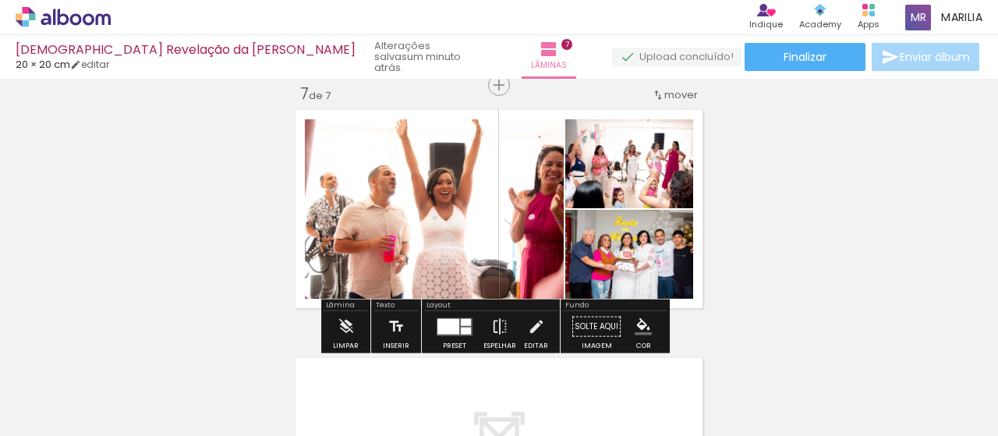
click at [673, 256] on quentale-photo at bounding box center [629, 254] width 128 height 89
click at [679, 260] on quentale-photo at bounding box center [629, 254] width 128 height 89
click at [681, 255] on quentale-photo at bounding box center [629, 254] width 128 height 89
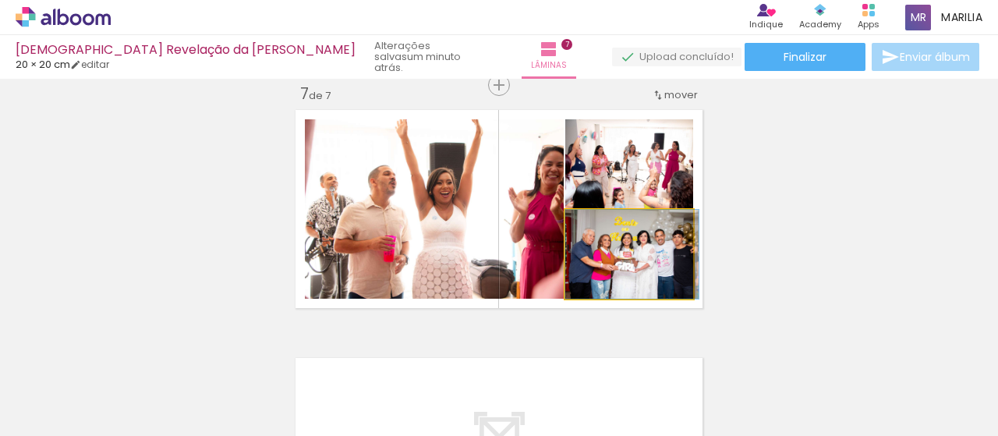
click at [683, 228] on quentale-photo at bounding box center [629, 254] width 128 height 89
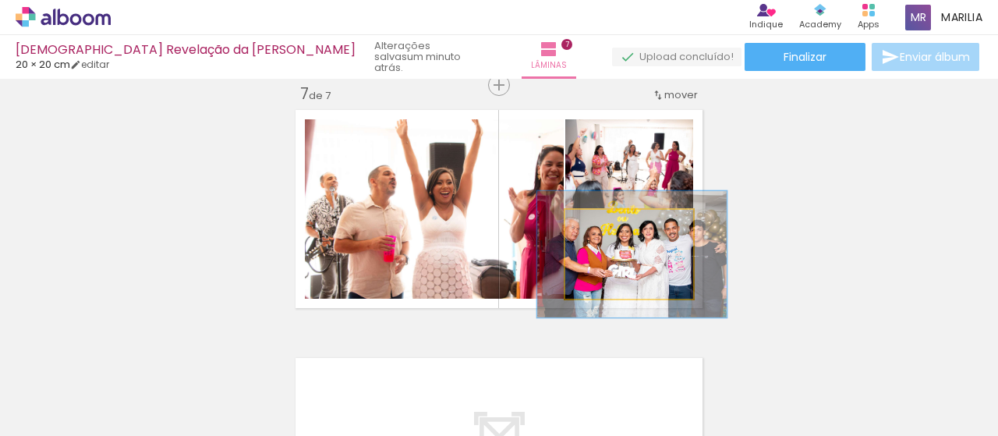
drag, startPoint x: 602, startPoint y: 228, endPoint x: 624, endPoint y: 227, distance: 22.7
type paper-slider "142"
click at [624, 227] on div at bounding box center [624, 226] width 25 height 25
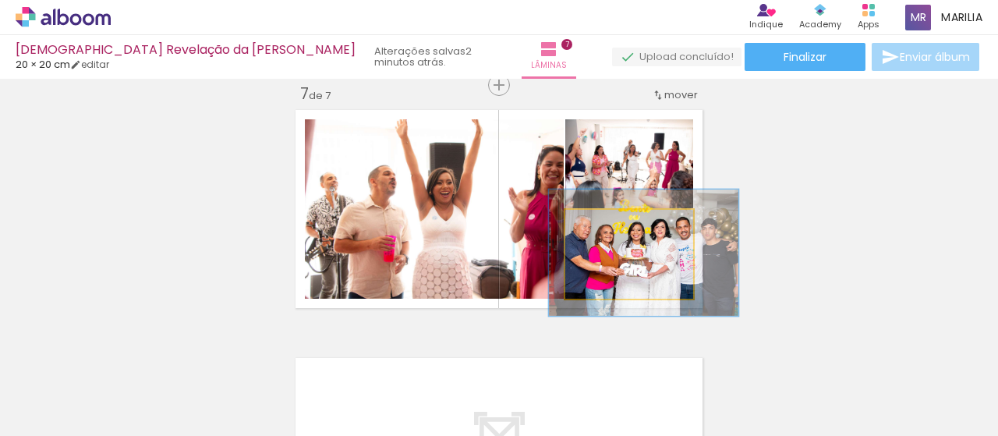
drag, startPoint x: 667, startPoint y: 268, endPoint x: 674, endPoint y: 272, distance: 8.0
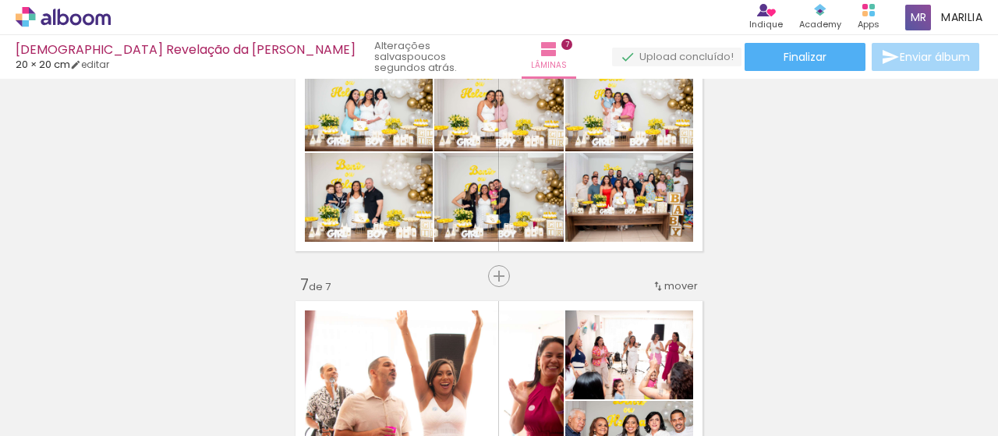
scroll to position [1309, 0]
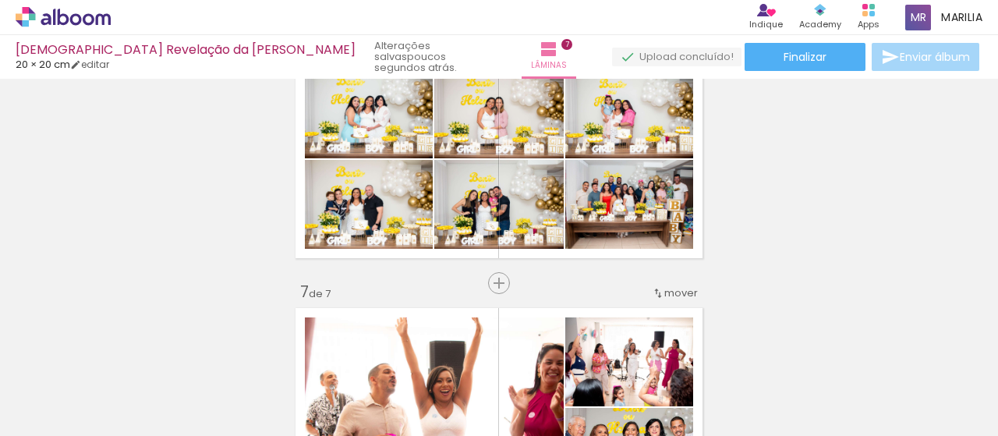
drag, startPoint x: 496, startPoint y: 283, endPoint x: 549, endPoint y: 302, distance: 56.2
click at [508, 282] on span "Inserir lâmina" at bounding box center [538, 283] width 61 height 10
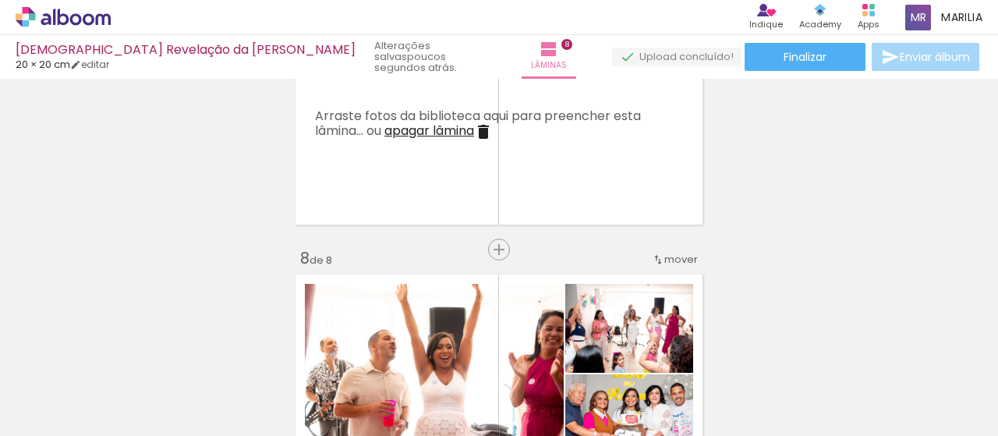
scroll to position [1606, 0]
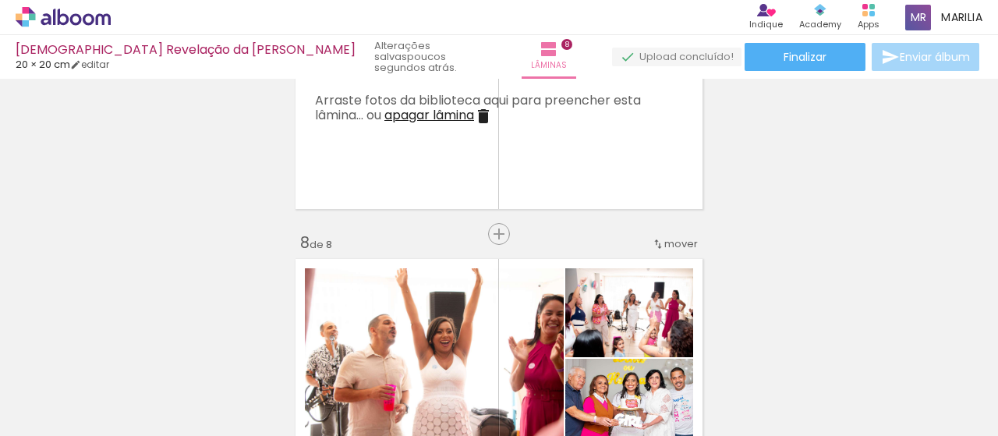
click at [73, 394] on input "Não utilizadas" at bounding box center [43, 400] width 59 height 13
click at [0, 0] on slot "Todas as fotos" at bounding box center [0, 0] width 0 height 0
type input "Todas as fotos"
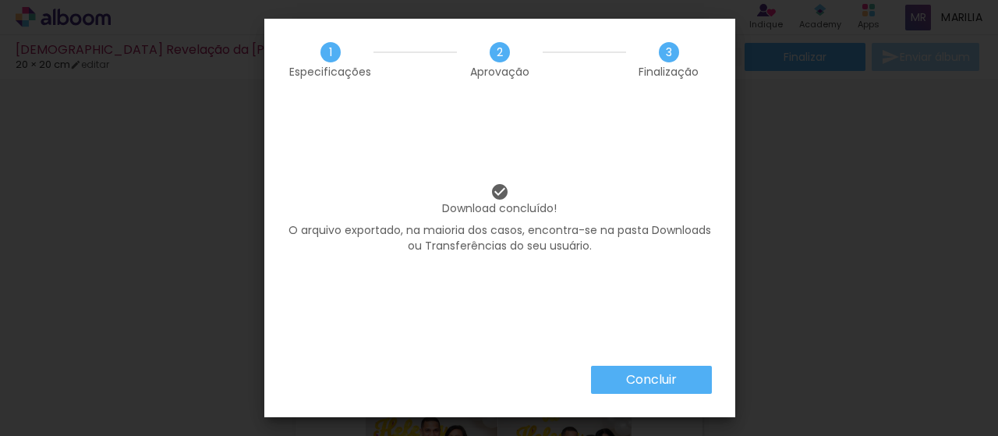
scroll to position [787, 0]
click at [0, 0] on slot "Concluir" at bounding box center [0, 0] width 0 height 0
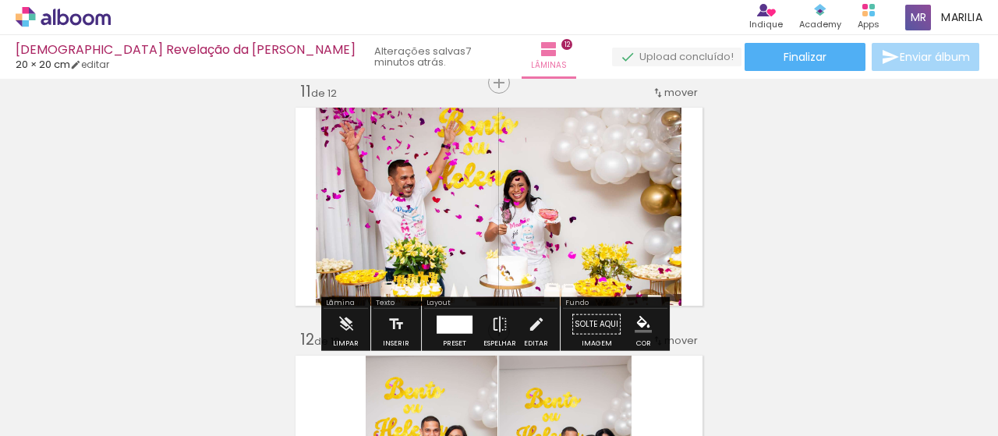
scroll to position [787, 0]
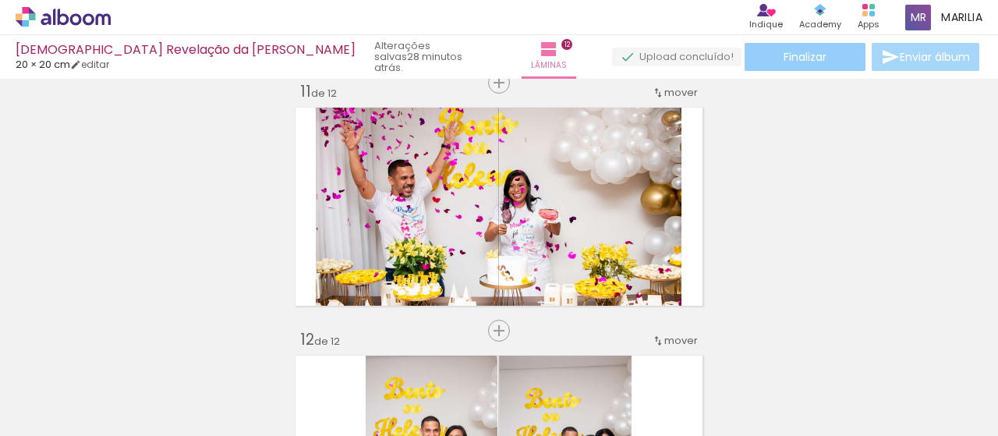
click at [818, 53] on span "Finalizar" at bounding box center [804, 56] width 43 height 11
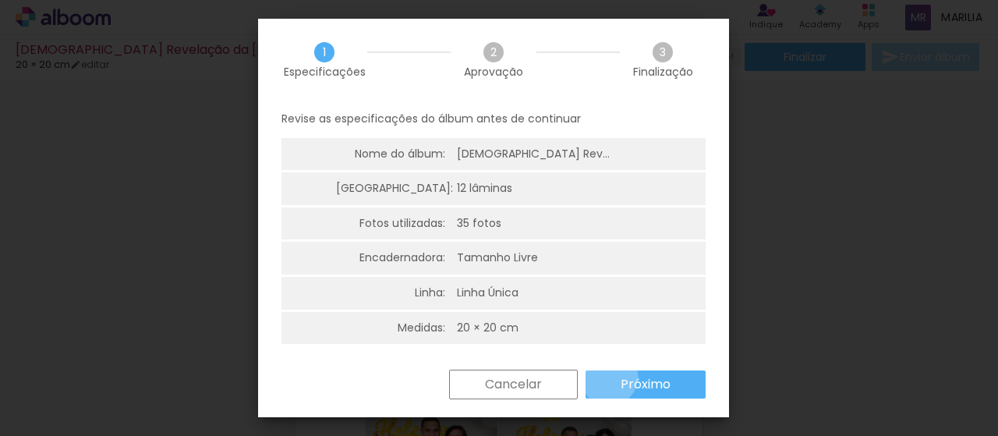
click at [608, 376] on paper-button "Próximo" at bounding box center [645, 384] width 120 height 28
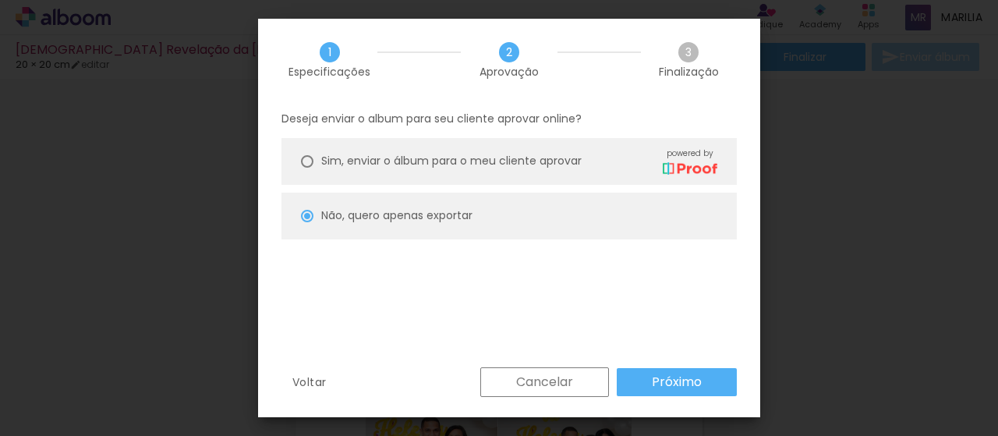
click at [0, 0] on slot "Próximo" at bounding box center [0, 0] width 0 height 0
type input "Alta, 300 DPI"
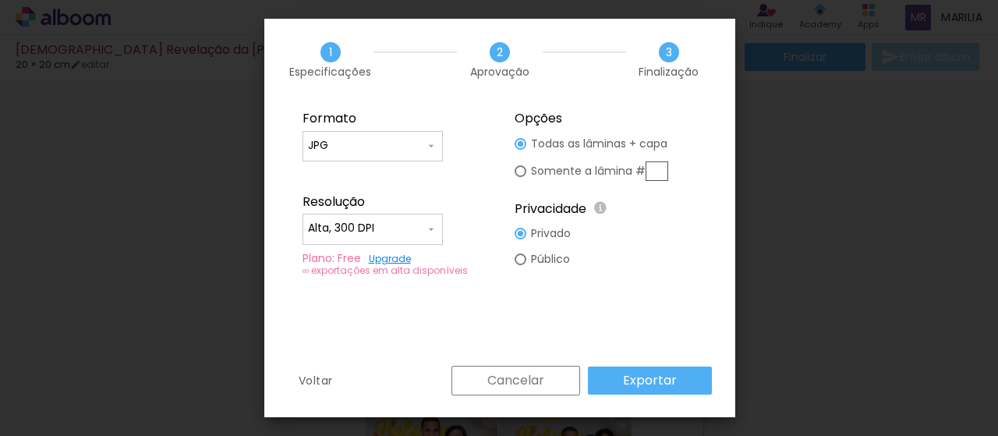
click at [0, 0] on slot "Exportar" at bounding box center [0, 0] width 0 height 0
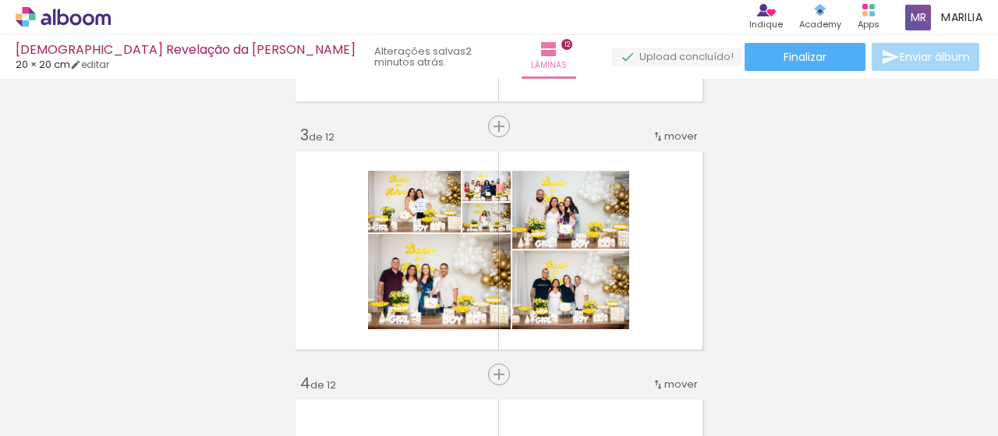
scroll to position [549, 0]
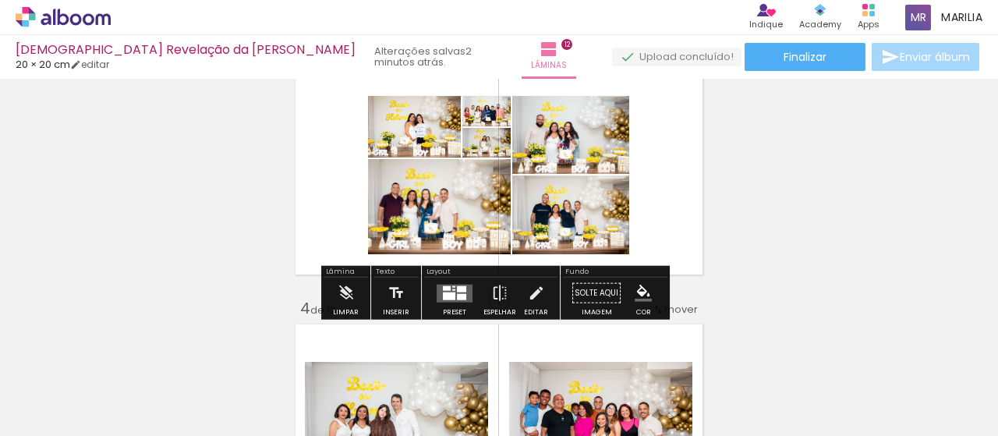
click at [450, 294] on div at bounding box center [449, 295] width 12 height 8
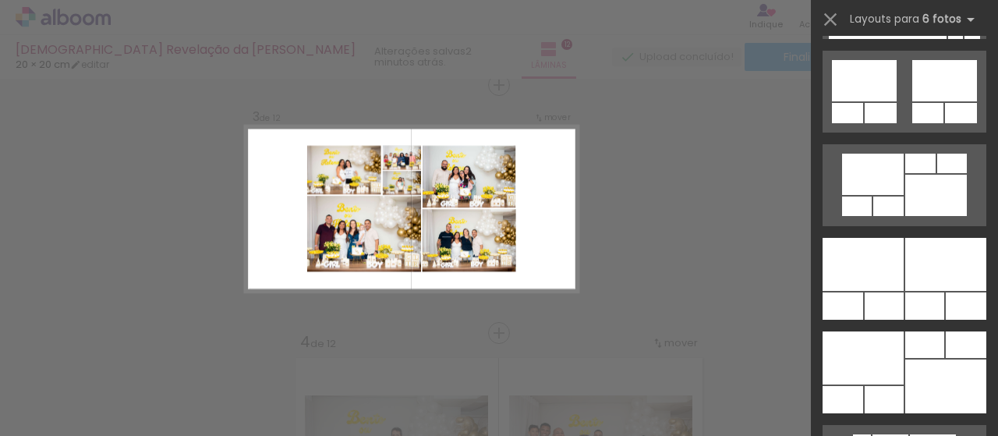
scroll to position [1165, 0]
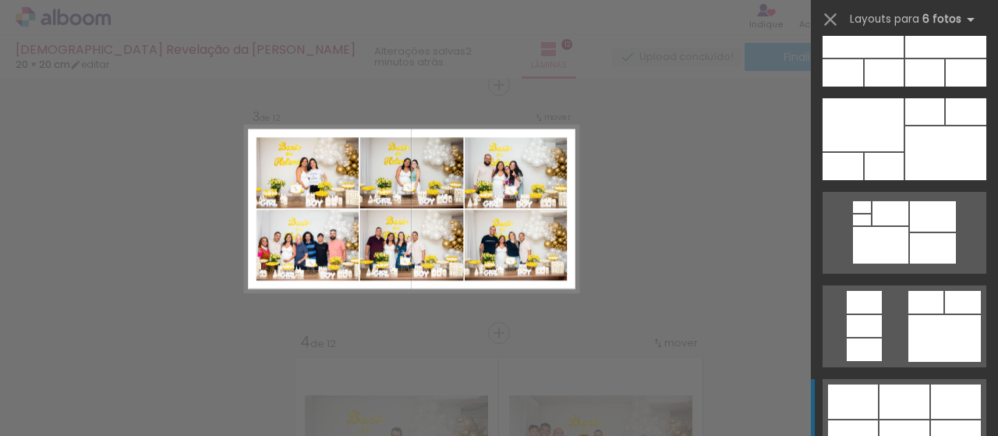
click at [918, 433] on div at bounding box center [904, 437] width 50 height 35
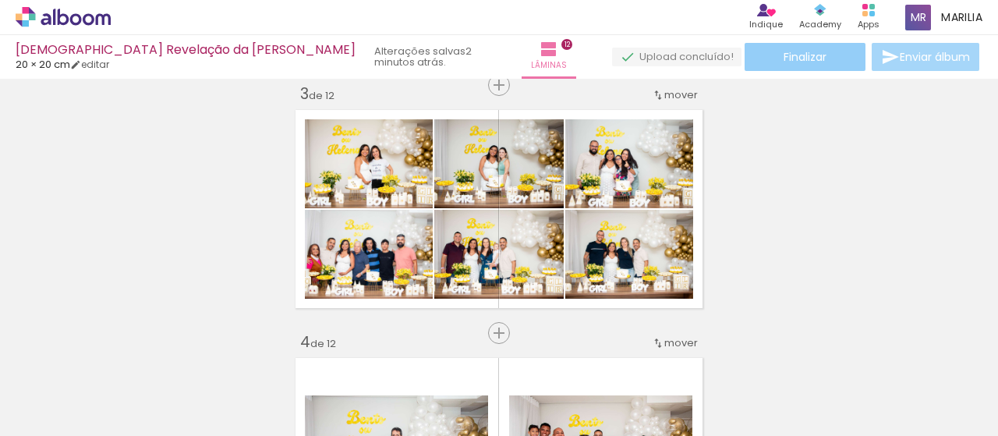
click at [790, 61] on span "Finalizar" at bounding box center [804, 56] width 43 height 11
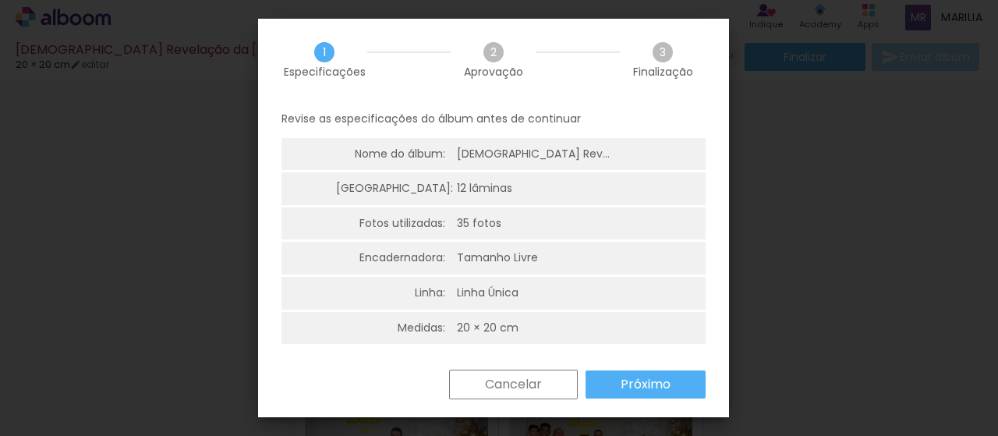
click at [0, 0] on slot "Próximo" at bounding box center [0, 0] width 0 height 0
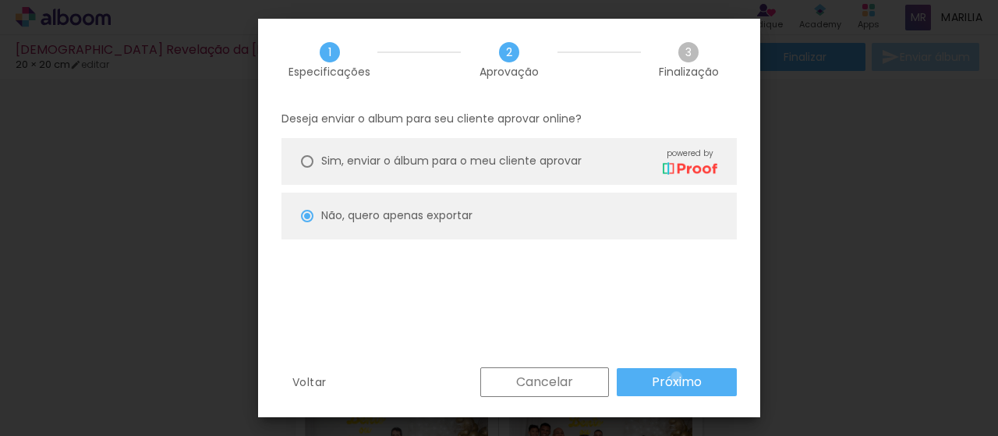
drag, startPoint x: 677, startPoint y: 376, endPoint x: 664, endPoint y: 367, distance: 15.6
click at [0, 0] on slot "Próximo" at bounding box center [0, 0] width 0 height 0
type input "Alta, 300 DPI"
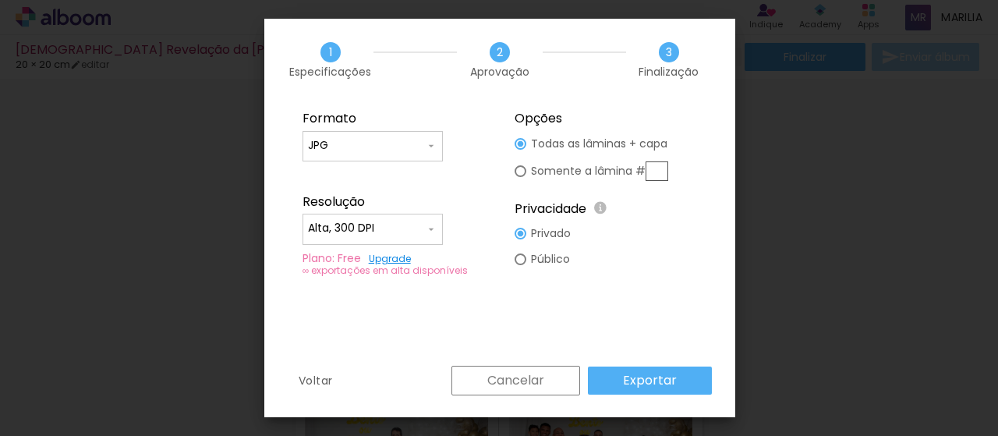
click at [523, 170] on div at bounding box center [520, 171] width 12 height 12
type paper-radio-button "on"
click at [657, 170] on input "text" at bounding box center [656, 170] width 23 height 19
type input "3"
click at [622, 377] on paper-button "Exportar" at bounding box center [650, 380] width 124 height 28
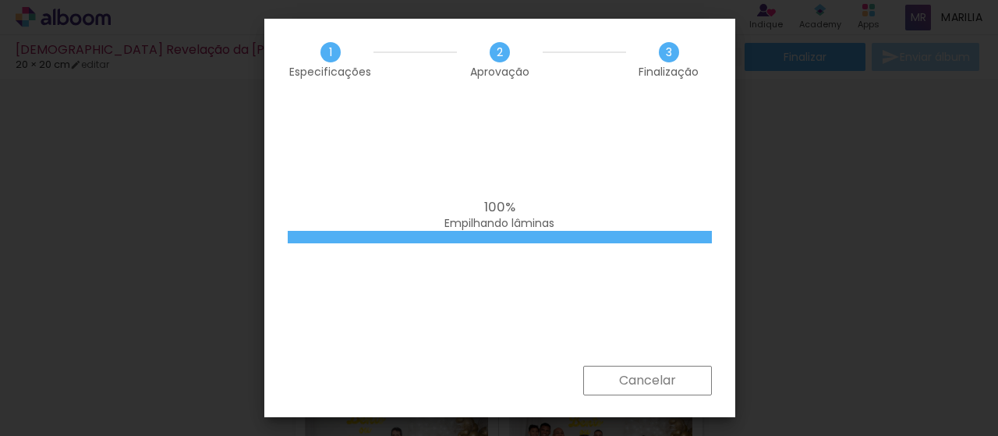
scroll to position [1165, 0]
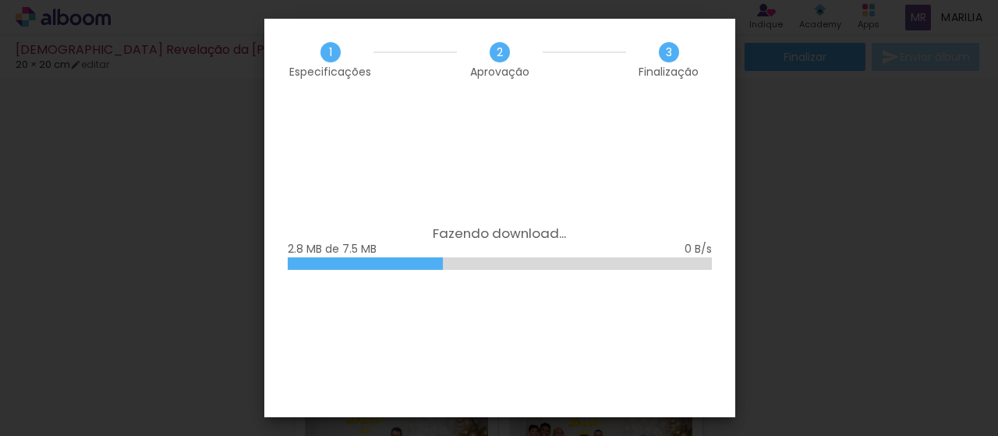
scroll to position [1165, 0]
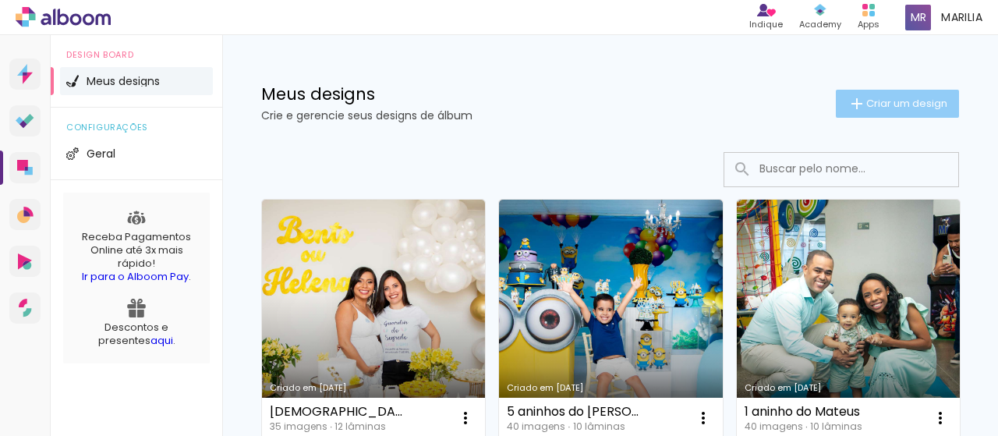
click at [847, 97] on iron-icon at bounding box center [856, 103] width 19 height 19
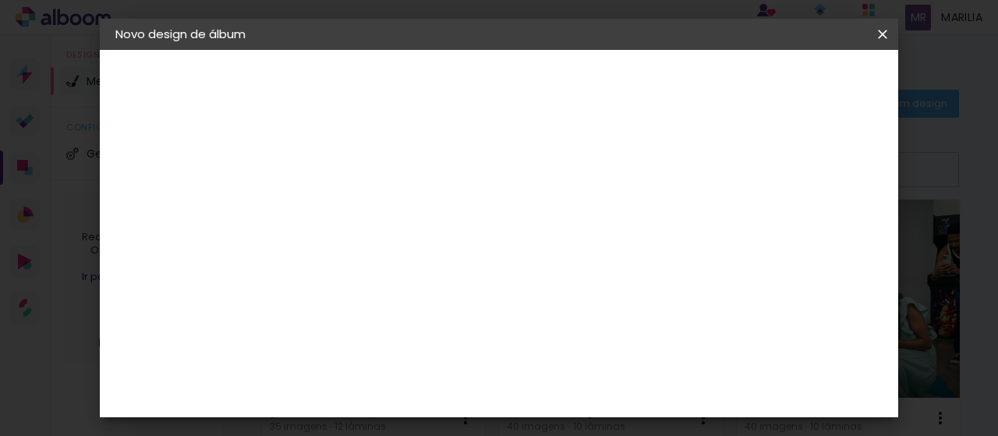
click at [370, 203] on input at bounding box center [370, 209] width 0 height 24
type input "15 anos da Jéssyka"
type paper-input "15 anos da Jéssyka"
click at [0, 0] on slot "Avançar" at bounding box center [0, 0] width 0 height 0
click at [662, 243] on paper-item "Tamanho Livre" at bounding box center [588, 237] width 150 height 34
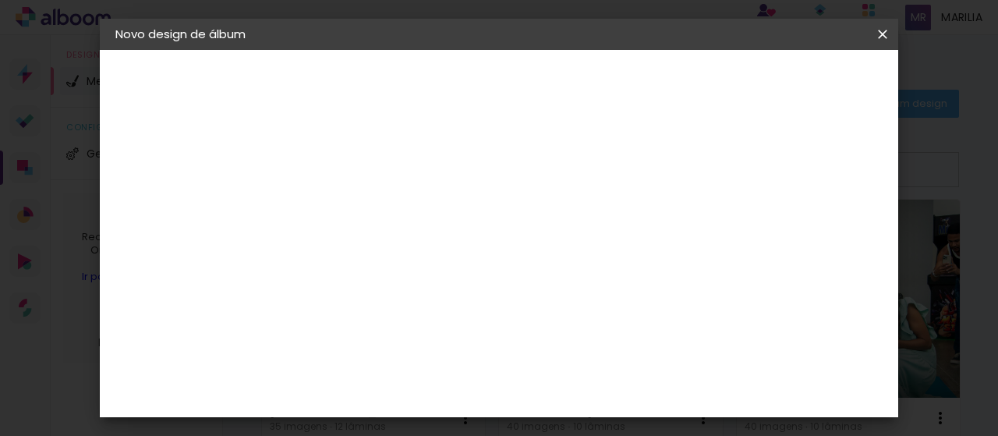
drag, startPoint x: 829, startPoint y: 87, endPoint x: 831, endPoint y: 98, distance: 11.8
click at [0, 0] on slot "Avançar" at bounding box center [0, 0] width 0 height 0
drag, startPoint x: 580, startPoint y: 390, endPoint x: 595, endPoint y: 392, distance: 15.7
click at [595, 392] on input "60" at bounding box center [584, 391] width 41 height 23
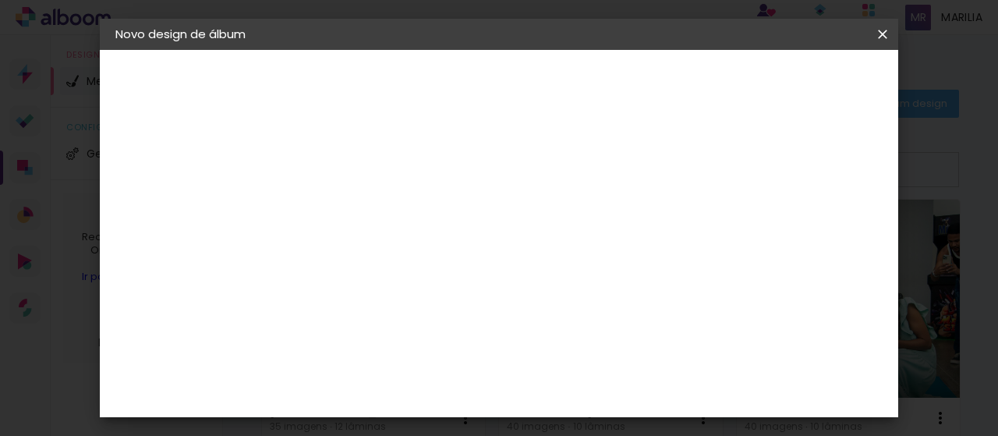
type input "40"
type paper-input "40"
drag, startPoint x: 401, startPoint y: 377, endPoint x: 410, endPoint y: 378, distance: 8.6
click at [410, 378] on input "30" at bounding box center [399, 380] width 41 height 23
type input "20"
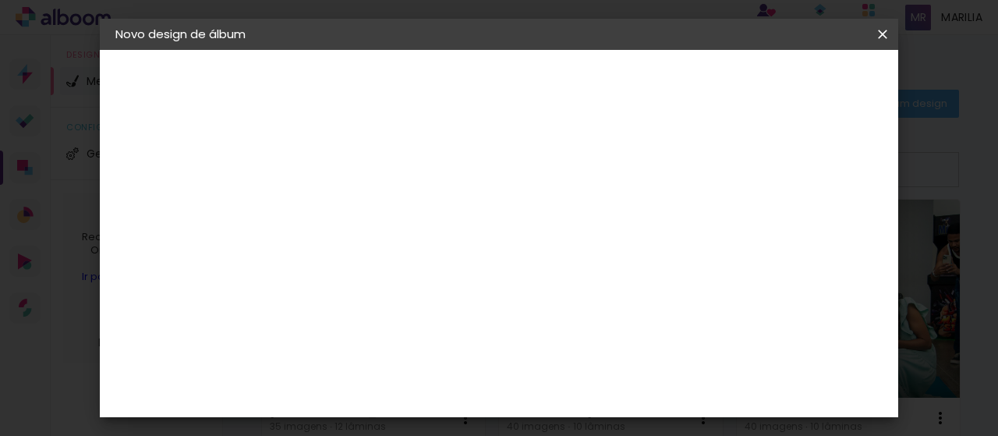
type paper-input "20"
click at [768, 176] on div "Mostrar sangria" at bounding box center [759, 179] width 104 height 19
type paper-checkbox "on"
click at [707, 174] on div at bounding box center [700, 179] width 14 height 14
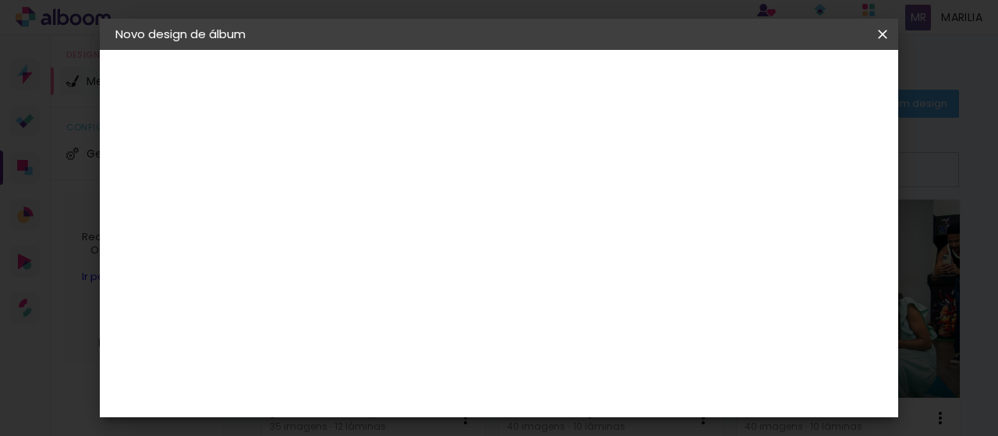
click at [765, 168] on div "mm Mostrar sangria" at bounding box center [562, 123] width 521 height 147
click at [800, 71] on paper-button "Iniciar design" at bounding box center [749, 82] width 102 height 26
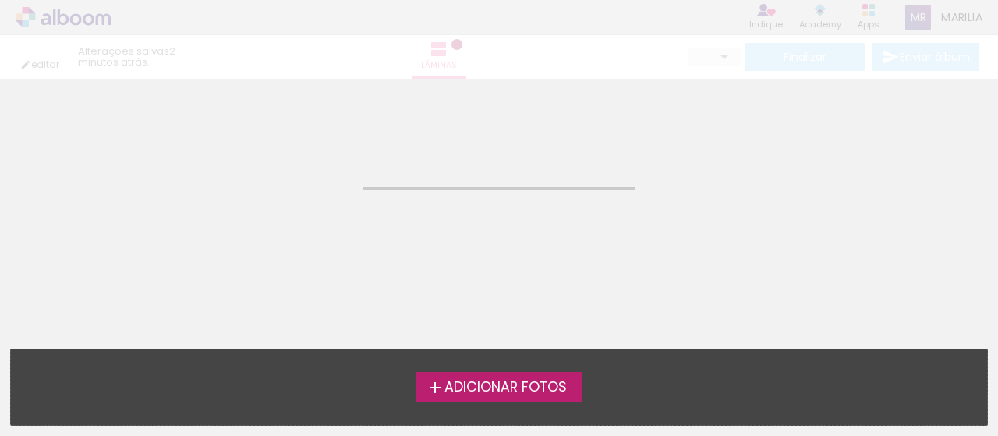
click at [514, 380] on span "Adicionar Fotos" at bounding box center [505, 387] width 122 height 14
click at [0, 0] on input "file" at bounding box center [0, 0] width 0 height 0
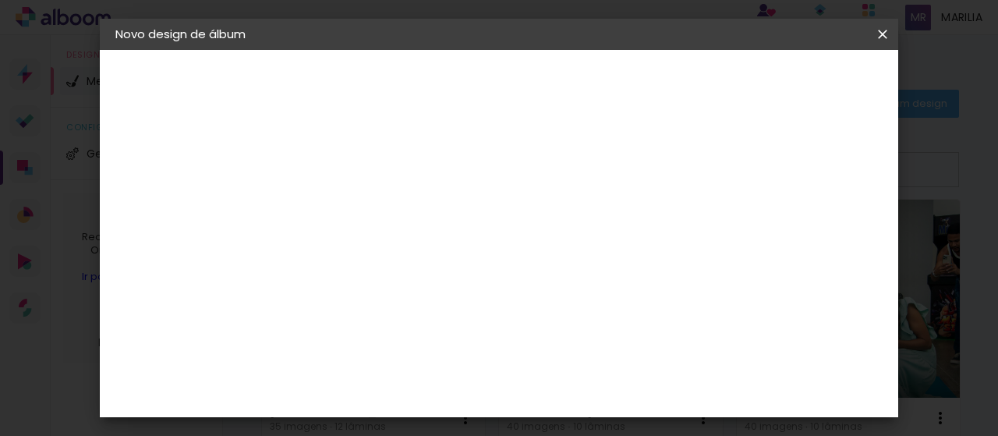
click at [879, 39] on iron-icon at bounding box center [882, 34] width 19 height 16
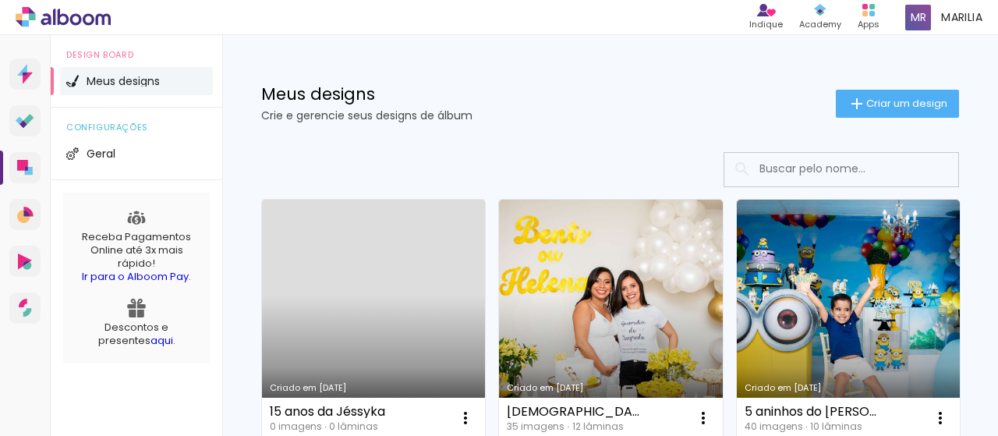
click at [614, 352] on link "Criado em [DATE]" at bounding box center [610, 319] width 223 height 239
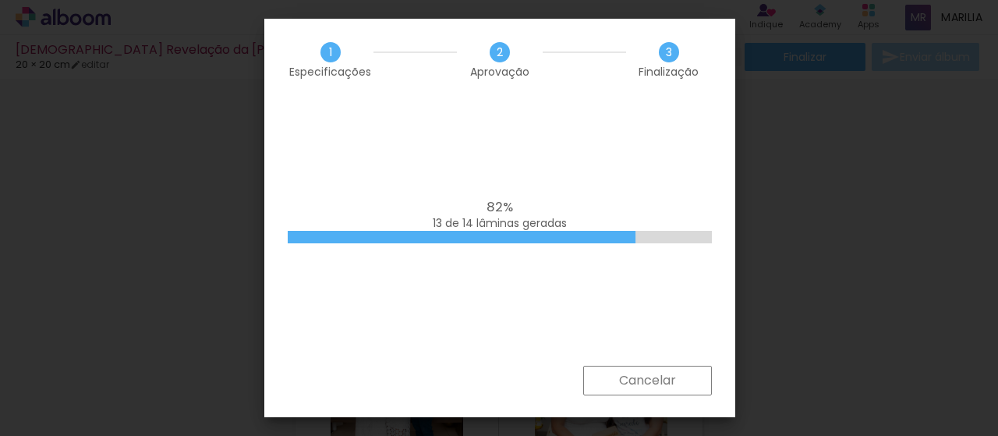
scroll to position [419, 0]
click at [767, 171] on iron-overlay-backdrop at bounding box center [499, 218] width 998 height 436
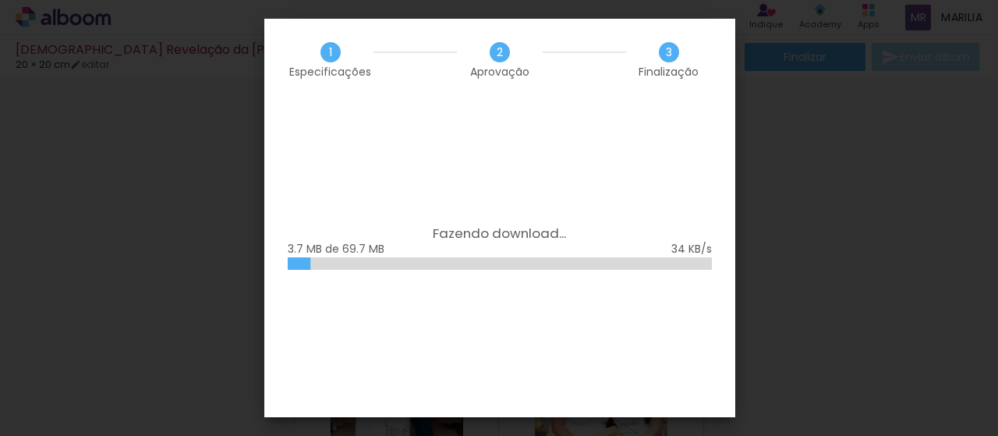
scroll to position [419, 0]
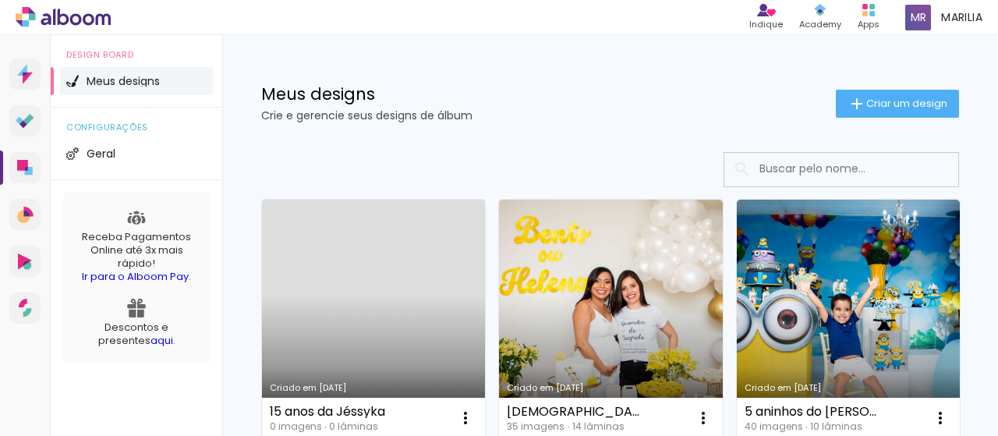
drag, startPoint x: 427, startPoint y: 314, endPoint x: 433, endPoint y: 322, distance: 10.0
click at [426, 313] on link "Criado em [DATE]" at bounding box center [373, 319] width 223 height 239
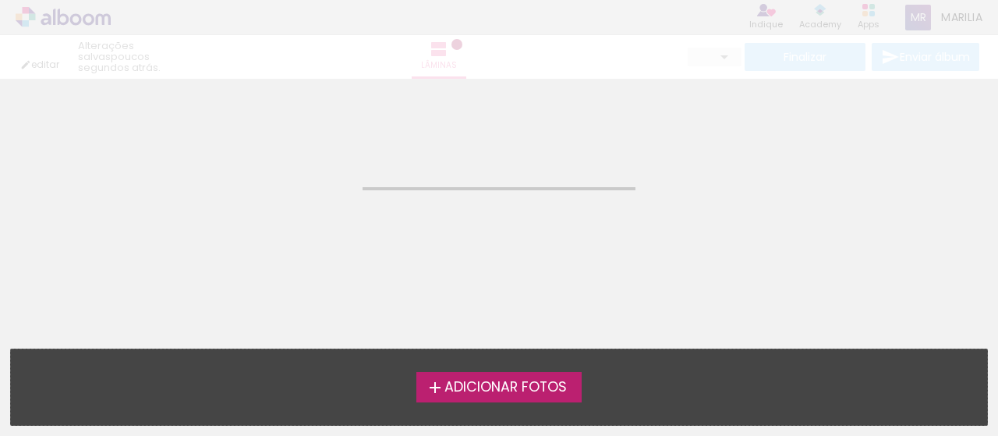
click at [530, 384] on span "Adicionar Fotos" at bounding box center [505, 387] width 122 height 14
click at [0, 0] on input "file" at bounding box center [0, 0] width 0 height 0
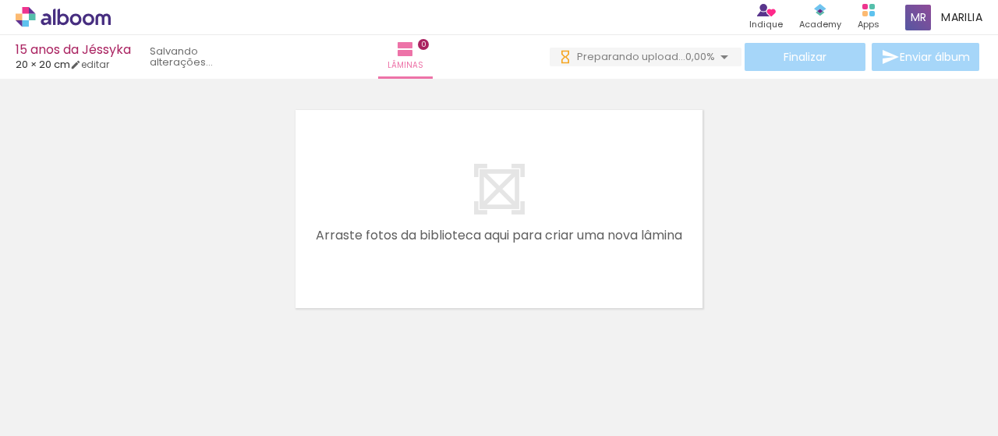
drag, startPoint x: 70, startPoint y: 390, endPoint x: 75, endPoint y: 402, distance: 13.3
click at [69, 391] on input "Todas as fotos" at bounding box center [43, 388] width 59 height 13
click at [0, 0] on slot "Não utilizadas" at bounding box center [0, 0] width 0 height 0
type input "Não utilizadas"
drag, startPoint x: 235, startPoint y: 394, endPoint x: 325, endPoint y: 318, distance: 117.3
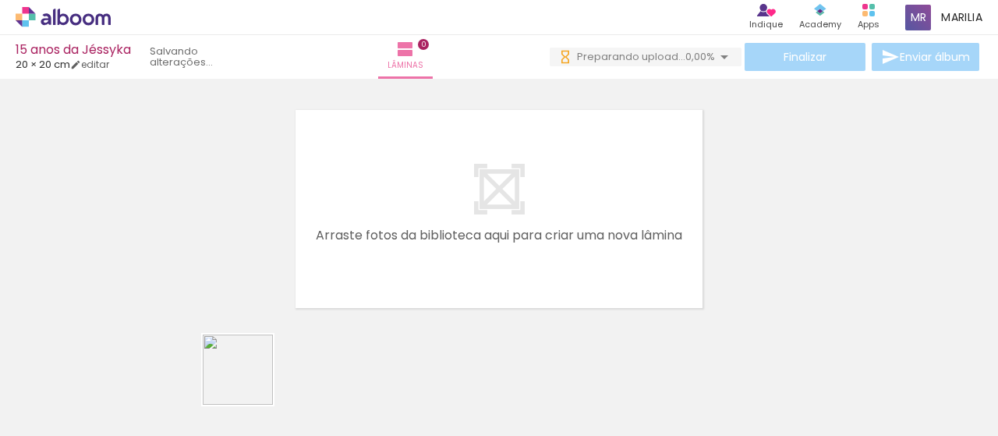
click at [394, 204] on quentale-workspace at bounding box center [499, 218] width 998 height 436
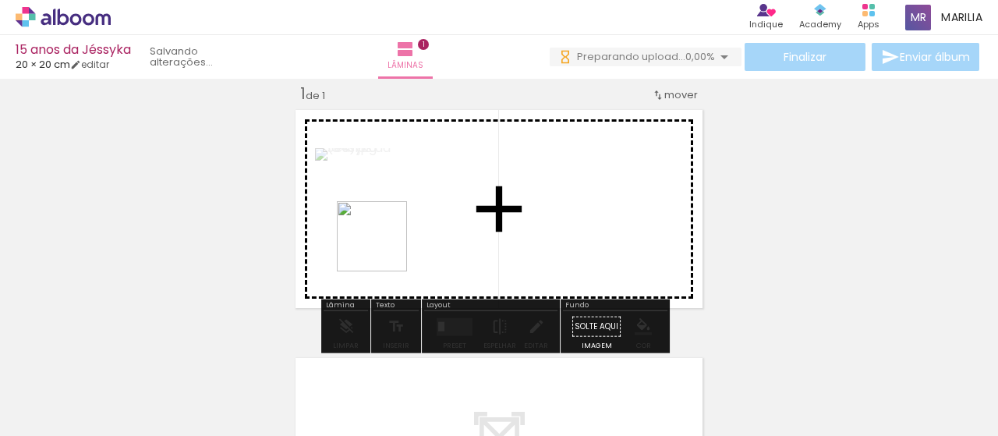
drag, startPoint x: 227, startPoint y: 387, endPoint x: 458, endPoint y: 399, distance: 231.8
click at [490, 164] on quentale-workspace at bounding box center [499, 218] width 998 height 436
drag, startPoint x: 494, startPoint y: 394, endPoint x: 517, endPoint y: 297, distance: 99.3
click at [507, 239] on quentale-workspace at bounding box center [499, 218] width 998 height 436
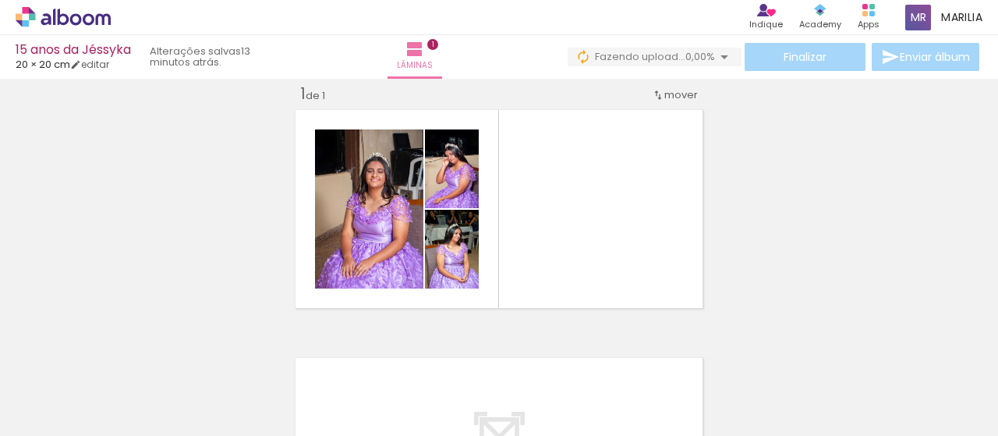
scroll to position [0, 2727]
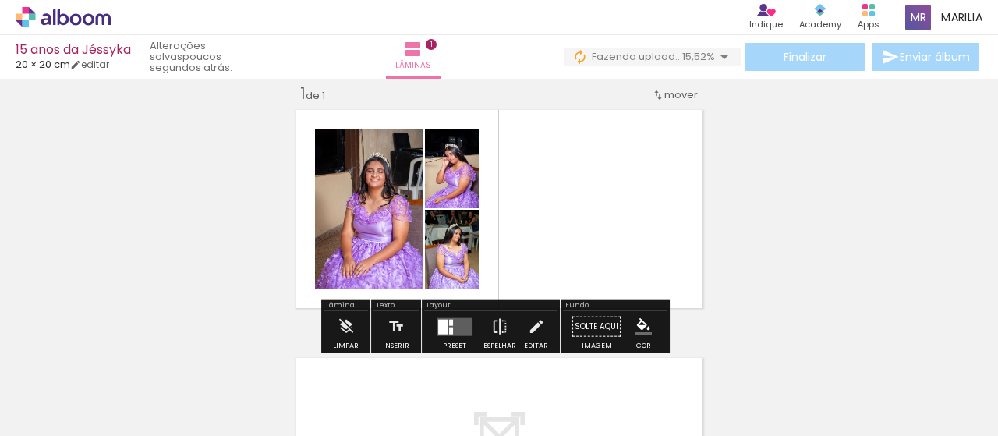
click at [64, 428] on span "Adicionar Fotos" at bounding box center [55, 427] width 47 height 17
click at [0, 0] on input "file" at bounding box center [0, 0] width 0 height 0
click at [65, 425] on span "Adicionar Fotos" at bounding box center [55, 427] width 47 height 17
click at [0, 0] on input "file" at bounding box center [0, 0] width 0 height 0
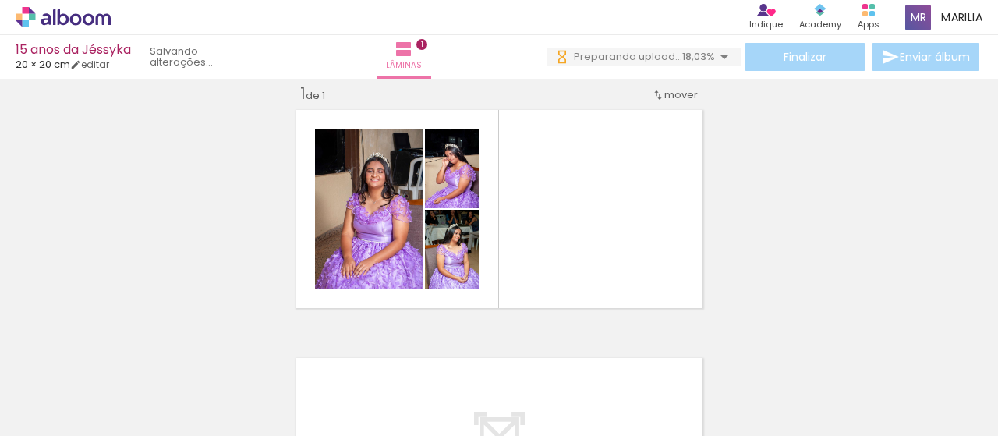
scroll to position [0, 4198]
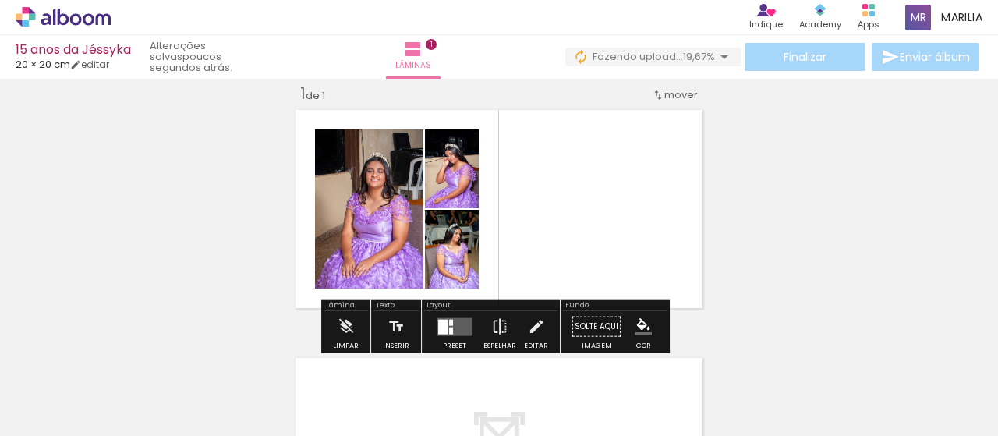
click at [469, 263] on quentale-photo at bounding box center [452, 249] width 54 height 79
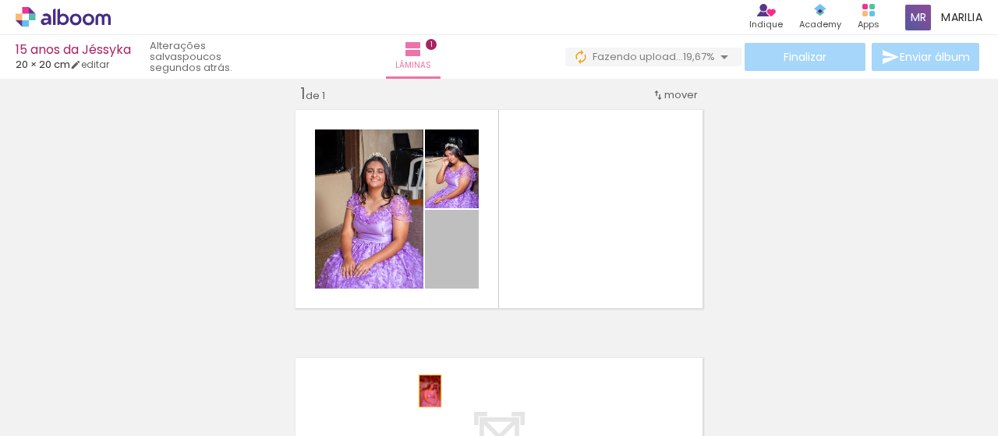
drag, startPoint x: 468, startPoint y: 270, endPoint x: 490, endPoint y: 336, distance: 69.8
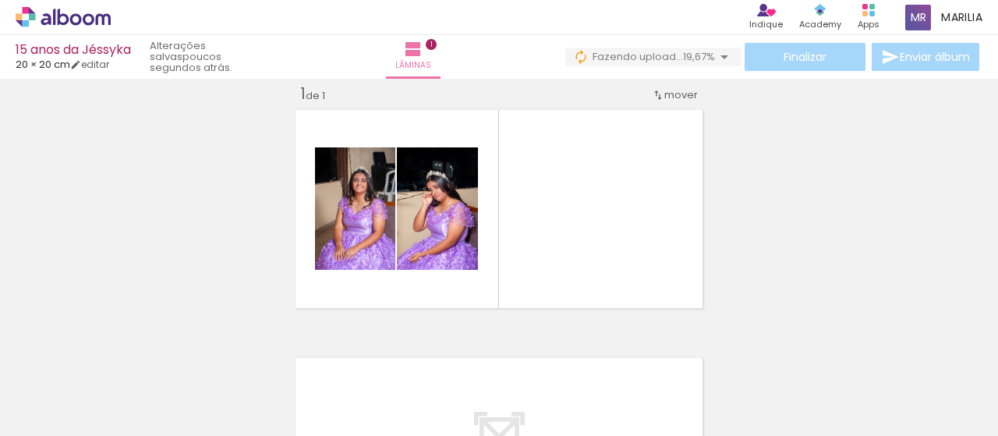
scroll to position [0, 4285]
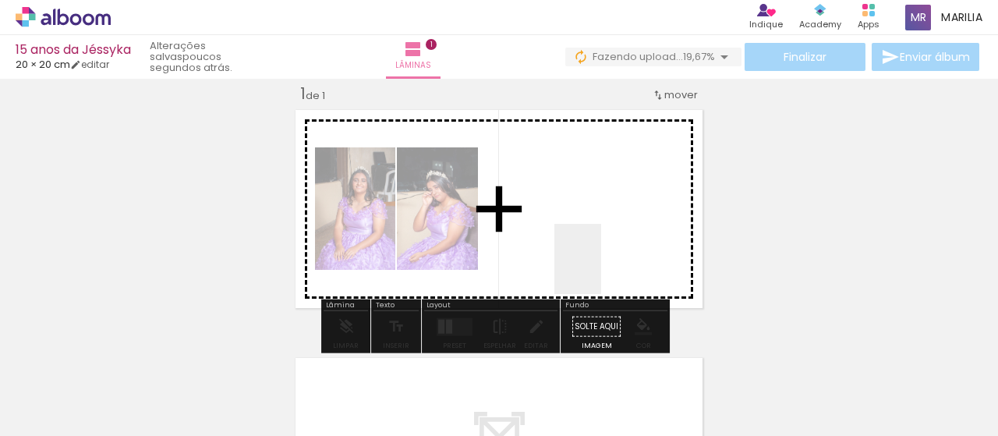
drag, startPoint x: 768, startPoint y: 393, endPoint x: 597, endPoint y: 264, distance: 214.3
click at [599, 269] on quentale-workspace at bounding box center [499, 218] width 998 height 436
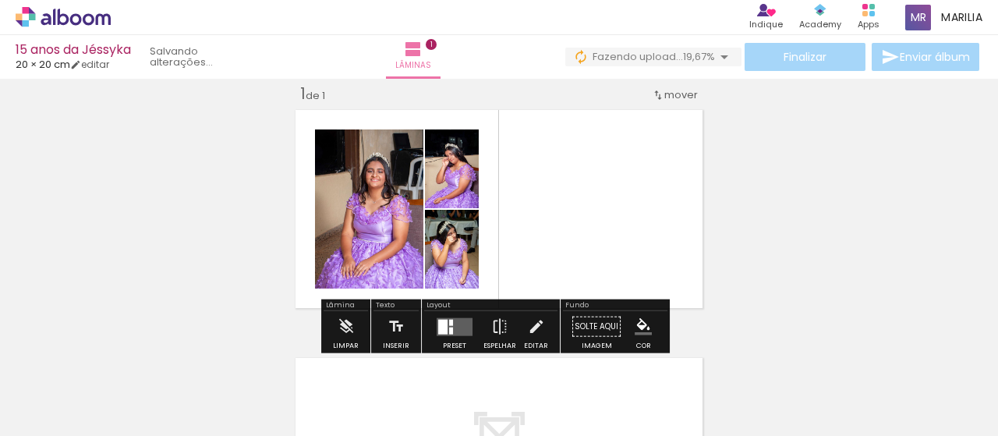
scroll to position [0, 4198]
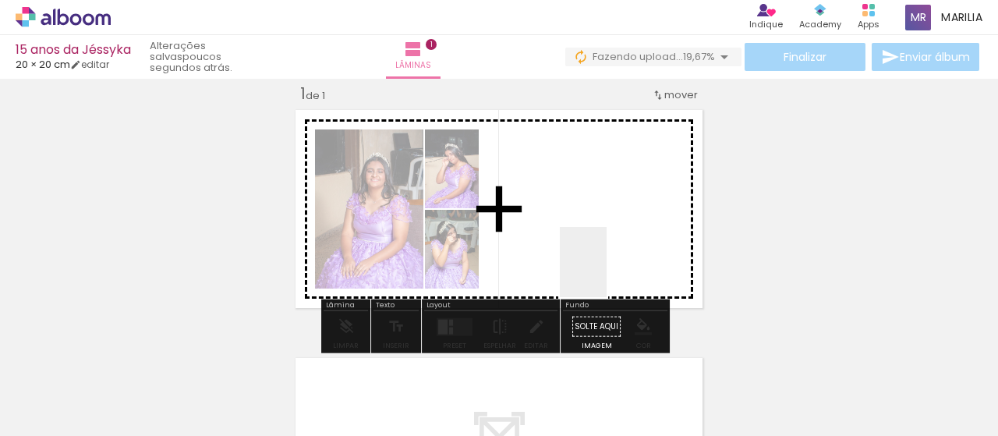
drag, startPoint x: 843, startPoint y: 395, endPoint x: 595, endPoint y: 269, distance: 278.2
click at [602, 267] on quentale-workspace at bounding box center [499, 218] width 998 height 436
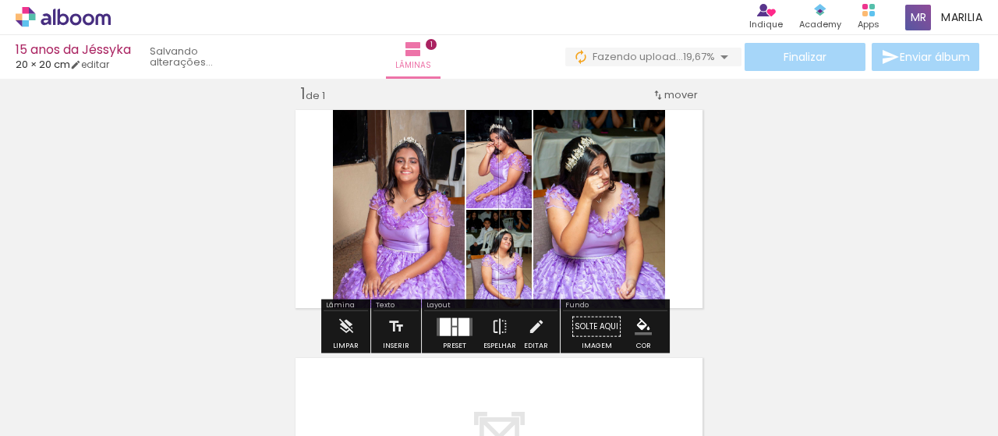
scroll to position [0, 4111]
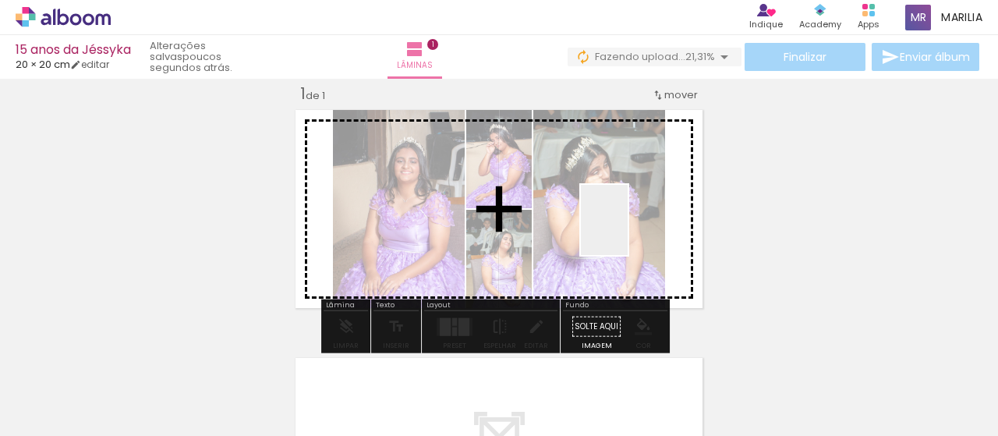
drag, startPoint x: 929, startPoint y: 389, endPoint x: 624, endPoint y: 233, distance: 343.0
click at [627, 230] on quentale-workspace at bounding box center [499, 218] width 998 height 436
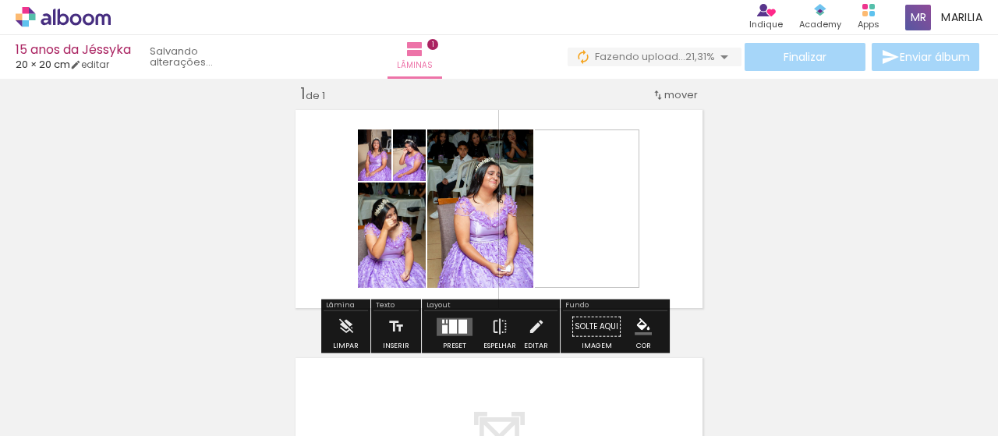
scroll to position [0, 4023]
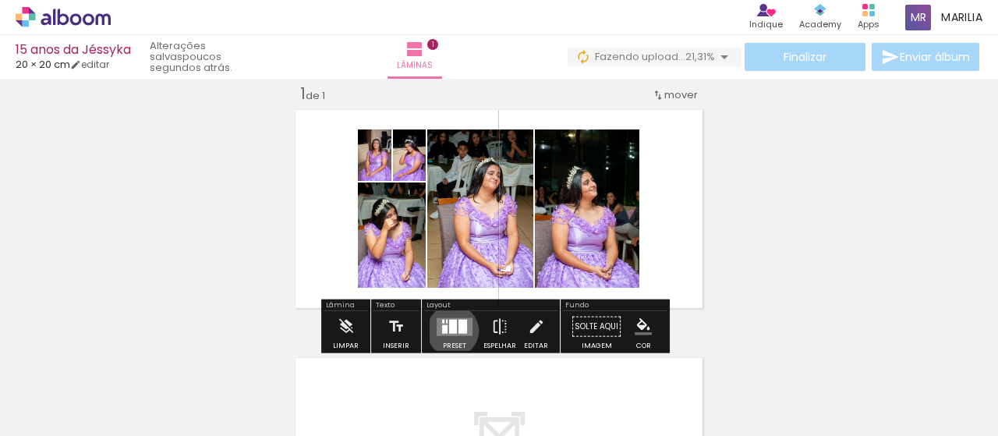
drag, startPoint x: 449, startPoint y: 330, endPoint x: 461, endPoint y: 325, distance: 12.6
click at [449, 330] on div at bounding box center [453, 326] width 8 height 14
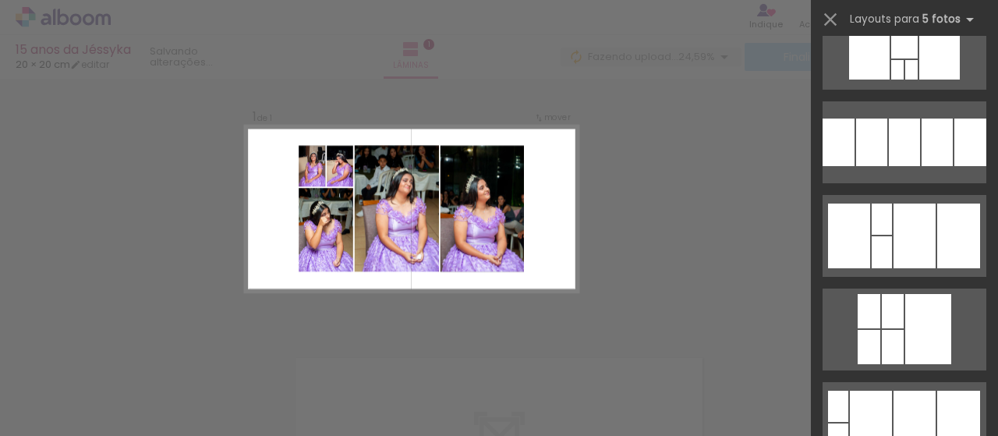
scroll to position [4031, 0]
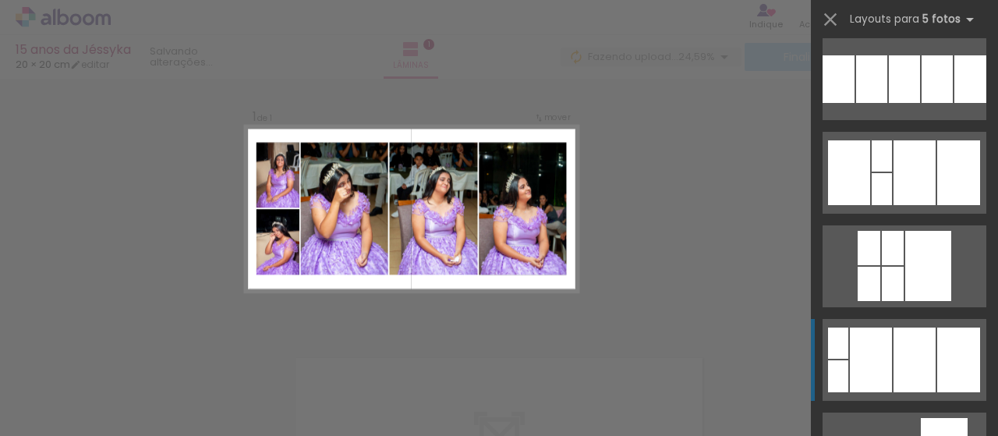
click at [937, 362] on div at bounding box center [958, 359] width 43 height 65
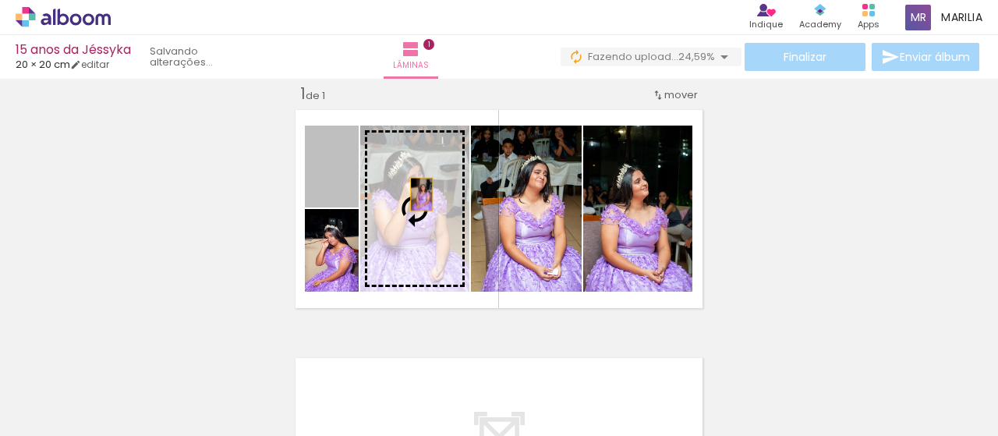
drag, startPoint x: 344, startPoint y: 186, endPoint x: 419, endPoint y: 196, distance: 74.6
click at [0, 0] on slot at bounding box center [0, 0] width 0 height 0
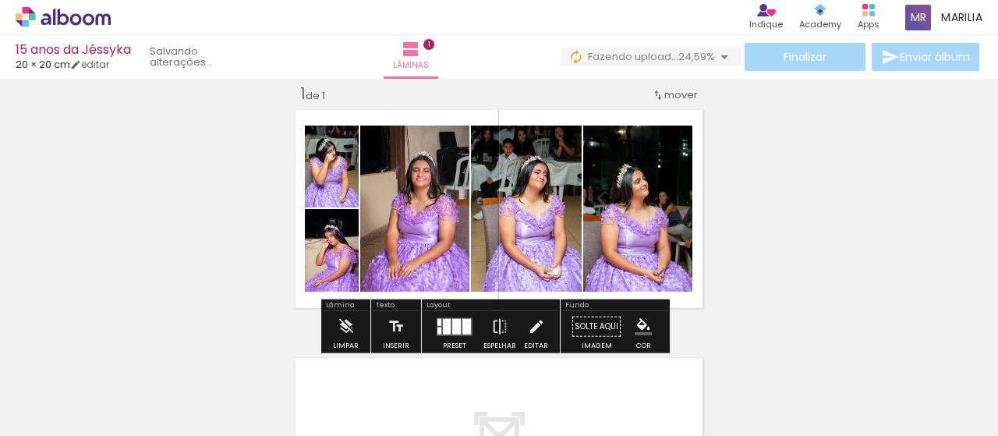
click at [265, 218] on div "Inserir lâmina 1 de 1" at bounding box center [499, 313] width 998 height 496
click at [574, 57] on iron-icon at bounding box center [576, 57] width 16 height 16
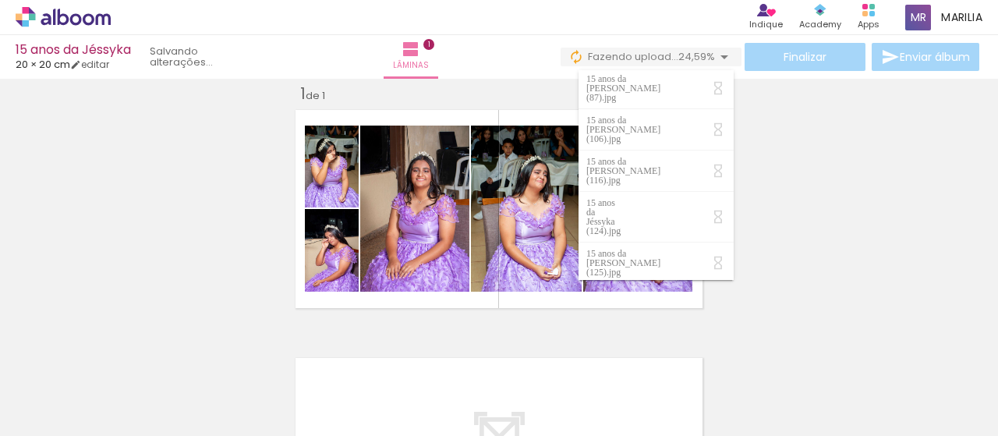
scroll to position [0, 0]
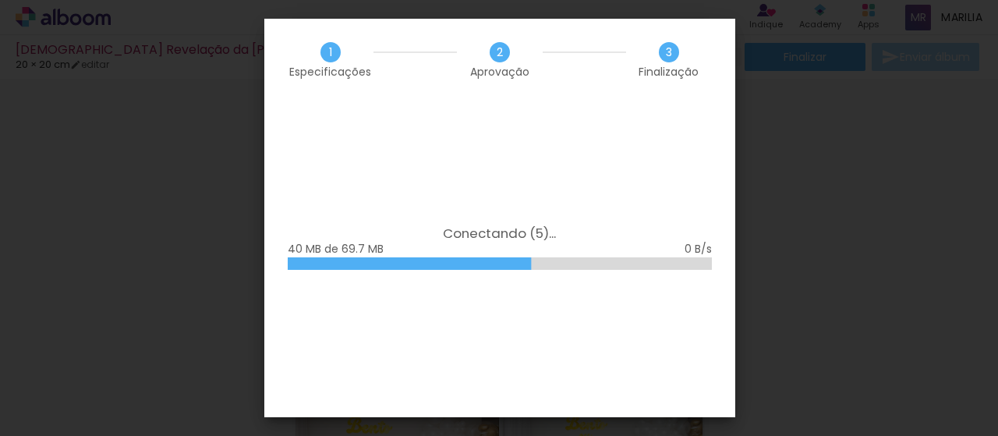
scroll to position [419, 0]
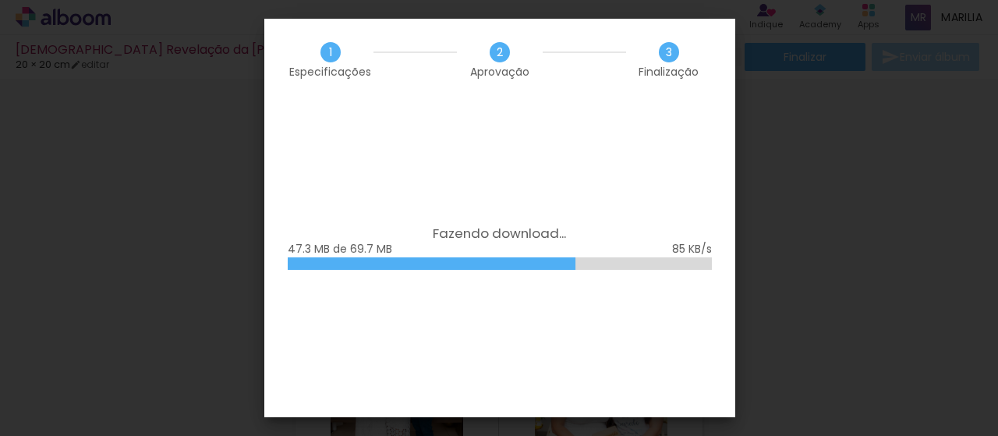
scroll to position [419, 0]
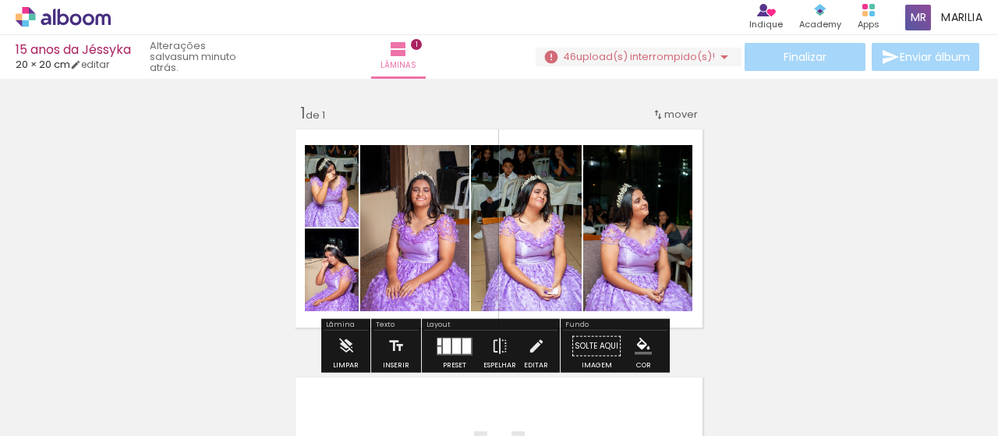
click at [706, 49] on span "upload(s) interrompido(s)!" at bounding box center [645, 56] width 139 height 15
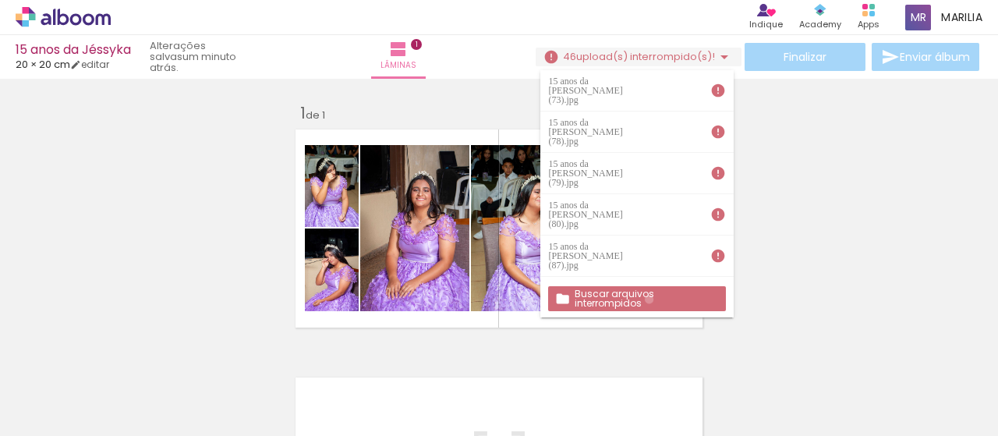
click at [0, 0] on slot "Buscar arquivos interrompidos" at bounding box center [0, 0] width 0 height 0
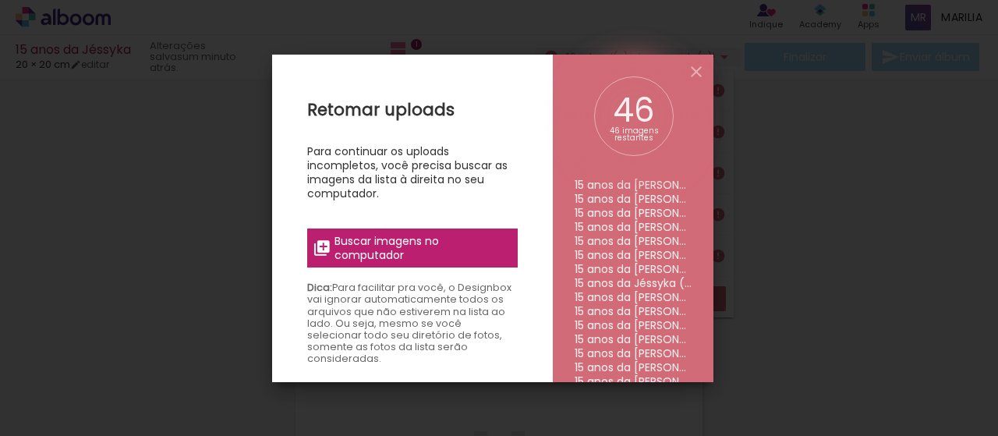
click at [466, 247] on span "Buscar imagens no computador" at bounding box center [421, 248] width 174 height 28
click at [0, 0] on input "file" at bounding box center [0, 0] width 0 height 0
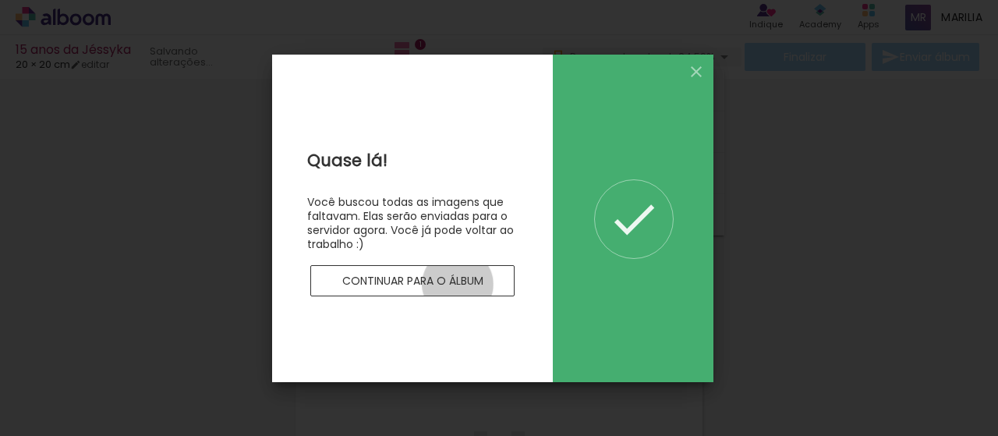
click at [0, 0] on slot "Continuar para o álbum" at bounding box center [0, 0] width 0 height 0
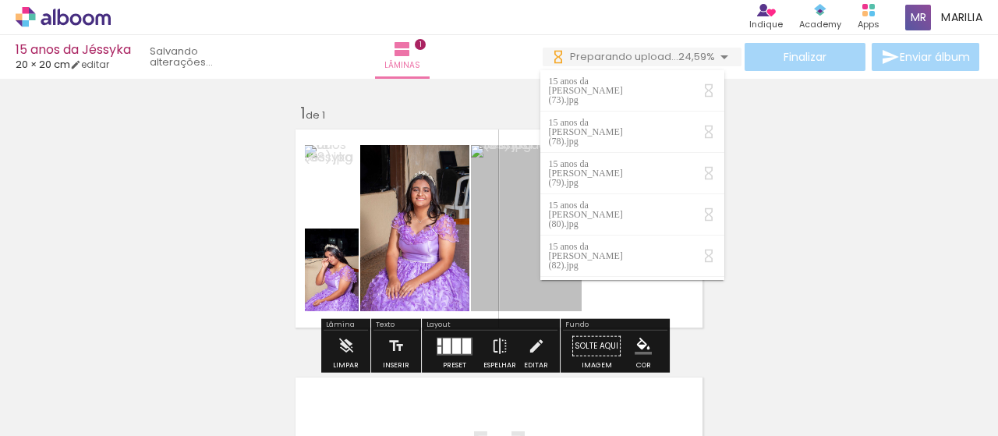
drag, startPoint x: 759, startPoint y: 207, endPoint x: 751, endPoint y: 210, distance: 8.4
click at [758, 206] on div "Inserir lâmina 1 de 1" at bounding box center [499, 332] width 998 height 496
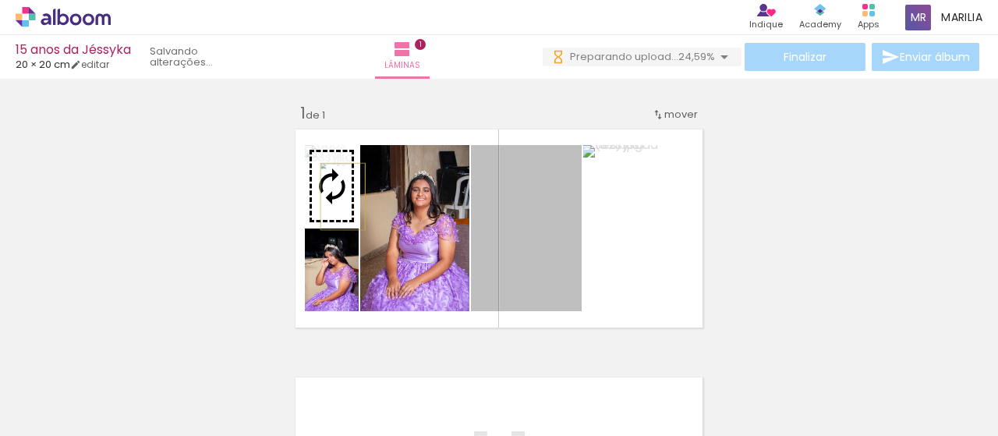
click at [0, 0] on slot at bounding box center [0, 0] width 0 height 0
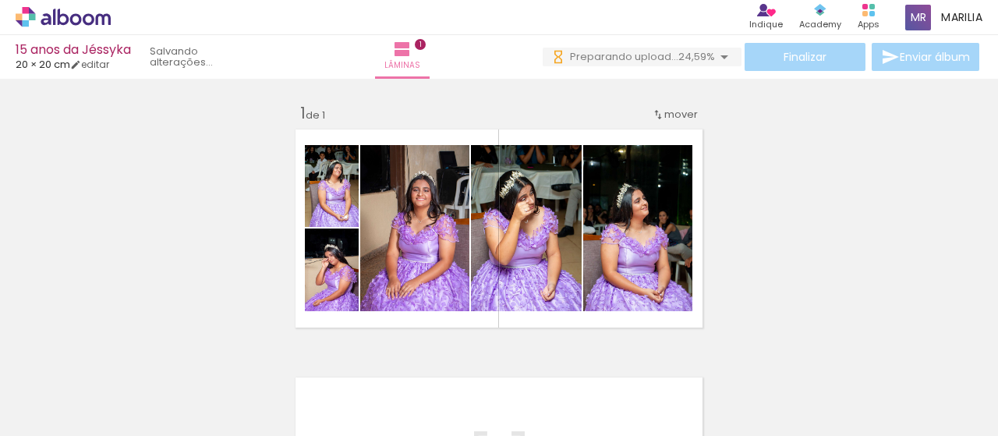
click at [56, 406] on span "Adicionar Fotos" at bounding box center [55, 414] width 47 height 17
click at [0, 0] on input "file" at bounding box center [0, 0] width 0 height 0
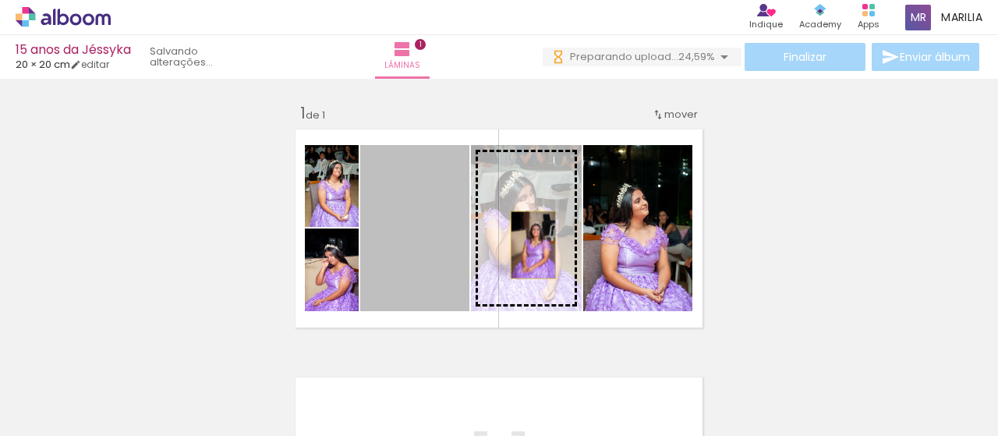
drag, startPoint x: 427, startPoint y: 255, endPoint x: 525, endPoint y: 245, distance: 98.0
click at [0, 0] on slot at bounding box center [0, 0] width 0 height 0
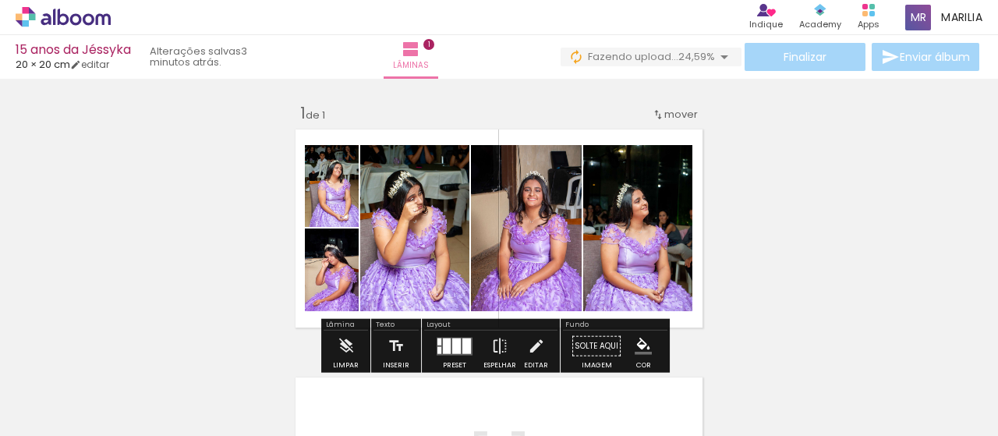
click at [720, 200] on div "Inserir lâmina 1 de 1" at bounding box center [499, 332] width 998 height 496
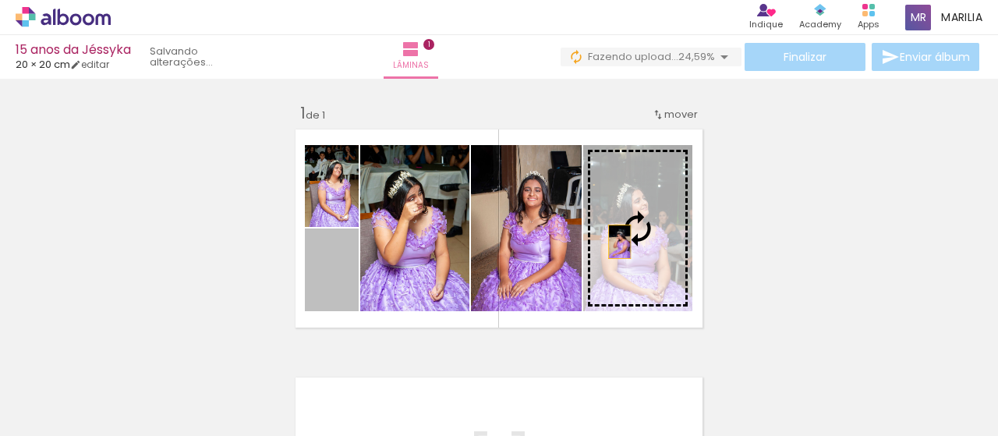
drag, startPoint x: 342, startPoint y: 288, endPoint x: 613, endPoint y: 241, distance: 275.2
click at [0, 0] on slot at bounding box center [0, 0] width 0 height 0
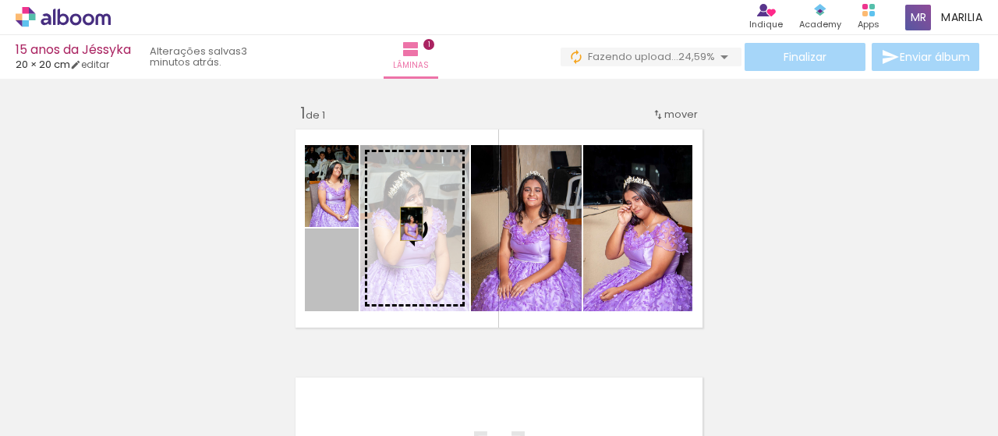
drag, startPoint x: 346, startPoint y: 283, endPoint x: 405, endPoint y: 224, distance: 83.8
click at [0, 0] on slot at bounding box center [0, 0] width 0 height 0
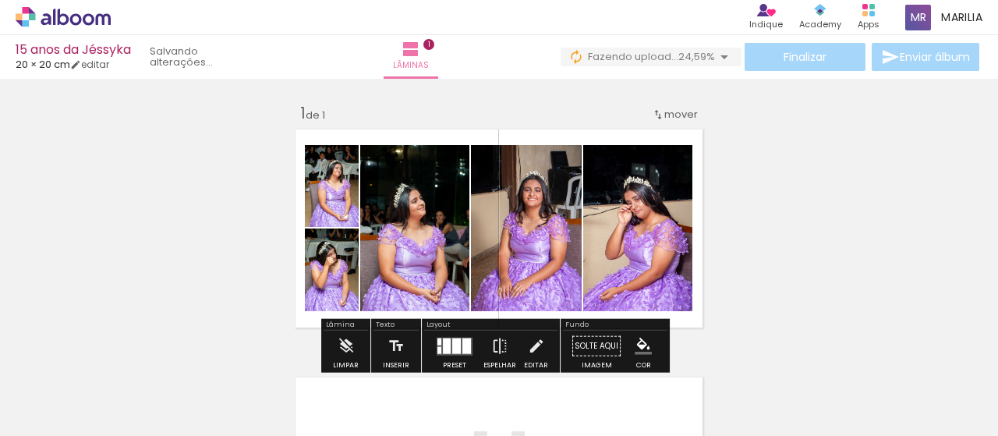
click at [770, 213] on div "Inserir lâmina 1 de 1" at bounding box center [499, 332] width 998 height 496
click at [41, 385] on input "Todas as fotos" at bounding box center [43, 388] width 59 height 13
click at [0, 0] on slot "Não utilizadas" at bounding box center [0, 0] width 0 height 0
type input "Não utilizadas"
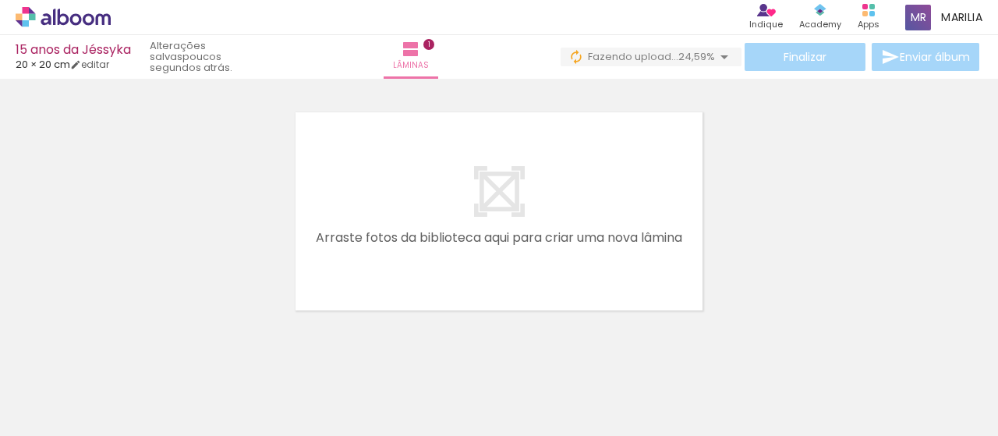
scroll to position [0, 1383]
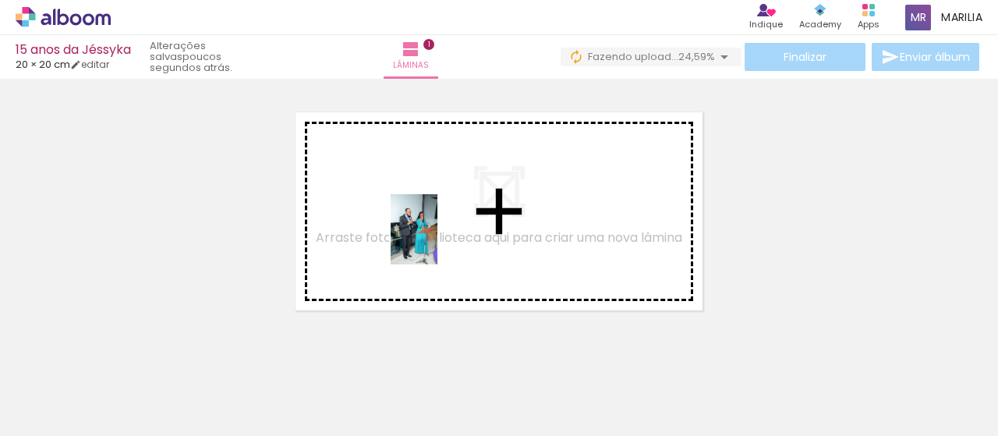
drag, startPoint x: 527, startPoint y: 392, endPoint x: 419, endPoint y: 236, distance: 189.4
click at [419, 236] on quentale-workspace at bounding box center [499, 218] width 998 height 436
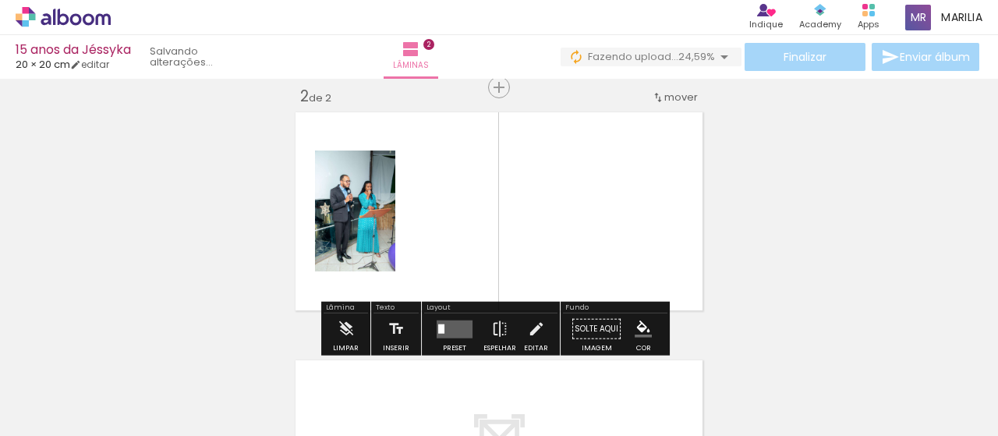
scroll to position [267, 0]
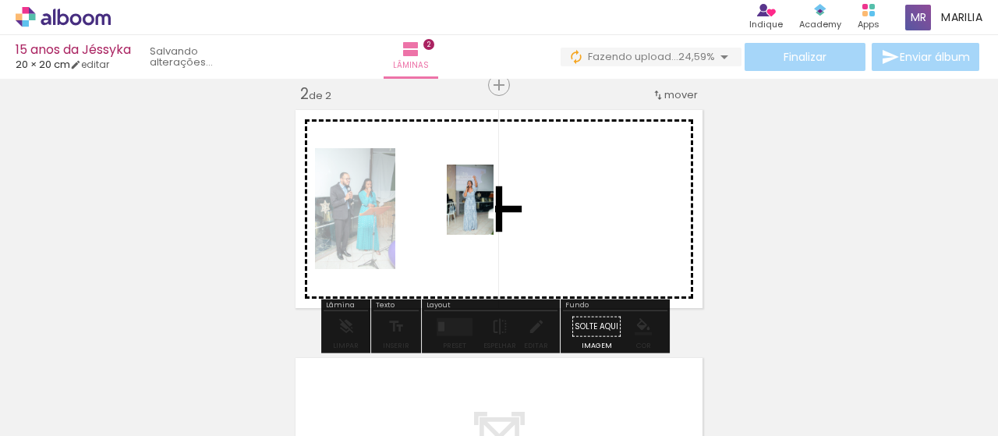
drag, startPoint x: 532, startPoint y: 389, endPoint x: 532, endPoint y: 367, distance: 21.8
click at [493, 212] on quentale-workspace at bounding box center [499, 218] width 998 height 436
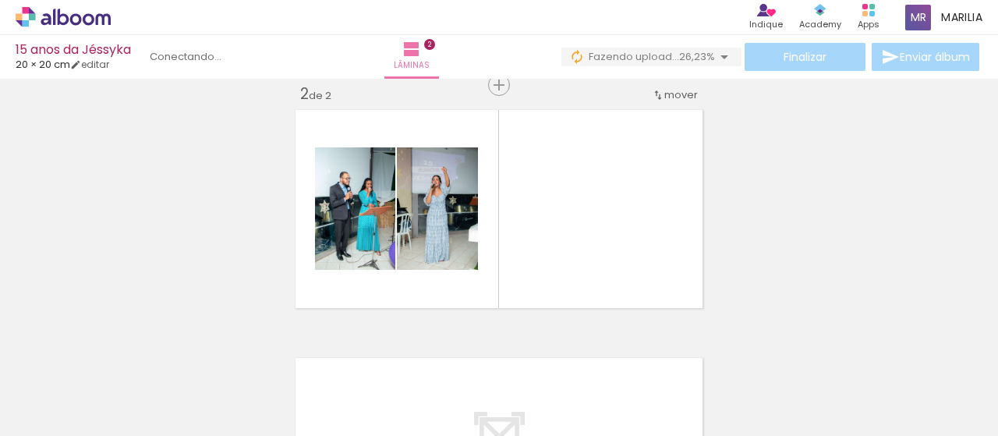
scroll to position [0, 1118]
click at [62, 421] on span "Adicionar Fotos" at bounding box center [55, 427] width 47 height 17
click at [0, 0] on input "file" at bounding box center [0, 0] width 0 height 0
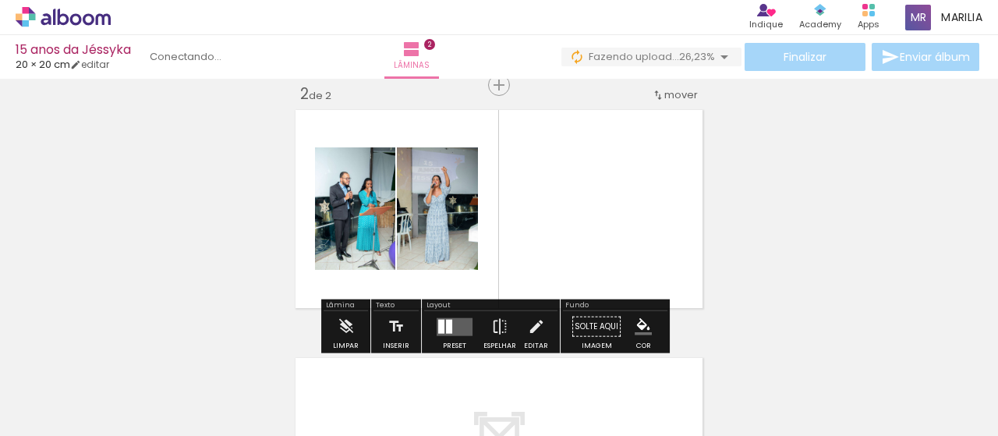
drag, startPoint x: 856, startPoint y: 395, endPoint x: 574, endPoint y: 177, distance: 356.7
click at [582, 178] on quentale-workspace at bounding box center [499, 218] width 998 height 436
drag, startPoint x: 837, startPoint y: 392, endPoint x: 574, endPoint y: 246, distance: 301.4
click at [578, 246] on quentale-workspace at bounding box center [499, 218] width 998 height 436
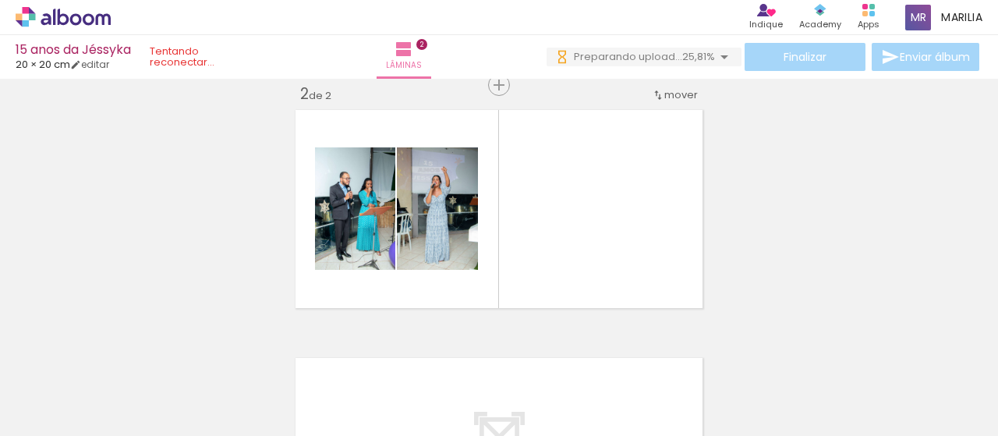
click at [225, 178] on div "Inserir lâmina 1 de 2 Inserir lâmina 2 de 2" at bounding box center [499, 189] width 998 height 744
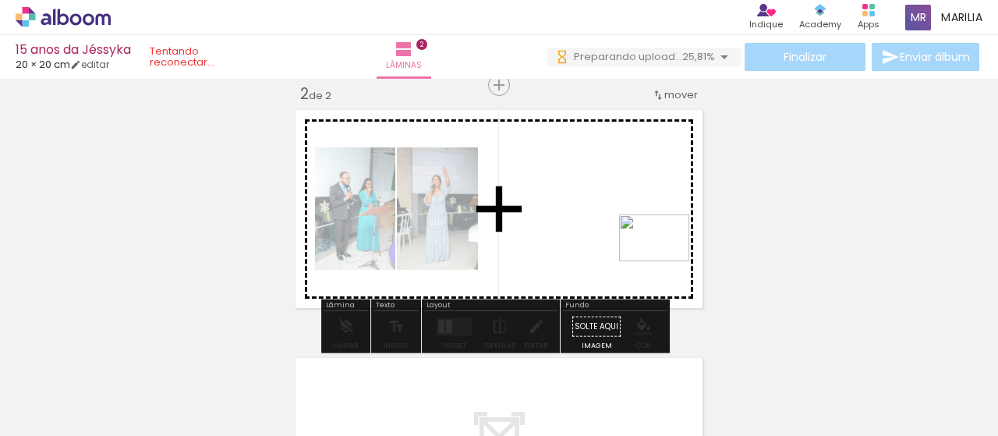
drag, startPoint x: 877, startPoint y: 395, endPoint x: 856, endPoint y: 331, distance: 67.3
click at [665, 261] on quentale-workspace at bounding box center [499, 218] width 998 height 436
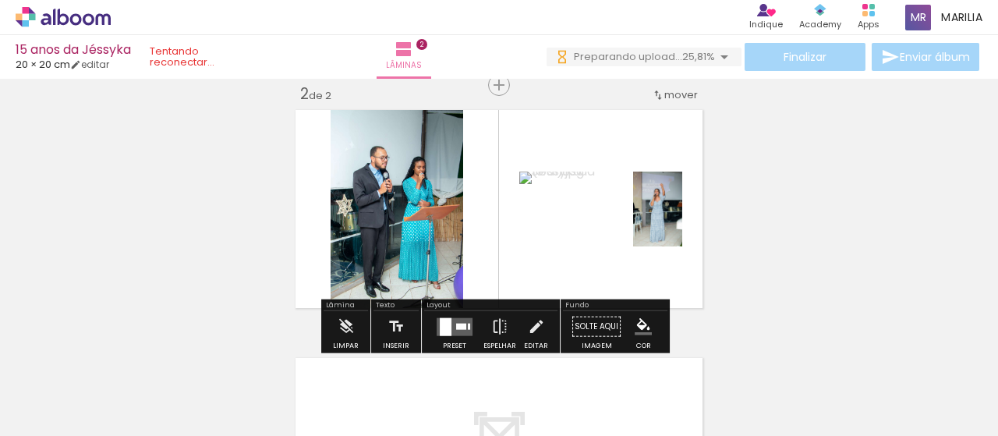
scroll to position [0, 3936]
drag, startPoint x: 946, startPoint y: 395, endPoint x: 549, endPoint y: 154, distance: 464.8
click at [552, 154] on quentale-workspace at bounding box center [499, 218] width 998 height 436
click at [128, 395] on iron-horizontal-list at bounding box center [112, 386] width 31 height 97
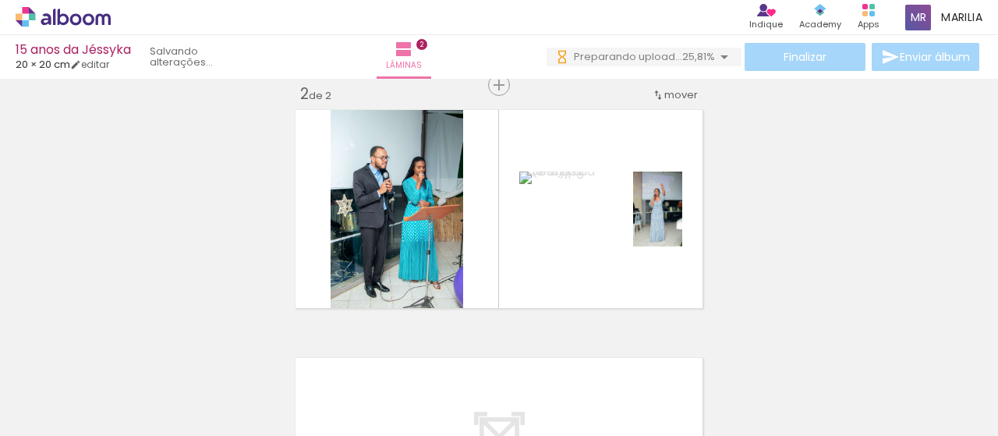
drag, startPoint x: 912, startPoint y: 364, endPoint x: 653, endPoint y: 140, distance: 342.0
click at [654, 140] on quentale-workspace at bounding box center [499, 218] width 998 height 436
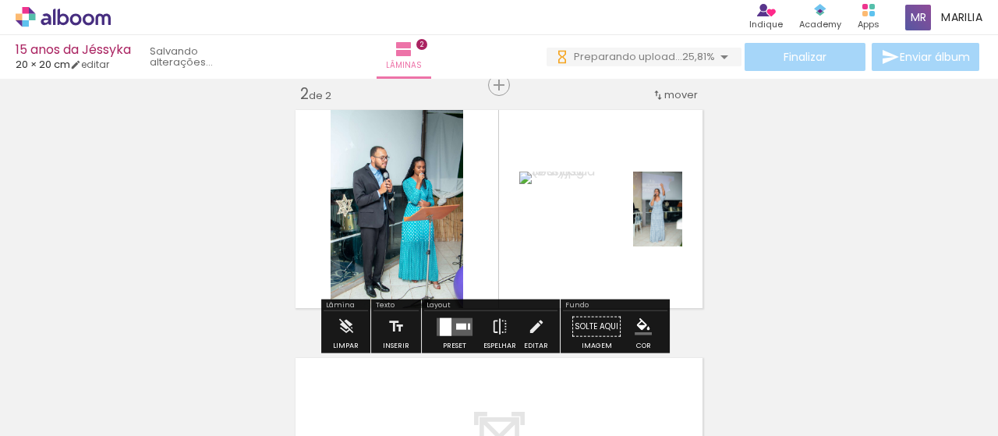
click at [574, 147] on quentale-layouter at bounding box center [499, 208] width 418 height 209
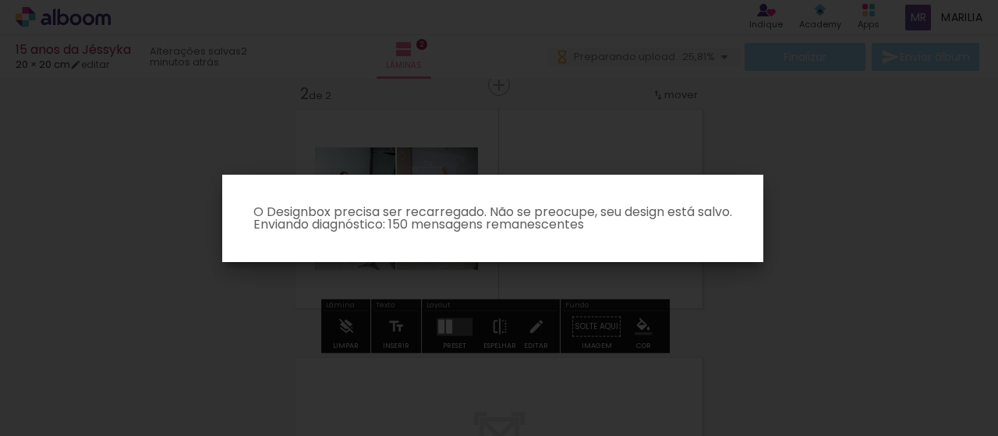
click at [510, 129] on iron-overlay-backdrop at bounding box center [499, 218] width 998 height 436
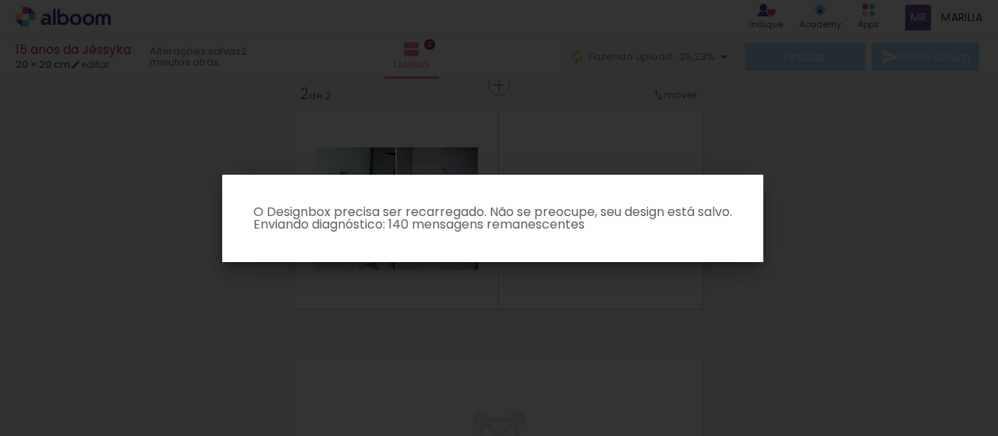
click at [817, 175] on iron-overlay-backdrop at bounding box center [499, 218] width 998 height 436
click at [724, 141] on iron-overlay-backdrop at bounding box center [499, 218] width 998 height 436
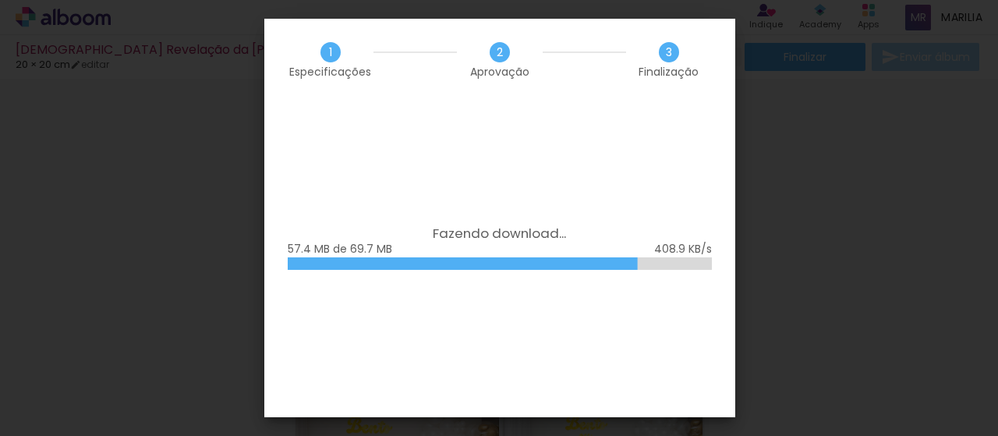
scroll to position [419, 0]
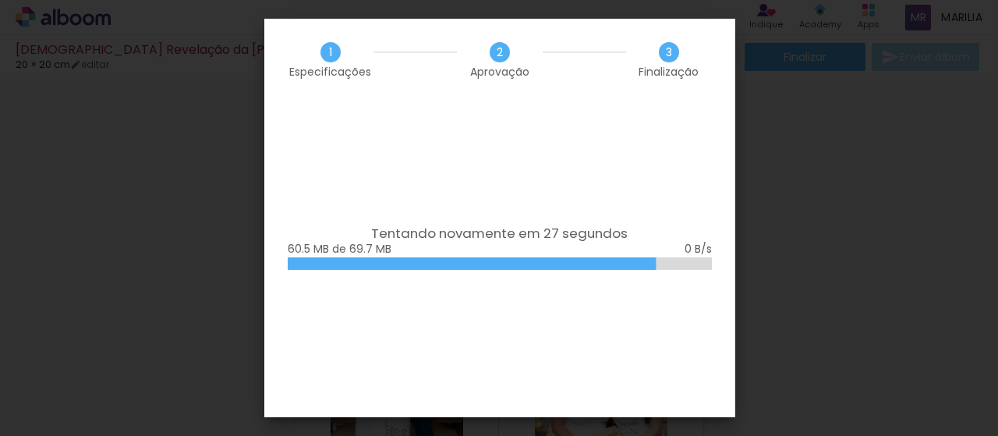
scroll to position [419, 0]
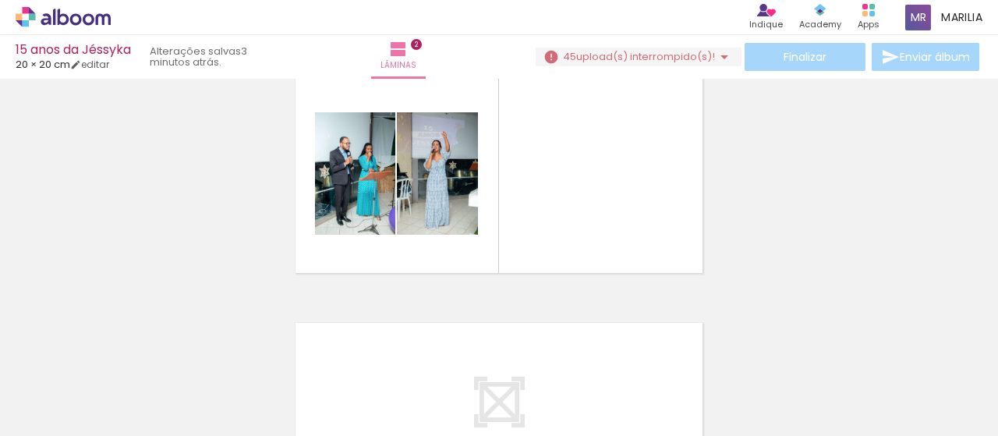
scroll to position [0, 4460]
click at [44, 422] on span "Adicionar Fotos" at bounding box center [55, 414] width 47 height 17
click at [0, 0] on input "file" at bounding box center [0, 0] width 0 height 0
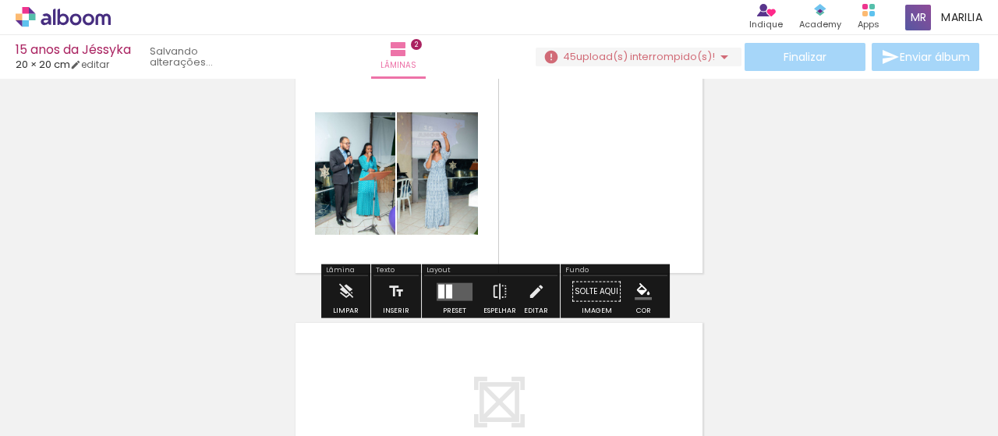
scroll to position [0, 4634]
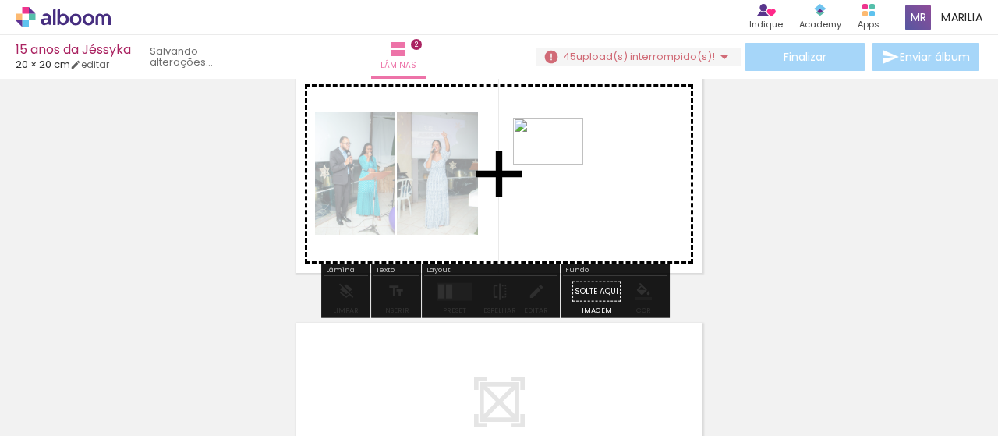
drag, startPoint x: 864, startPoint y: 394, endPoint x: 560, endPoint y: 164, distance: 380.7
click at [560, 164] on quentale-workspace at bounding box center [499, 218] width 998 height 436
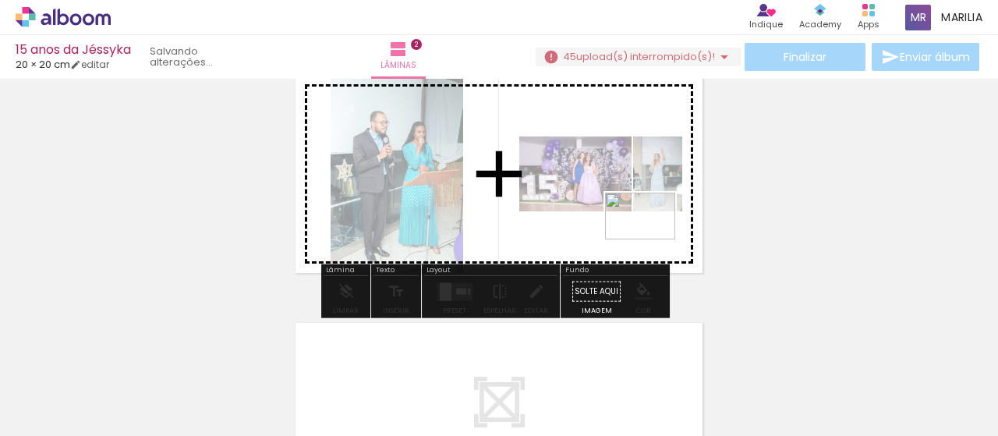
drag, startPoint x: 931, startPoint y: 378, endPoint x: 606, endPoint y: 221, distance: 361.1
click at [651, 239] on quentale-workspace at bounding box center [499, 218] width 998 height 436
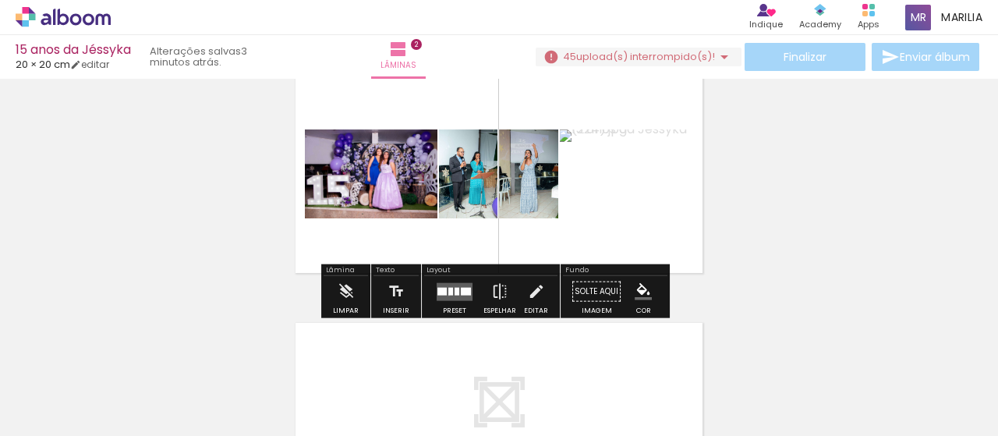
click at [445, 294] on quentale-layouter at bounding box center [454, 291] width 36 height 18
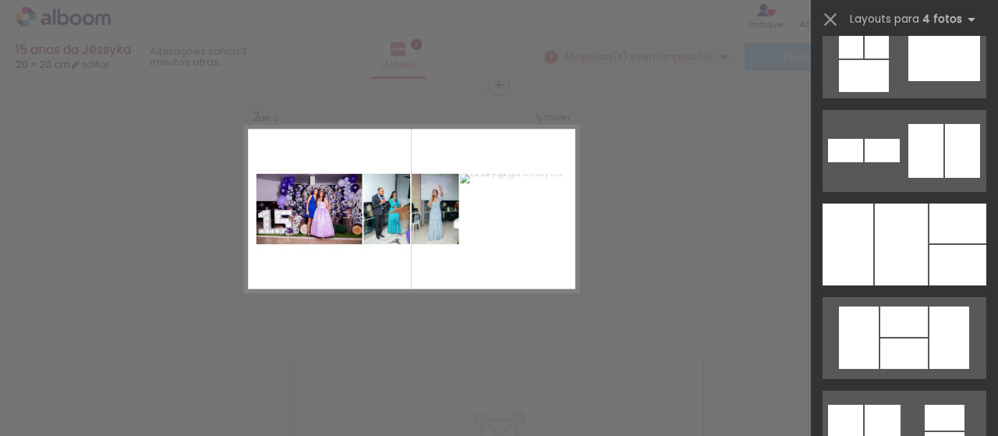
scroll to position [1447, 0]
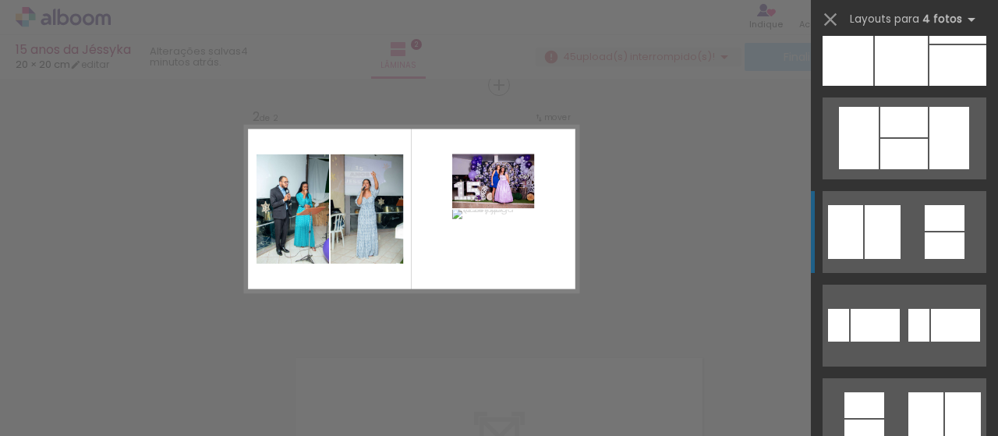
click at [864, 244] on div at bounding box center [882, 232] width 36 height 54
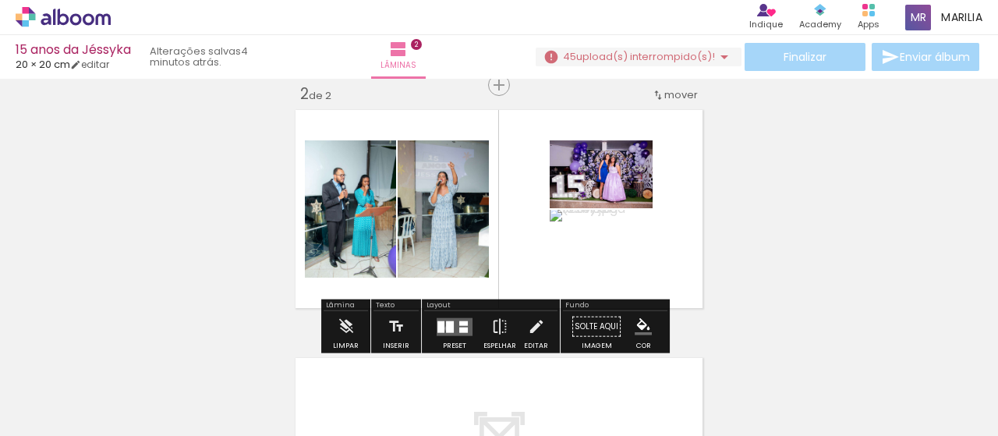
drag, startPoint x: 443, startPoint y: 327, endPoint x: 837, endPoint y: 138, distance: 437.5
click at [446, 327] on div at bounding box center [450, 326] width 8 height 12
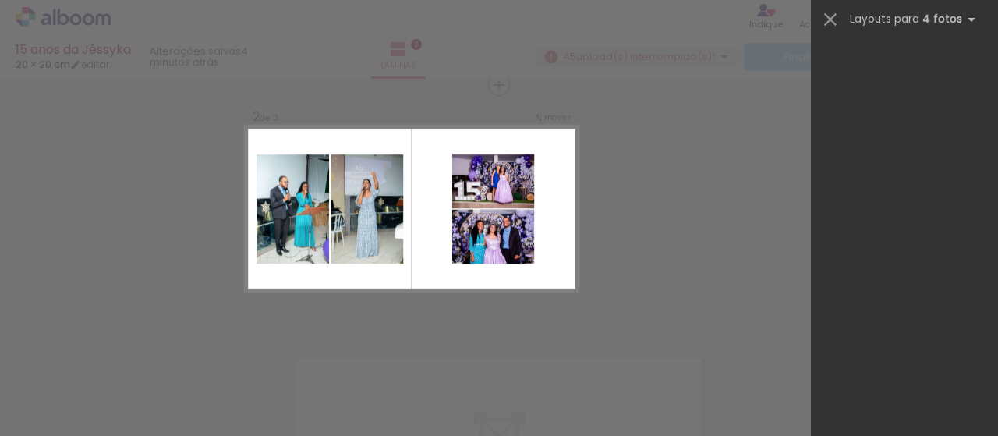
scroll to position [0, 0]
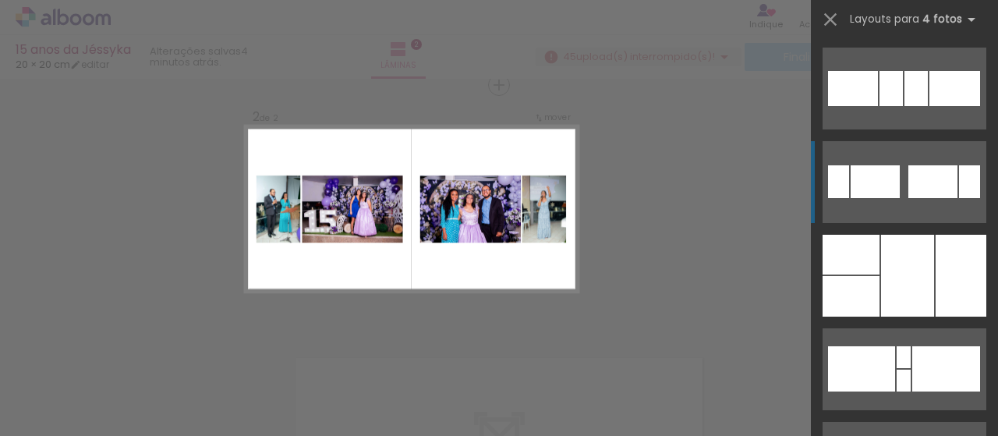
click at [937, 199] on quentale-layouter at bounding box center [904, 182] width 164 height 82
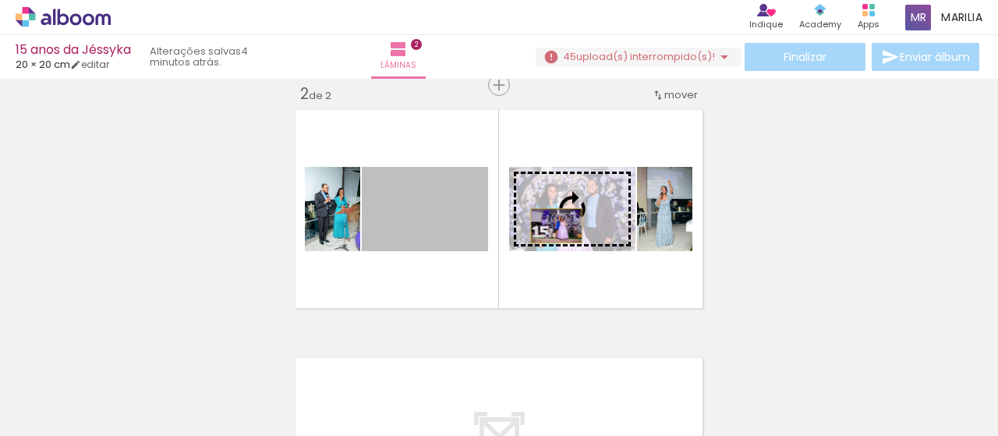
drag, startPoint x: 440, startPoint y: 228, endPoint x: 552, endPoint y: 228, distance: 112.2
click at [0, 0] on slot at bounding box center [0, 0] width 0 height 0
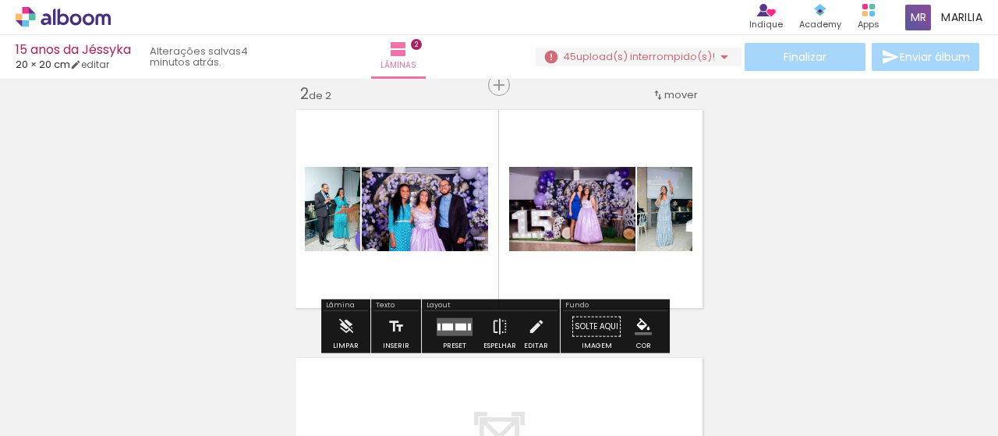
click at [762, 156] on div "Inserir lâmina 1 de 2 Inserir lâmina 2 de 2" at bounding box center [499, 189] width 998 height 744
click at [760, 179] on div "Inserir lâmina 1 de 2 Inserir lâmina 2 de 2" at bounding box center [499, 189] width 998 height 744
click at [751, 181] on div "Inserir lâmina 1 de 2 Inserir lâmina 2 de 2" at bounding box center [499, 189] width 998 height 744
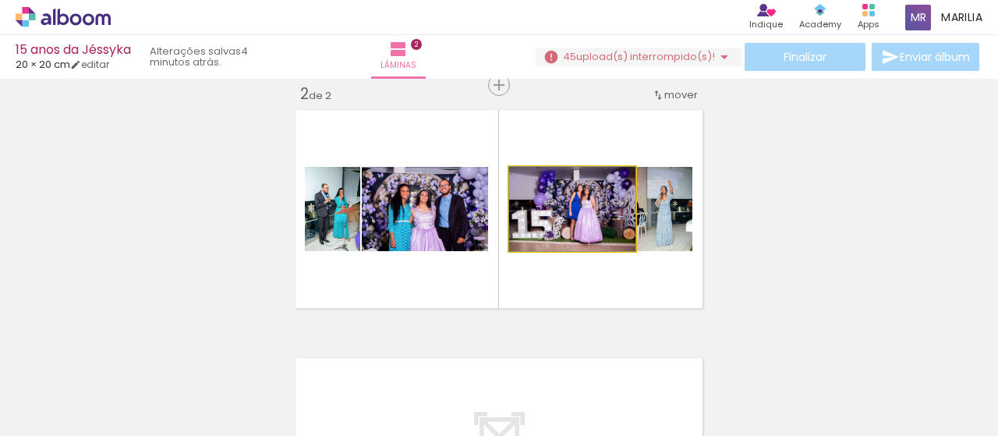
drag, startPoint x: 587, startPoint y: 231, endPoint x: 555, endPoint y: 235, distance: 32.3
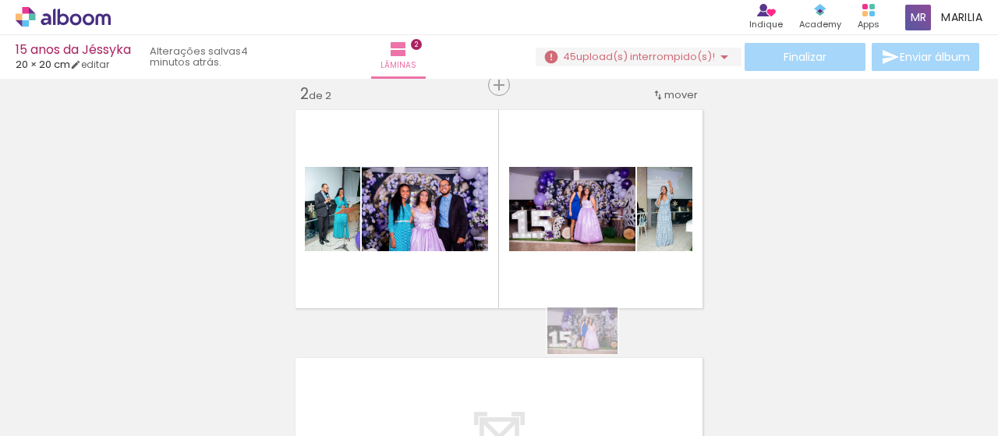
drag, startPoint x: 592, startPoint y: 352, endPoint x: 530, endPoint y: 331, distance: 65.1
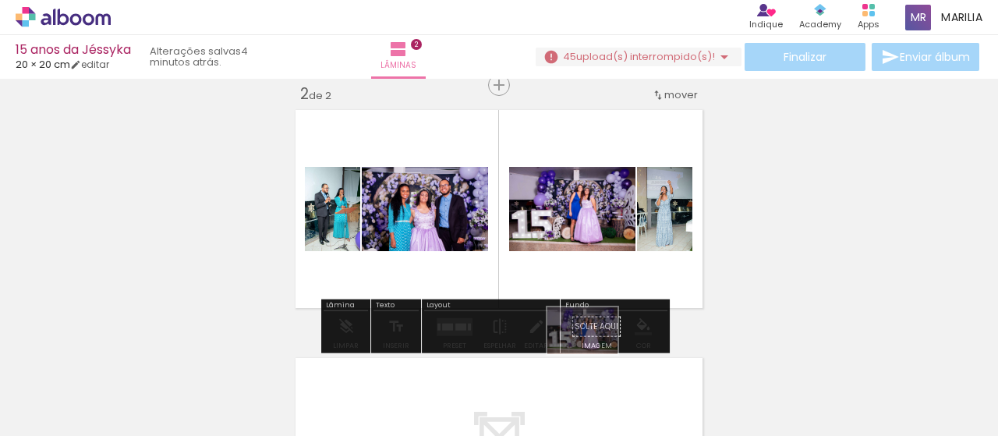
click at [597, 321] on paper-button "Solte aqui Imagem" at bounding box center [596, 331] width 56 height 40
click at [812, 240] on div "Inserir lâmina 1 de 2 Inserir lâmina 2 de 2" at bounding box center [499, 189] width 998 height 744
drag, startPoint x: 730, startPoint y: 261, endPoint x: 647, endPoint y: 229, distance: 88.6
click at [727, 260] on div "Inserir lâmina 1 de 2 Inserir lâmina 2 de 2" at bounding box center [499, 189] width 998 height 744
click at [853, 267] on div "Inserir lâmina 1 de 2 Inserir lâmina 2 de 2" at bounding box center [499, 189] width 998 height 744
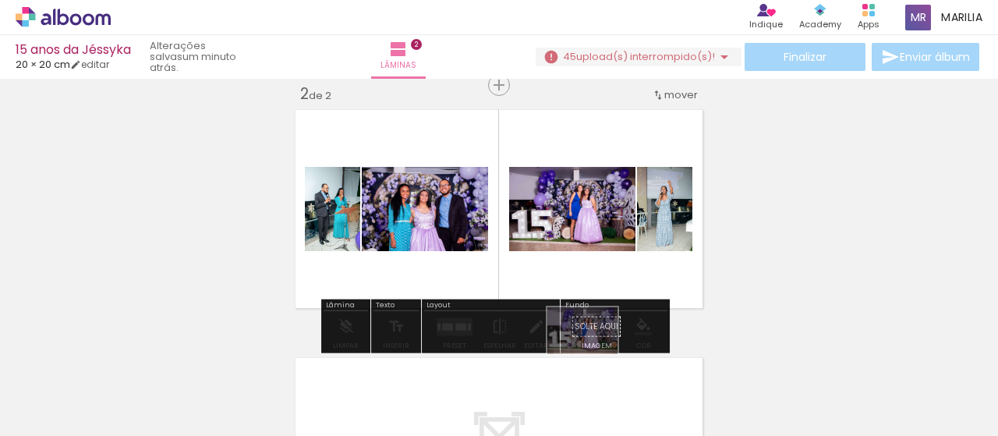
click at [592, 323] on paper-button "Solte aqui Imagem" at bounding box center [596, 331] width 56 height 40
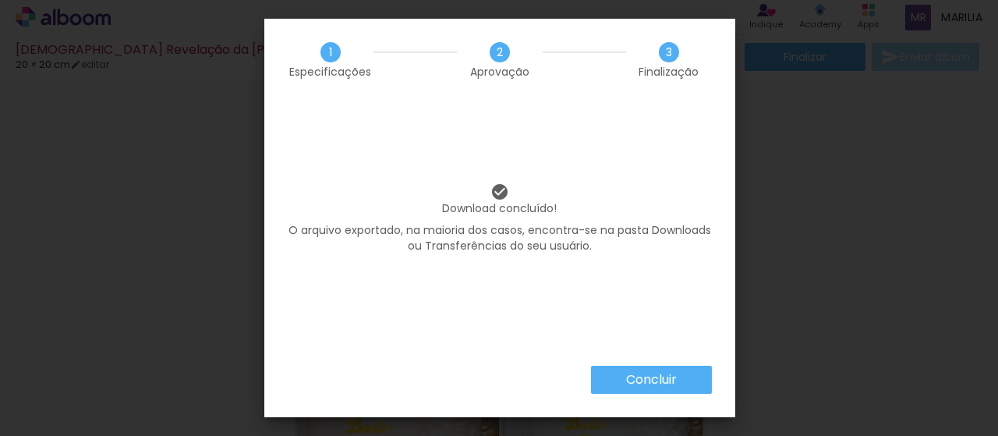
scroll to position [419, 0]
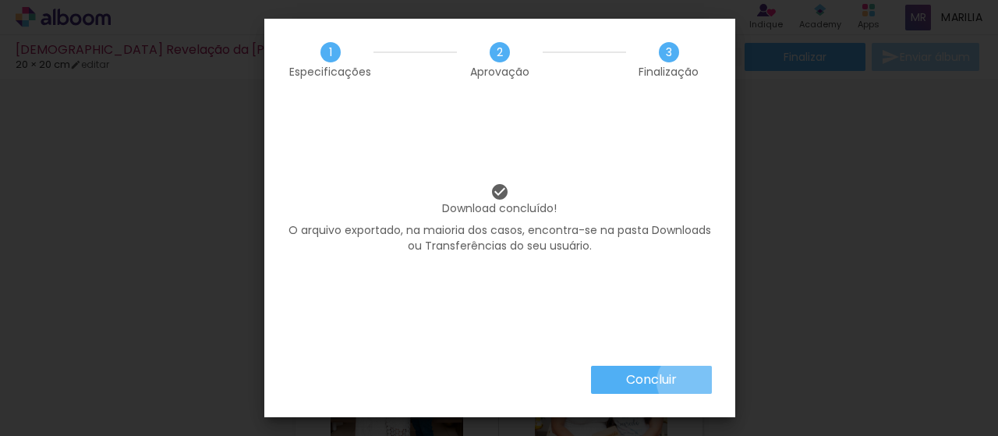
click at [684, 381] on paper-button "Concluir" at bounding box center [651, 380] width 121 height 28
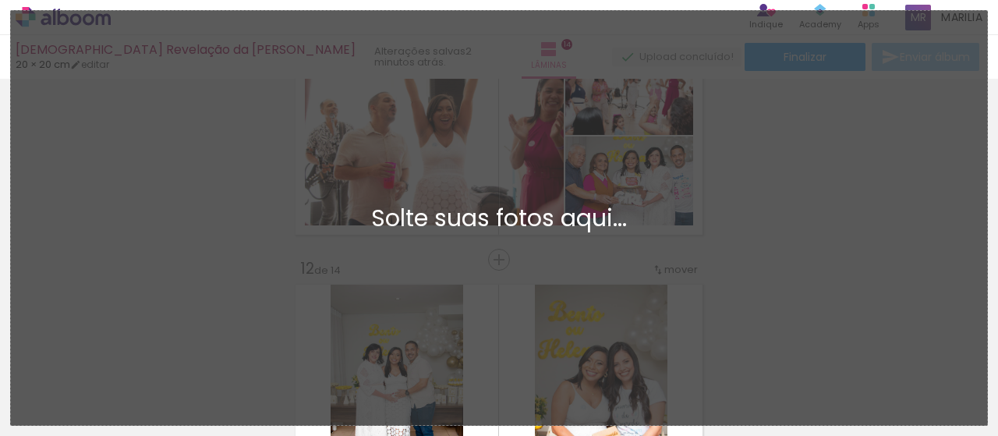
scroll to position [419, 0]
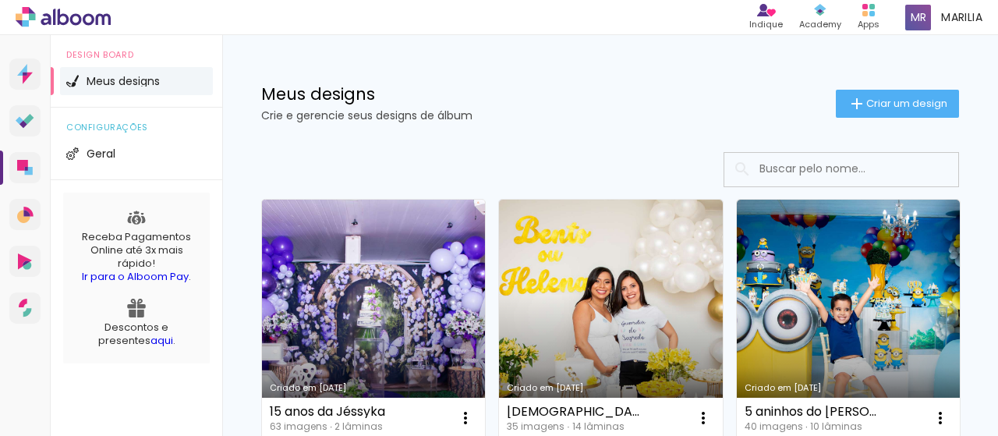
click at [409, 327] on link "Criado em [DATE]" at bounding box center [373, 319] width 223 height 239
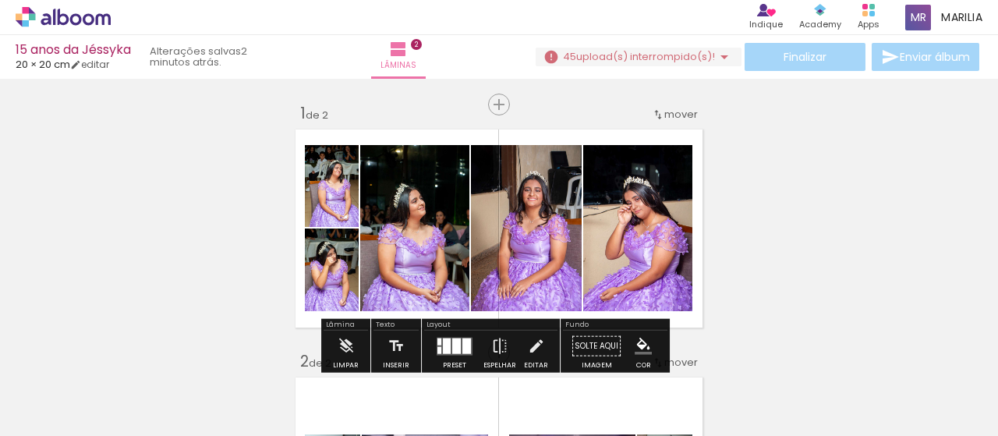
click at [64, 390] on input "Todas as fotos" at bounding box center [43, 388] width 59 height 13
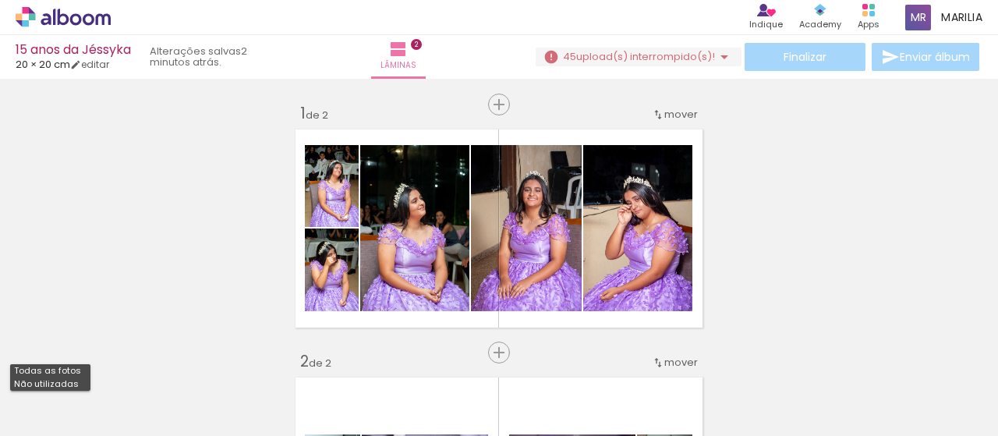
click at [0, 0] on slot "Não utilizadas" at bounding box center [0, 0] width 0 height 0
type input "Não utilizadas"
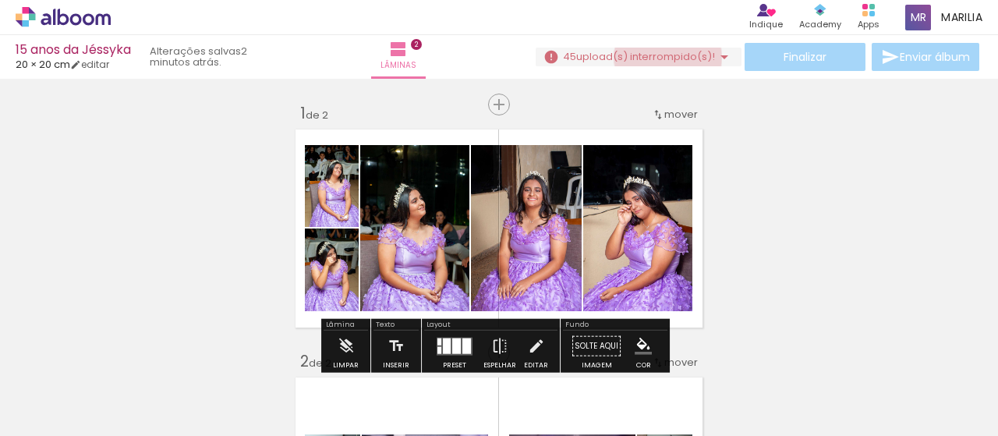
click at [662, 58] on span "upload(s) interrompido(s)!" at bounding box center [645, 56] width 139 height 15
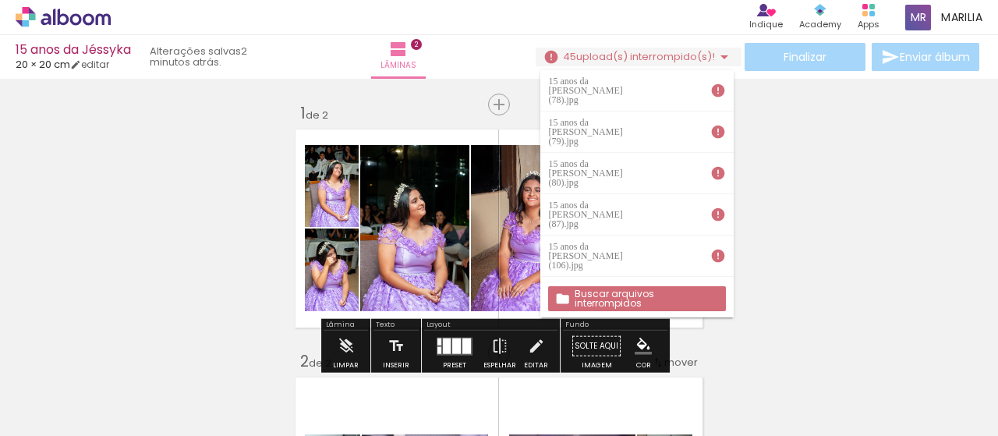
click at [0, 0] on slot "Buscar arquivos interrompidos" at bounding box center [0, 0] width 0 height 0
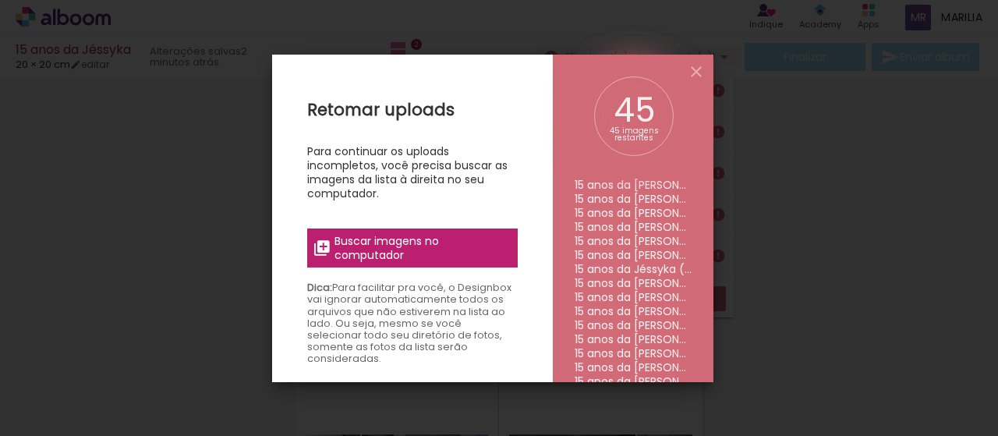
click at [436, 260] on span "Buscar imagens no computador" at bounding box center [421, 248] width 174 height 28
click at [0, 0] on input "file" at bounding box center [0, 0] width 0 height 0
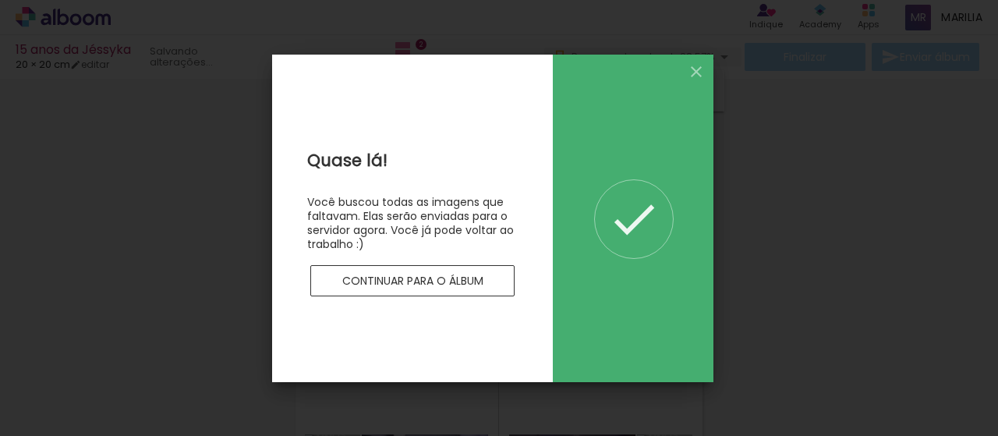
click at [488, 278] on paper-button "Continuar para o álbum" at bounding box center [412, 280] width 204 height 31
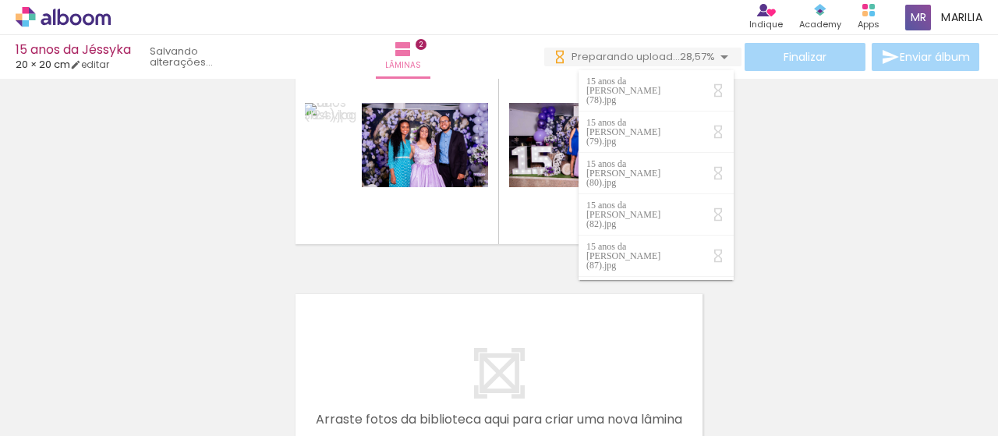
scroll to position [316, 0]
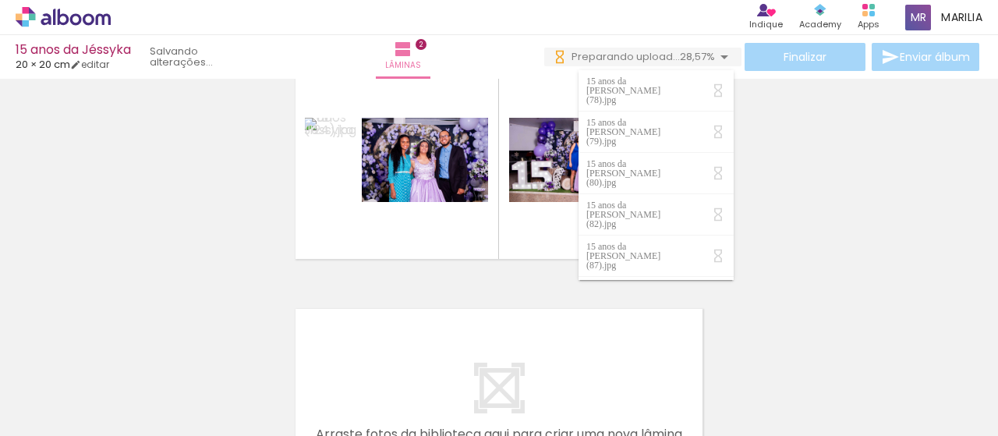
click at [800, 96] on div "Inserir lâmina 1 de 2 Inserir lâmina 2 de 2" at bounding box center [499, 140] width 998 height 744
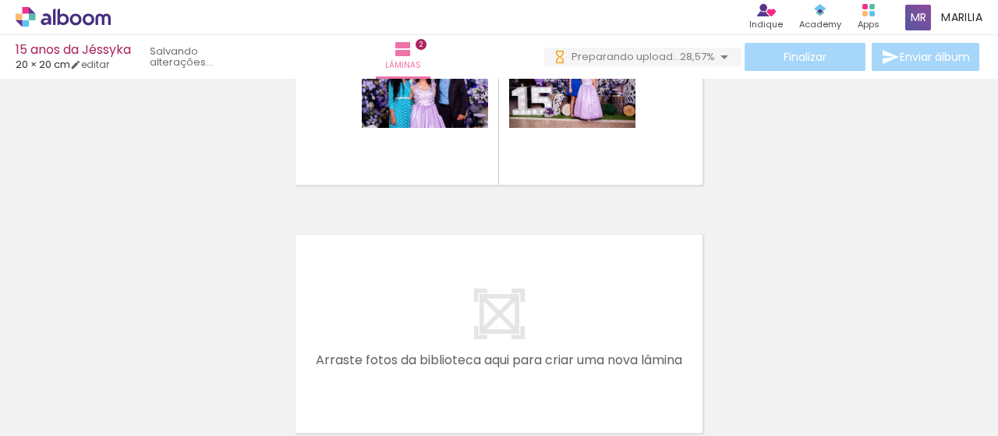
scroll to position [0, 0]
drag, startPoint x: 751, startPoint y: 418, endPoint x: 768, endPoint y: 408, distance: 18.9
click at [128, 408] on iron-horizontal-list at bounding box center [112, 386] width 31 height 97
